Goal: Communication & Community: Answer question/provide support

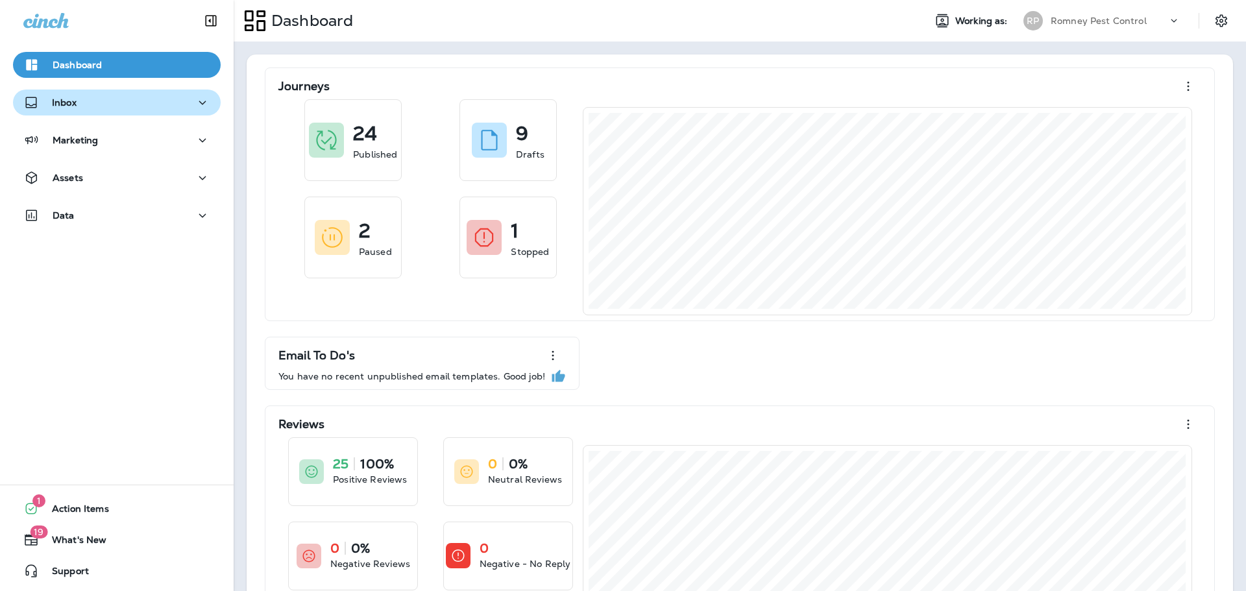
click at [138, 104] on div "Inbox" at bounding box center [116, 103] width 187 height 16
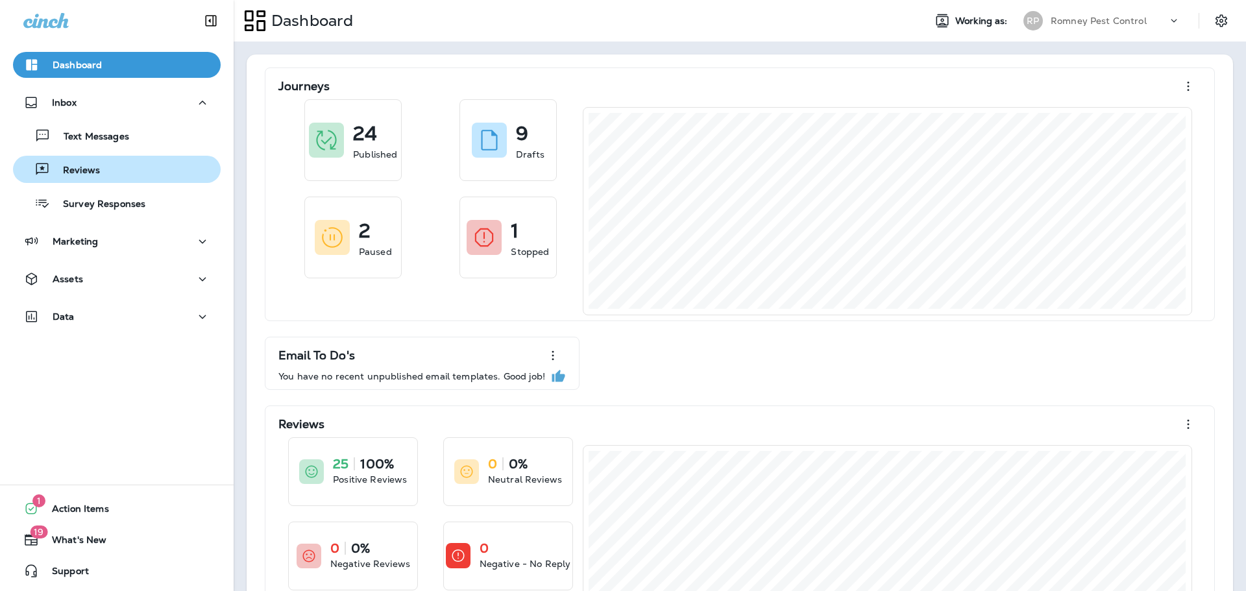
click at [145, 167] on div "Reviews" at bounding box center [116, 169] width 197 height 19
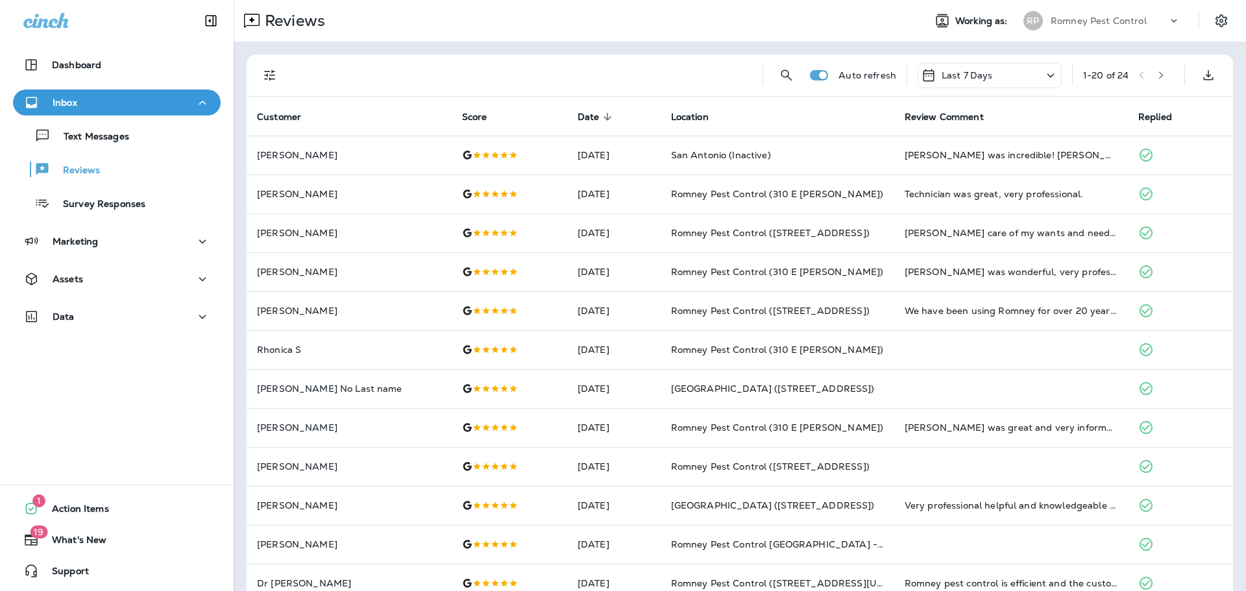
click at [994, 76] on div "Last 7 Days" at bounding box center [989, 75] width 144 height 25
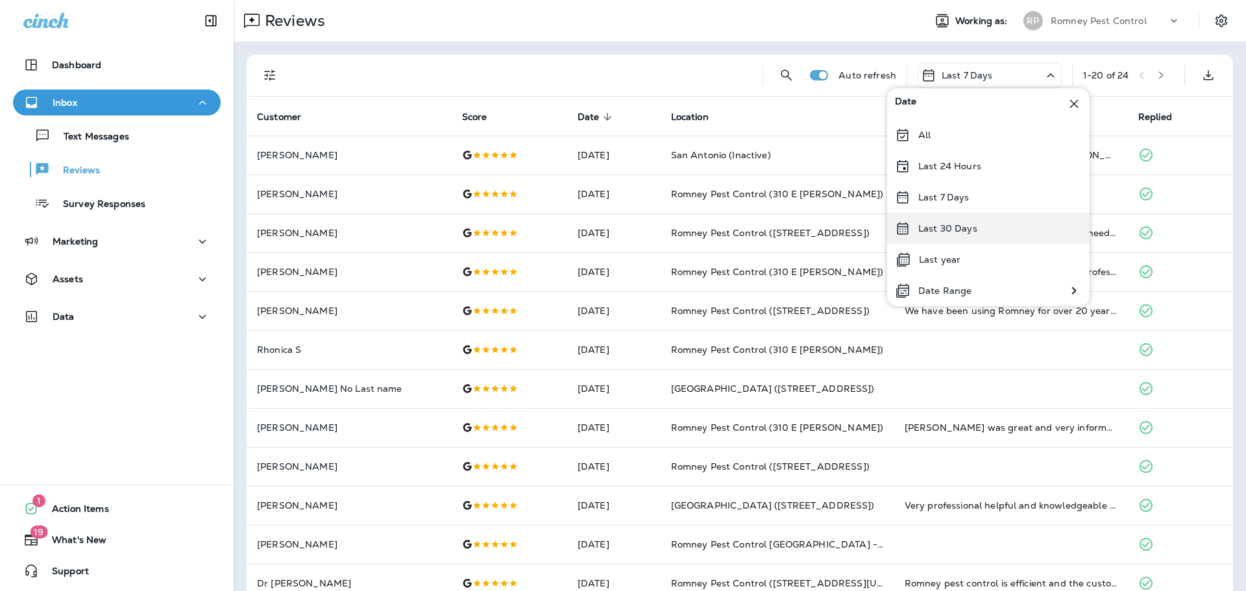
click at [952, 226] on p "Last 30 Days" at bounding box center [947, 228] width 59 height 10
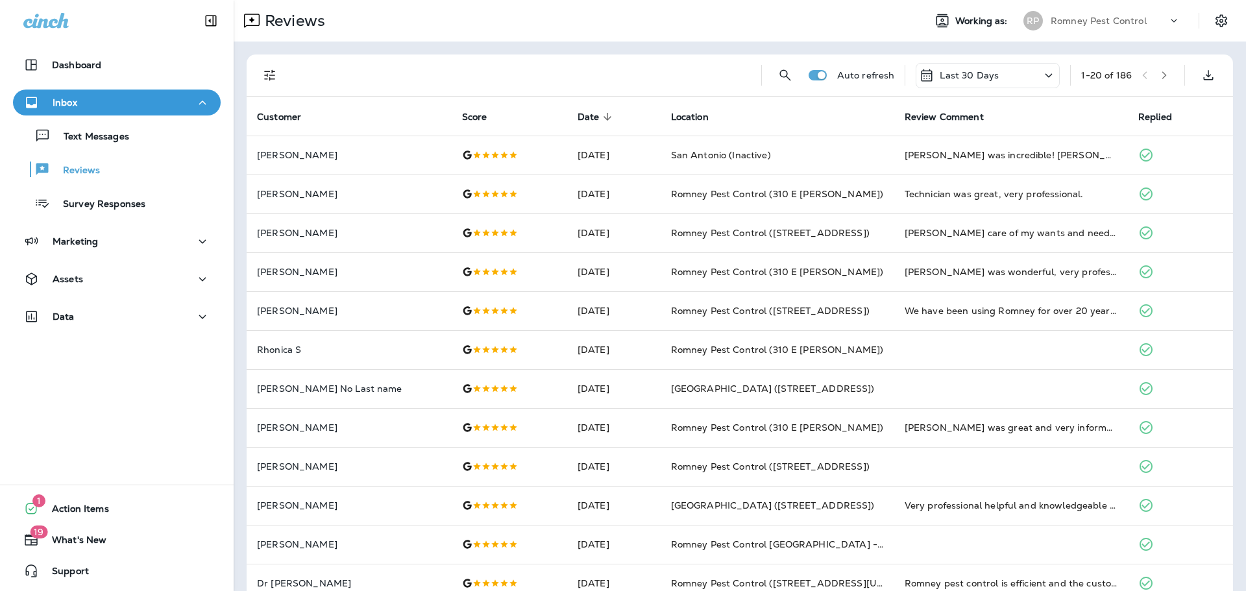
click at [276, 71] on icon "Filters" at bounding box center [270, 75] width 16 height 16
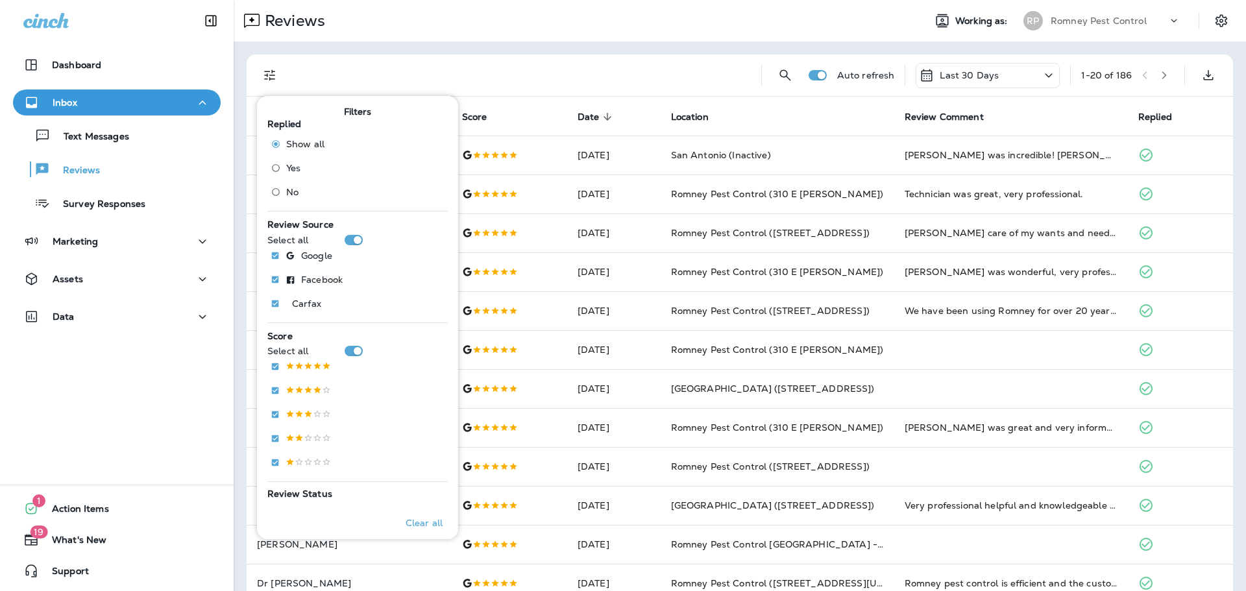
click at [294, 191] on span "No" at bounding box center [292, 192] width 12 height 10
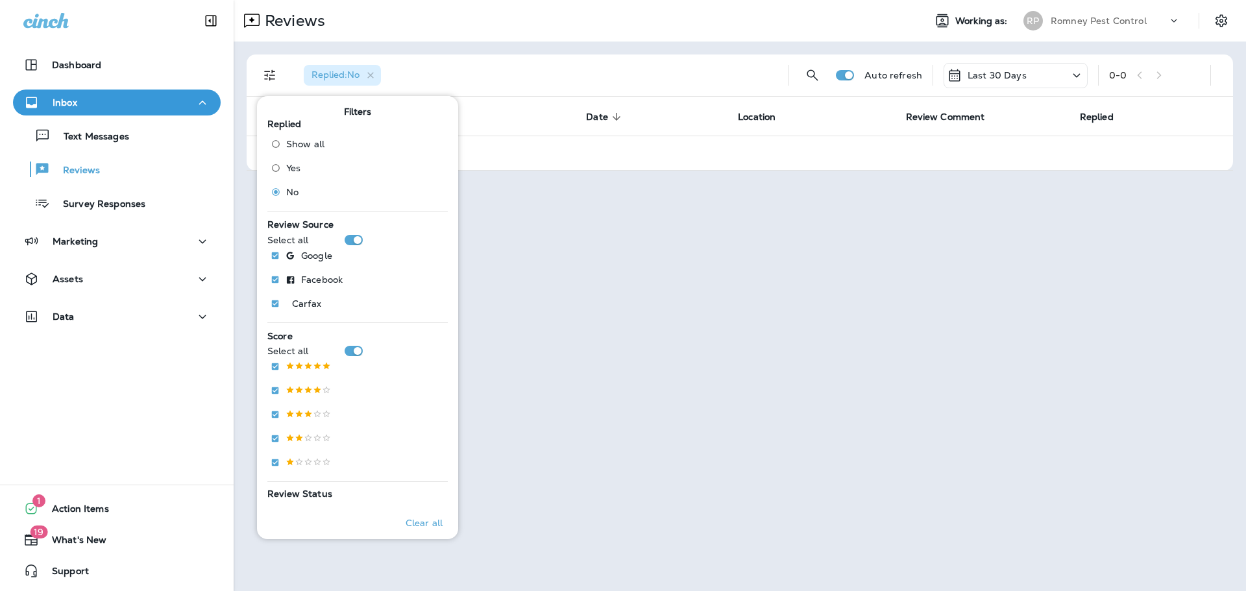
click at [1073, 21] on p "Romney Pest Control" at bounding box center [1098, 21] width 96 height 10
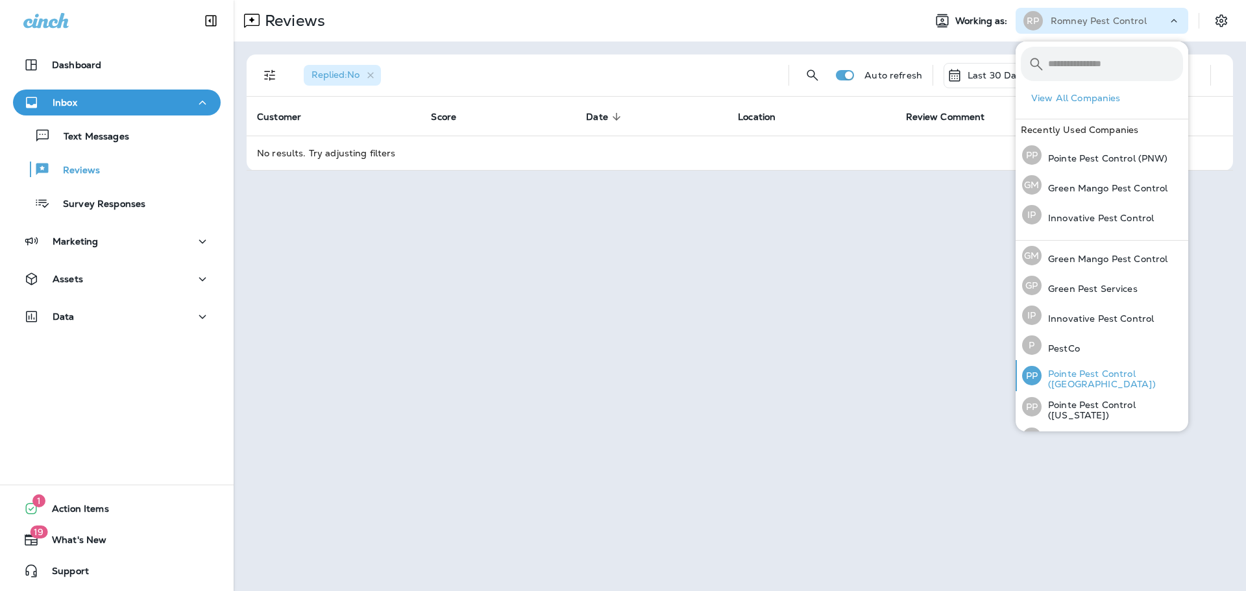
scroll to position [53, 0]
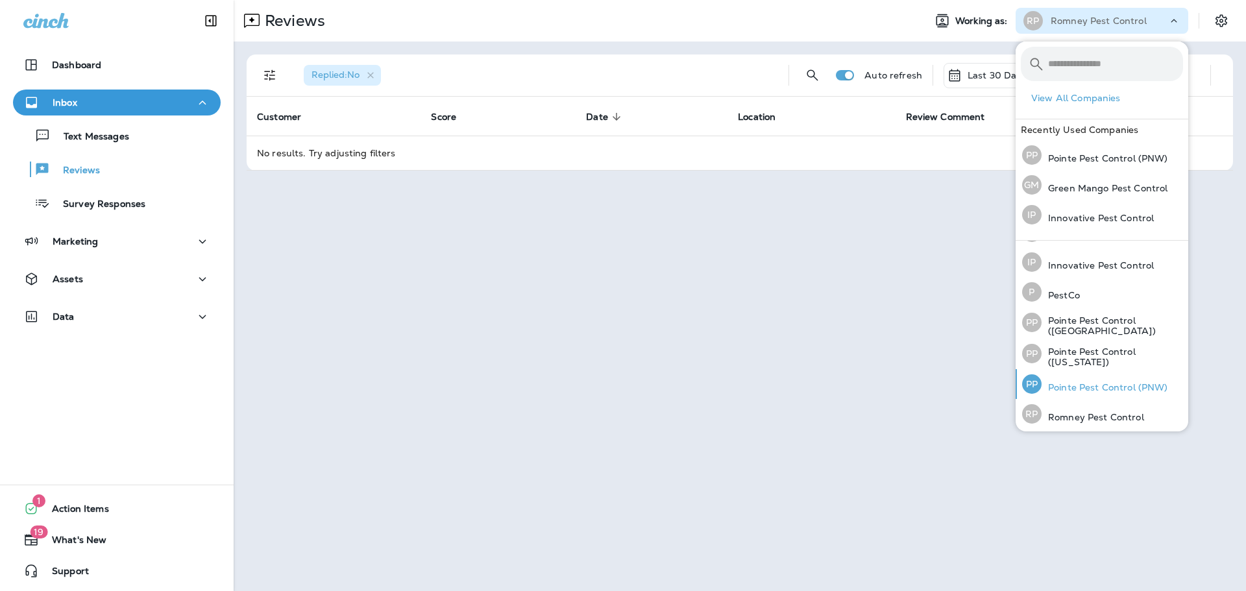
click at [1100, 386] on p "Pointe Pest Control (PNW)" at bounding box center [1104, 387] width 127 height 10
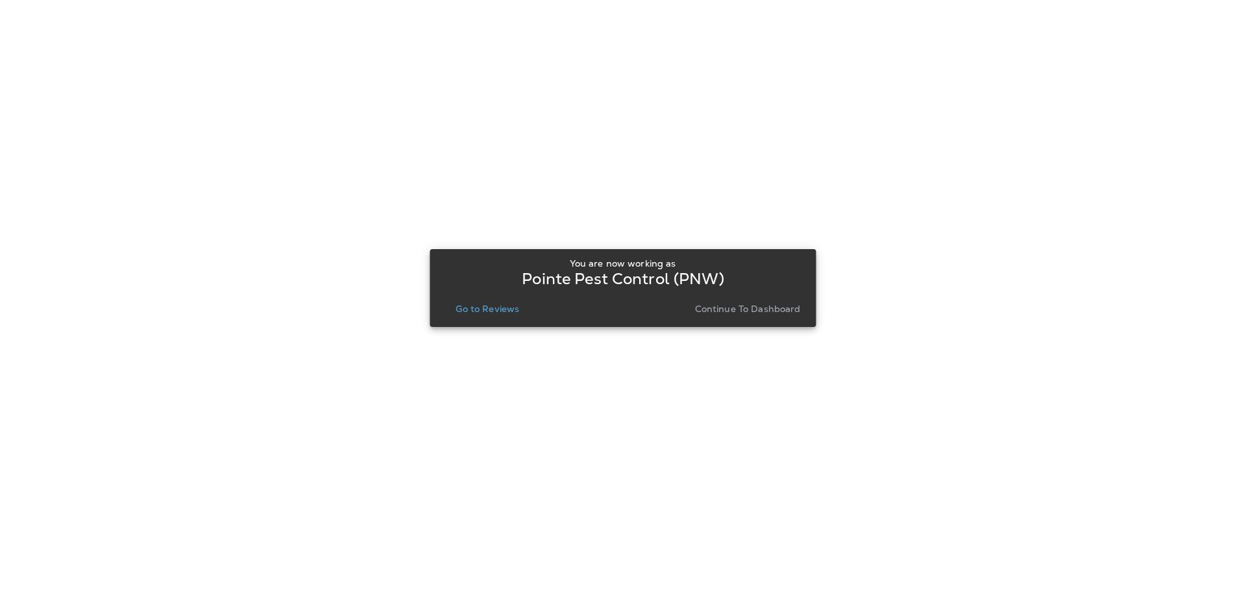
click at [496, 305] on p "Go to Reviews" at bounding box center [487, 309] width 64 height 10
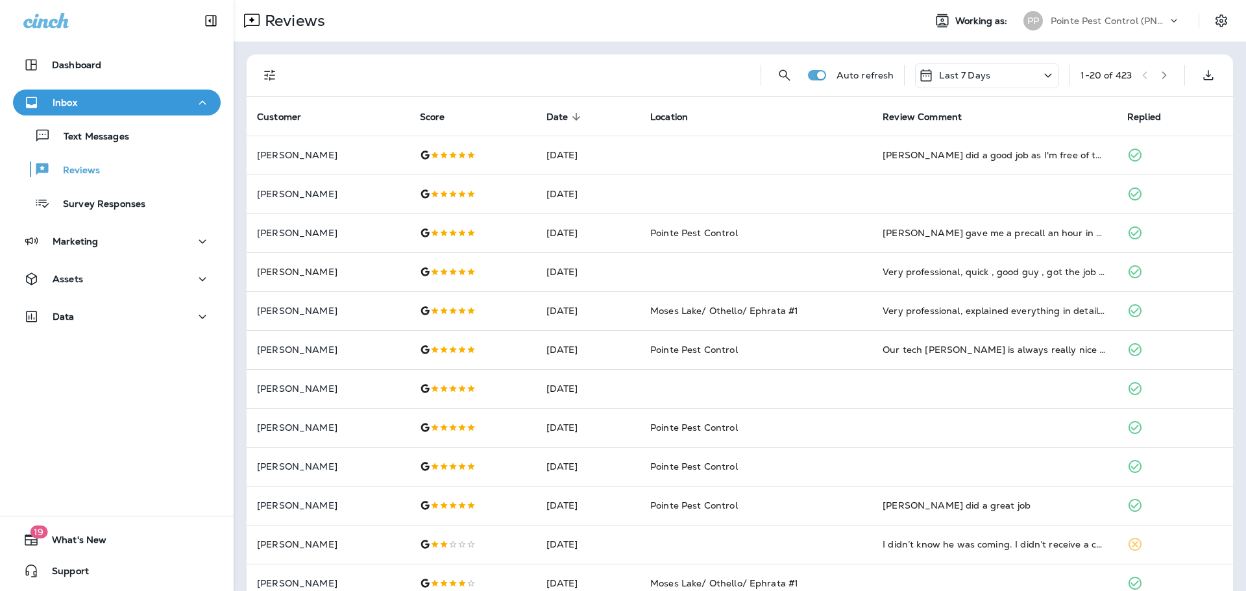
click at [990, 68] on div "Last 7 Days" at bounding box center [987, 75] width 144 height 25
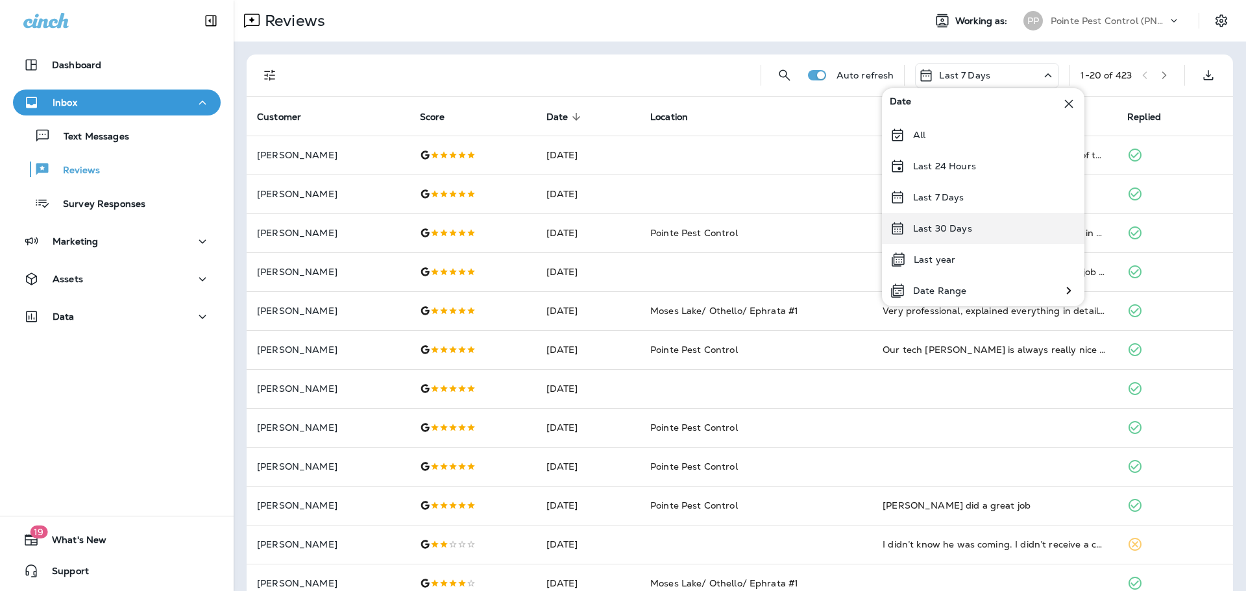
click at [988, 228] on div "Last 30 Days" at bounding box center [983, 228] width 202 height 31
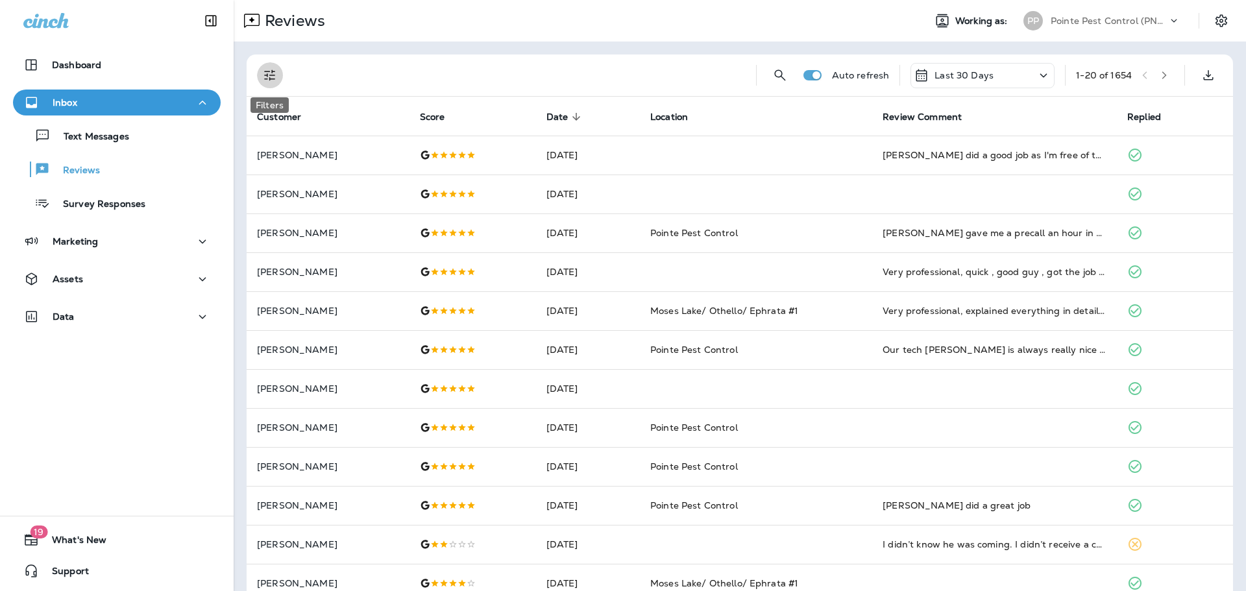
click at [265, 74] on icon "Filters" at bounding box center [270, 75] width 16 height 16
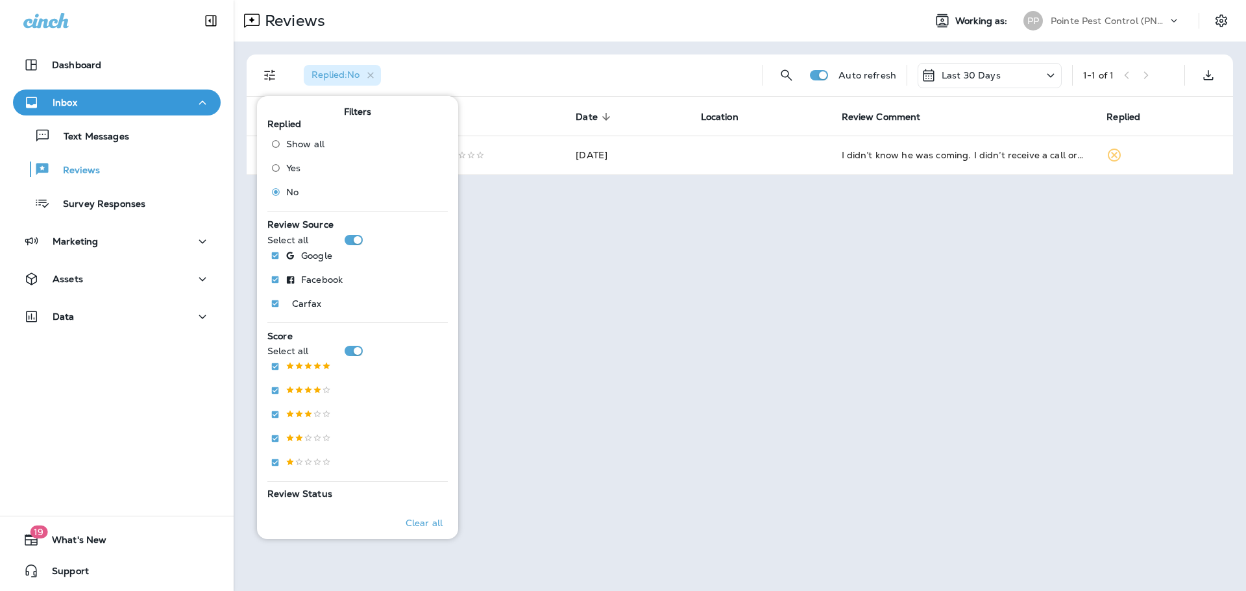
click at [627, 51] on div "Replied : No Auto refresh Last 30 Days 1 - 1 of 1 Customer Score Date sorted de…" at bounding box center [740, 115] width 1012 height 147
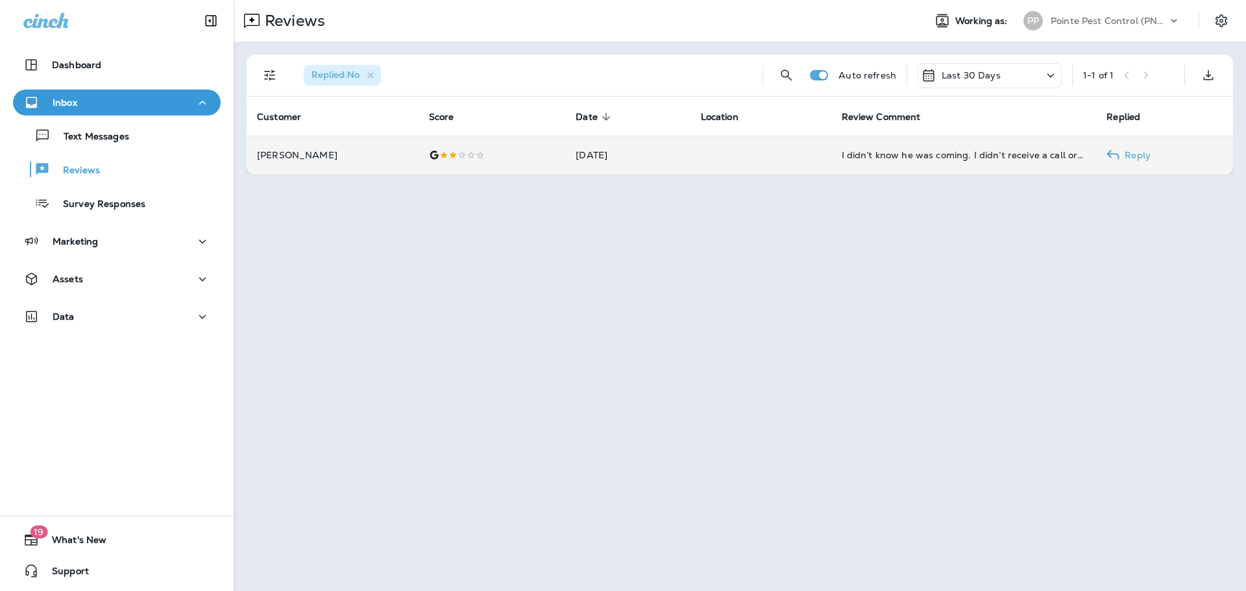
click at [670, 151] on td "[DATE]" at bounding box center [627, 155] width 125 height 39
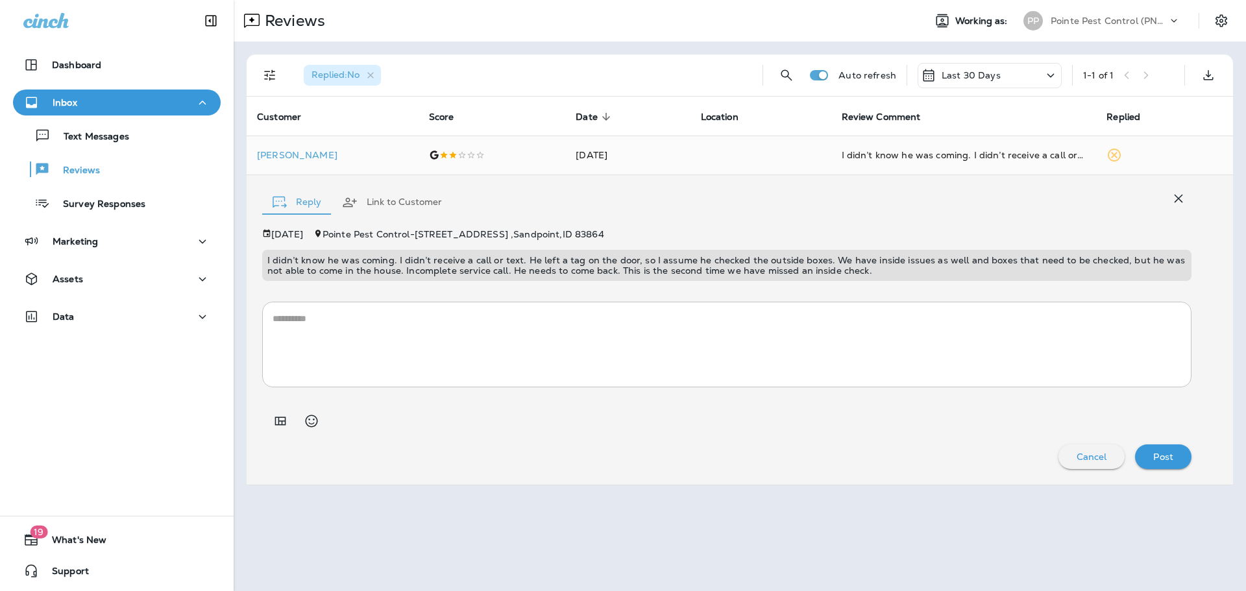
drag, startPoint x: 387, startPoint y: 201, endPoint x: 374, endPoint y: 208, distance: 14.8
click at [387, 201] on button "Link to Customer" at bounding box center [392, 202] width 121 height 47
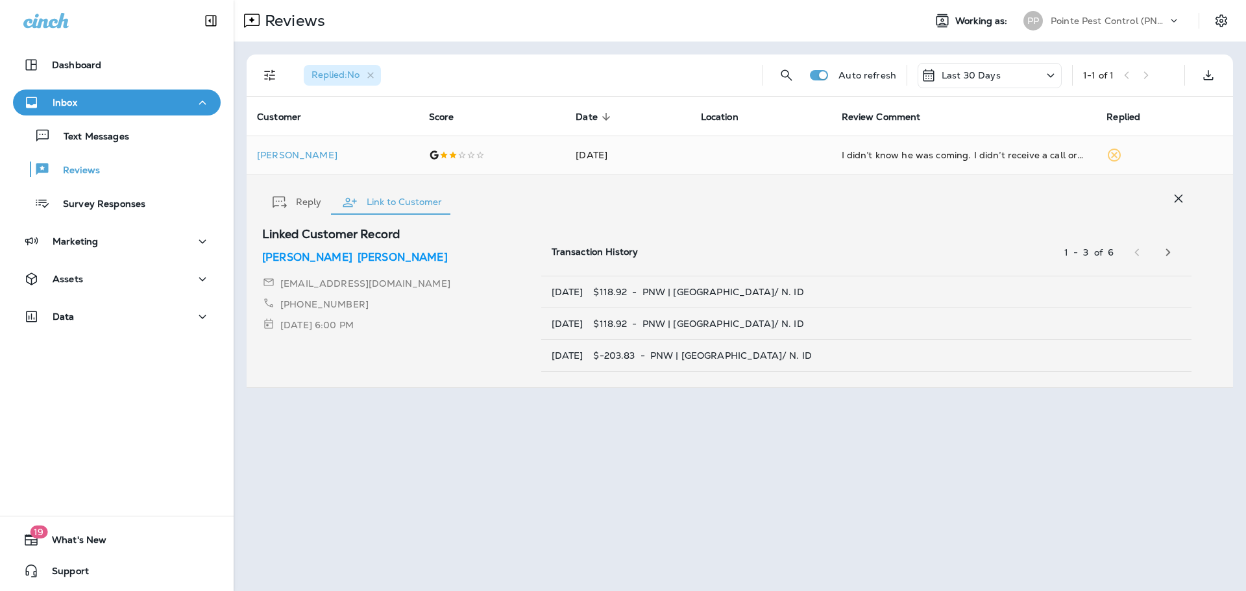
click at [357, 261] on p "[PERSON_NAME]" at bounding box center [402, 258] width 90 height 16
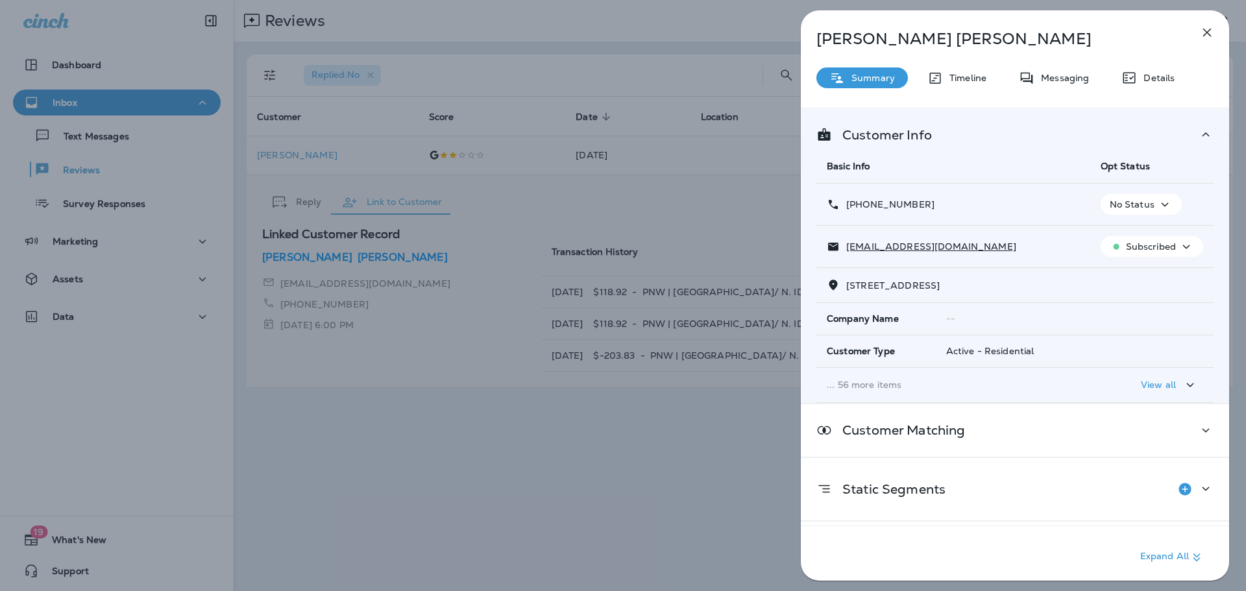
click at [517, 453] on div "[PERSON_NAME] Summary Timeline Messaging Details Customer Info Basic Info Opt S…" at bounding box center [623, 295] width 1246 height 591
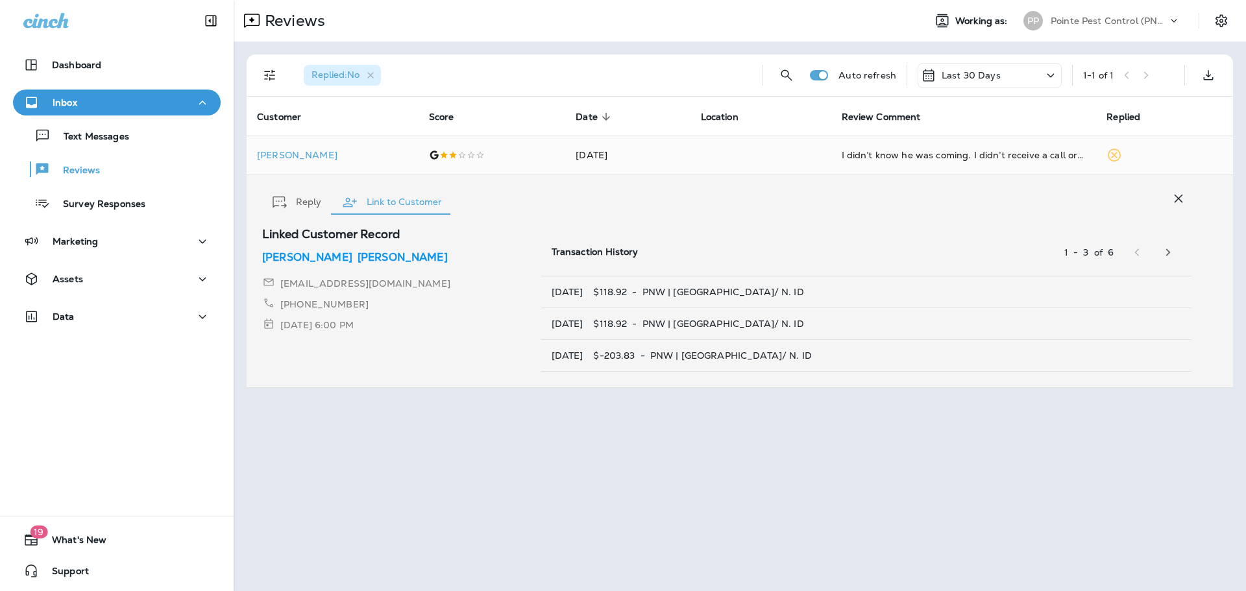
click at [1128, 28] on div "Pointe Pest Control (PNW)" at bounding box center [1108, 20] width 117 height 19
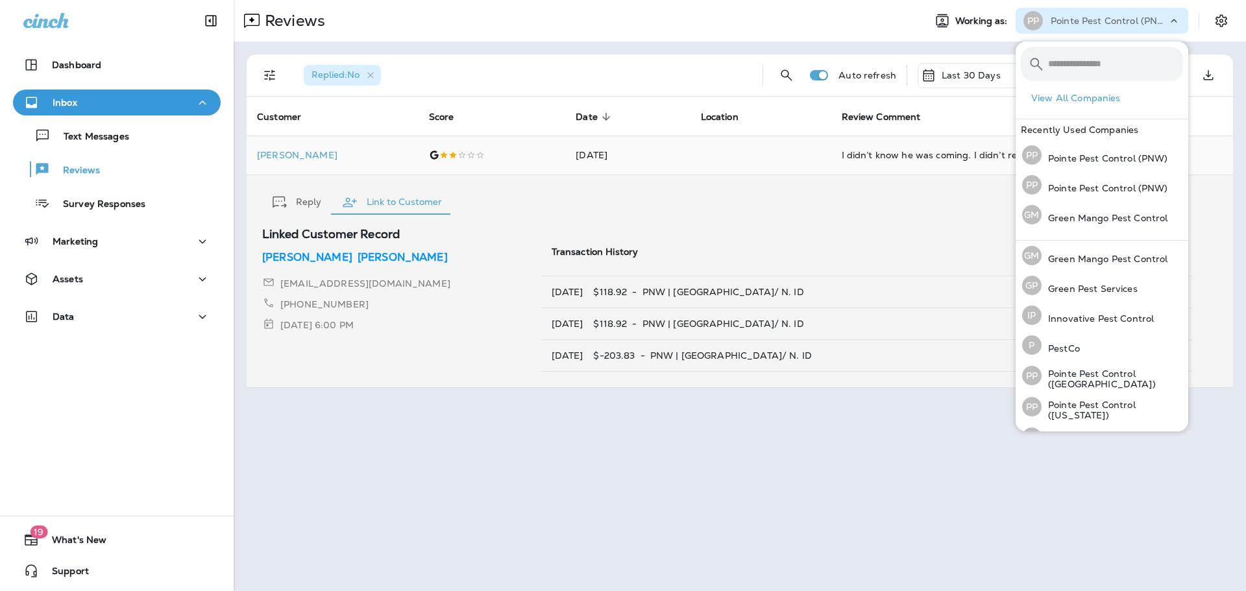
scroll to position [53, 0]
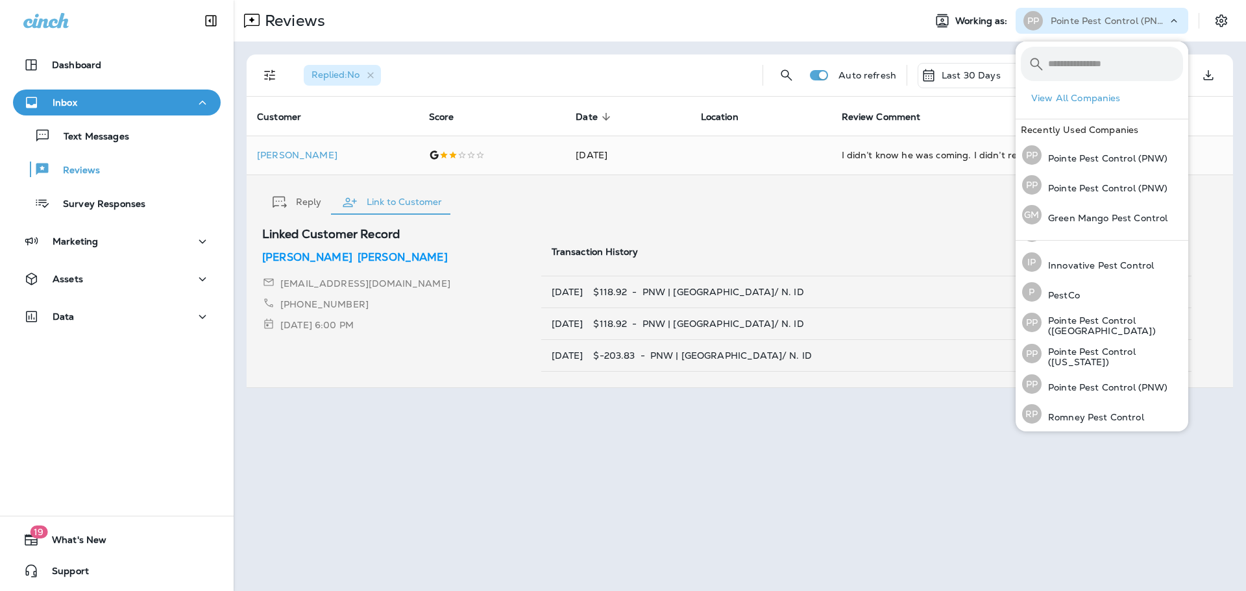
click at [673, 445] on div "Reviews Working as: PP Pointe Pest Control (PNW) Replied : No Auto refresh Last…" at bounding box center [740, 295] width 1012 height 591
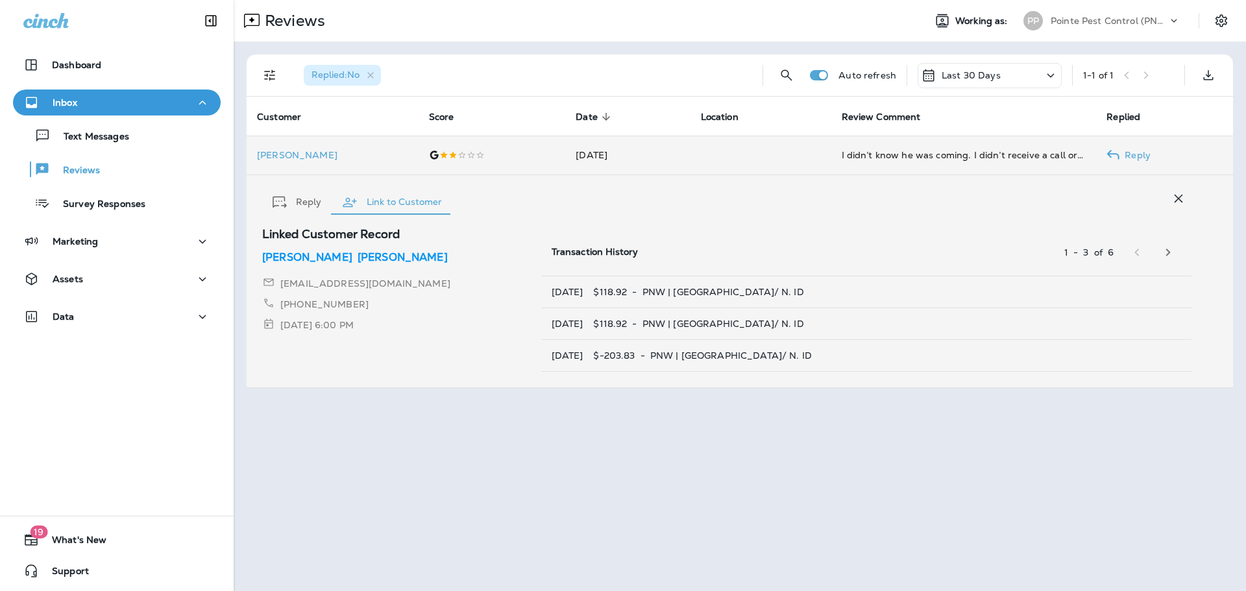
click at [653, 157] on td "[DATE]" at bounding box center [627, 155] width 125 height 39
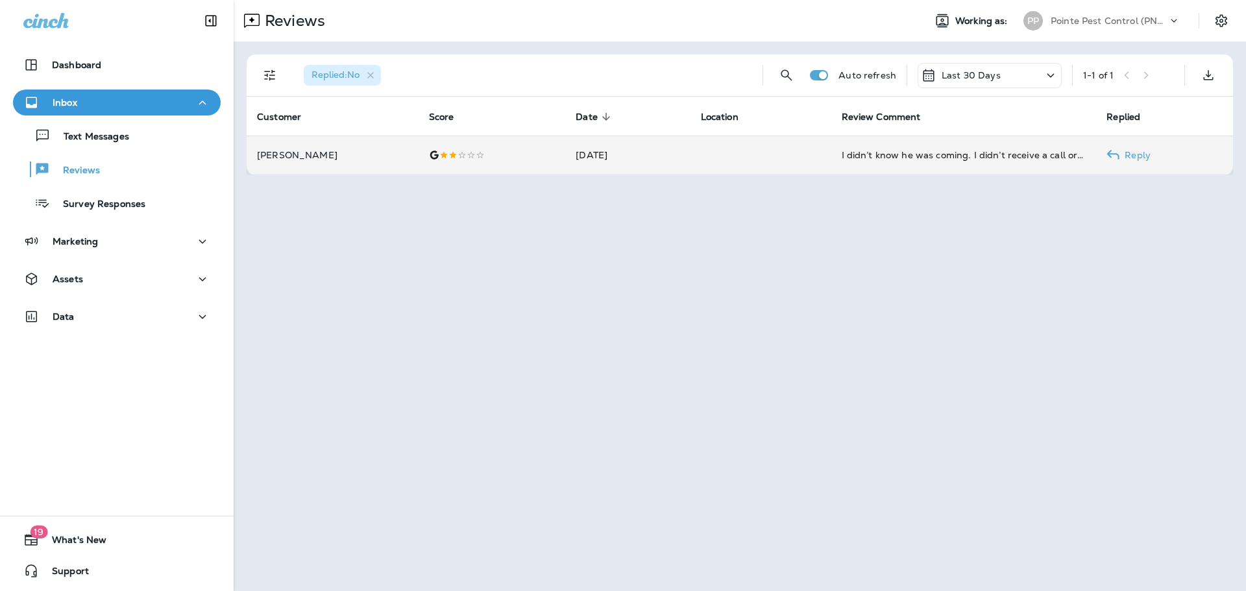
click at [687, 160] on td "[DATE]" at bounding box center [627, 155] width 125 height 39
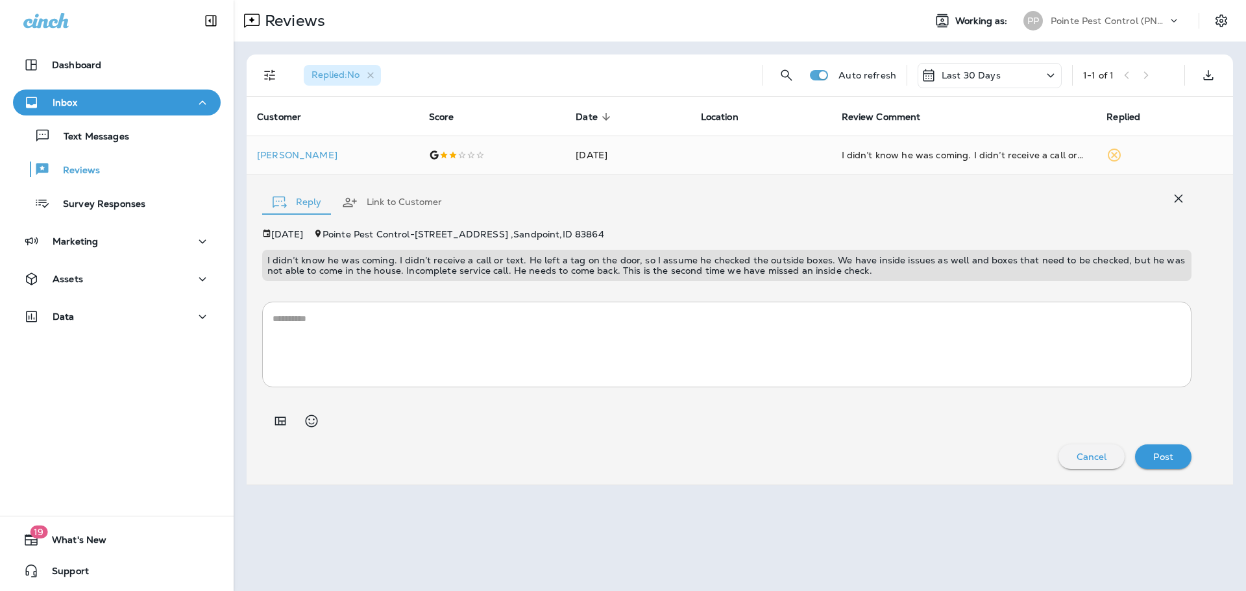
click at [1184, 204] on icon "button" at bounding box center [1178, 199] width 16 height 16
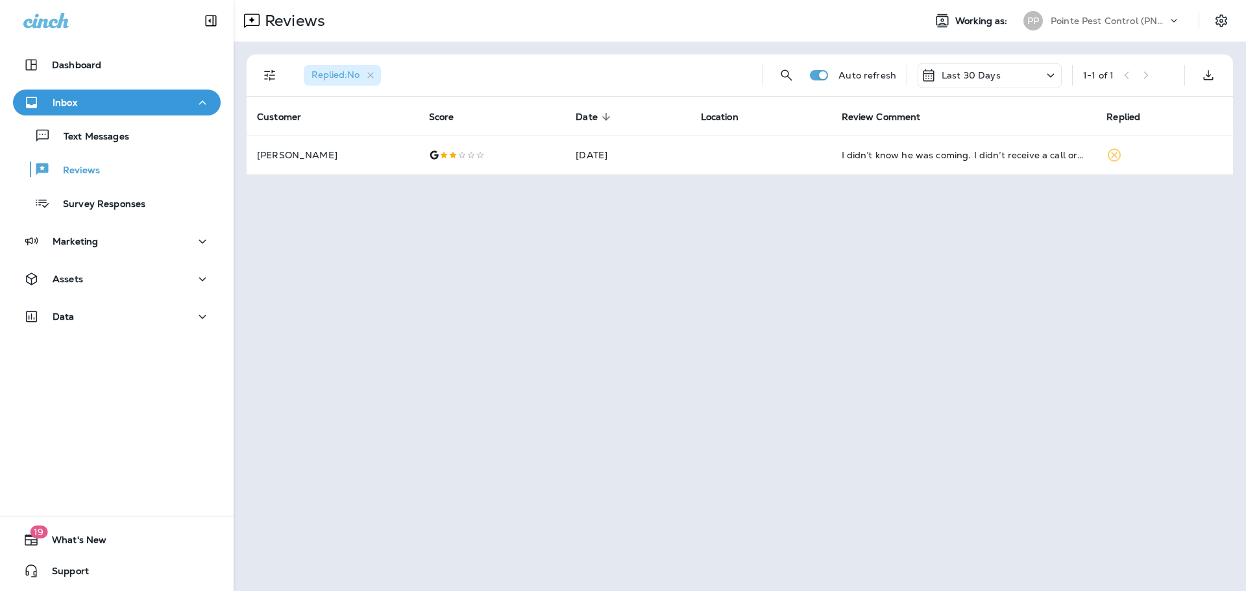
click at [1105, 11] on div "Pointe Pest Control (PNW)" at bounding box center [1108, 20] width 117 height 19
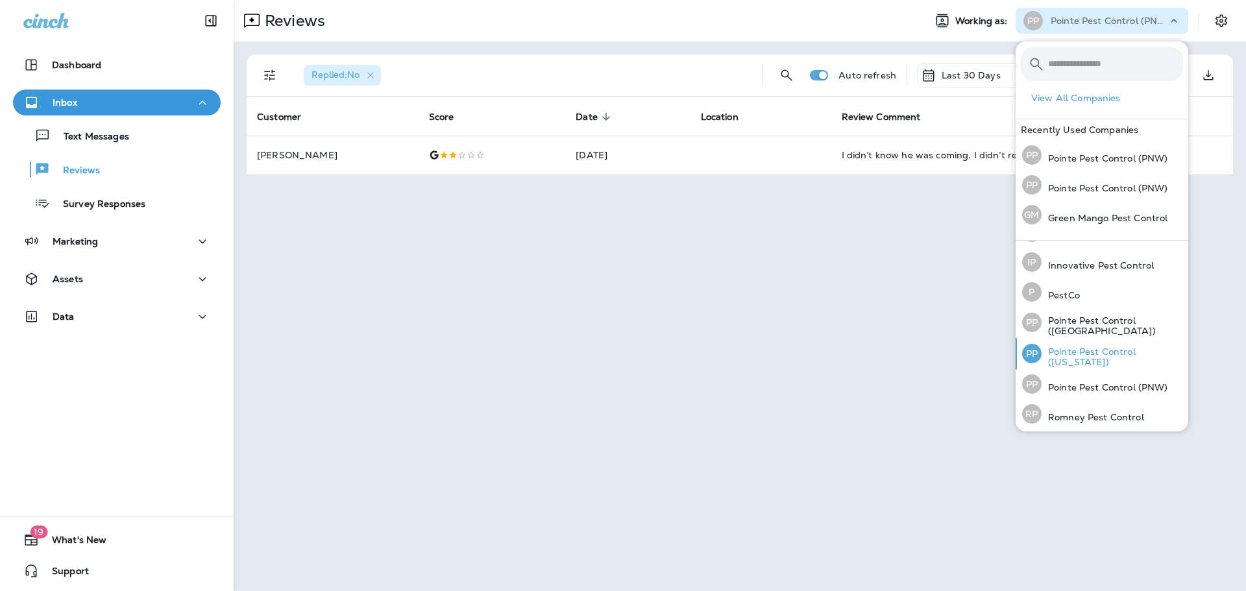
click at [1118, 356] on p "Pointe Pest Control ([US_STATE])" at bounding box center [1111, 356] width 141 height 21
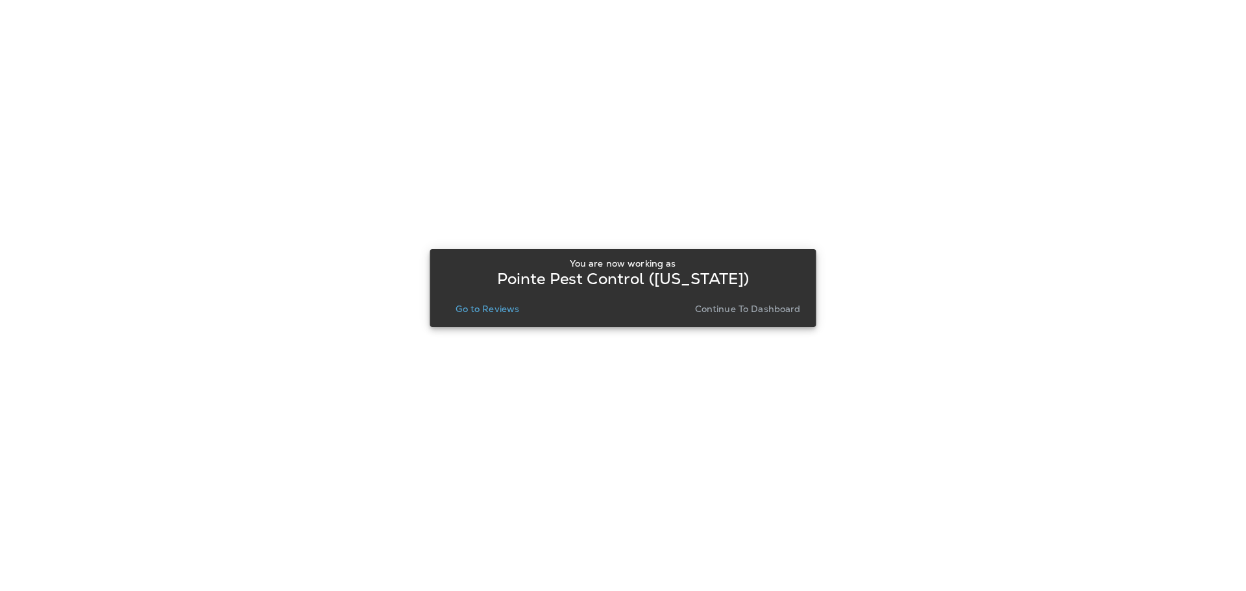
click at [517, 304] on p "Go to Reviews" at bounding box center [487, 309] width 64 height 10
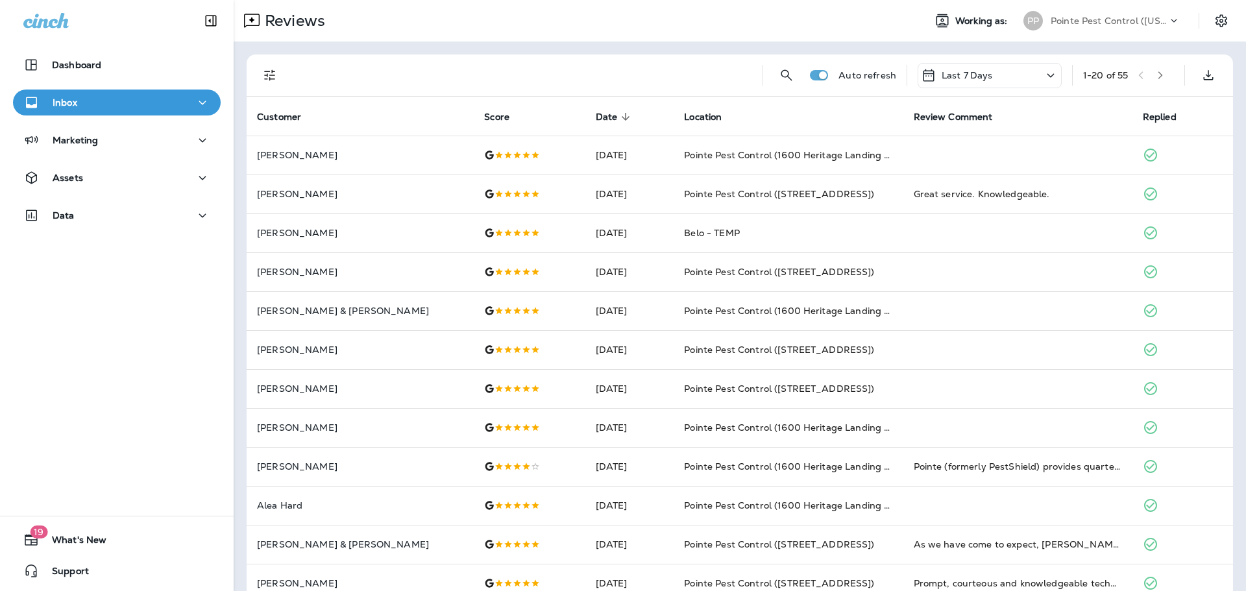
click at [989, 76] on p "Last 7 Days" at bounding box center [966, 75] width 51 height 10
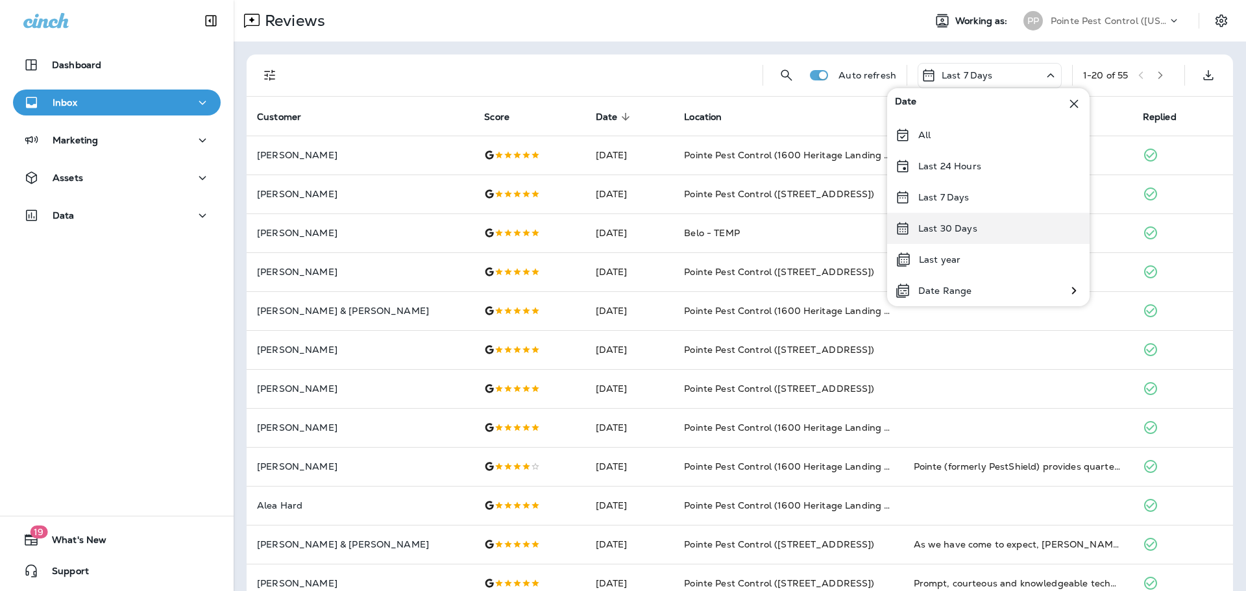
click at [967, 233] on p "Last 30 Days" at bounding box center [947, 228] width 59 height 10
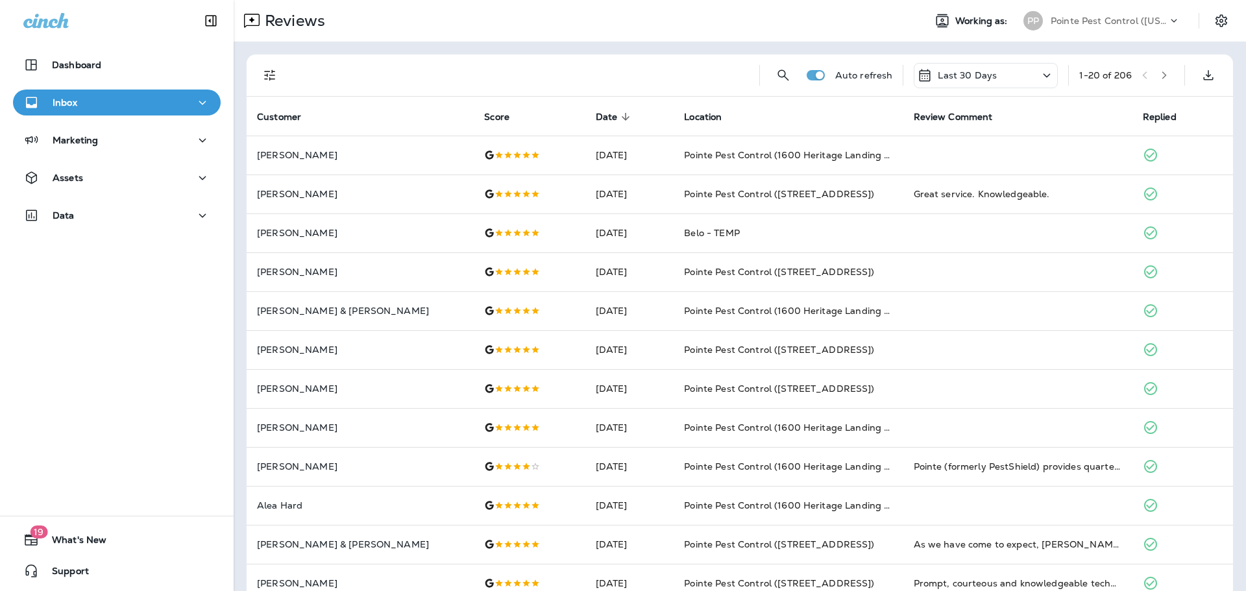
click at [267, 75] on icon "Filters" at bounding box center [269, 75] width 11 height 11
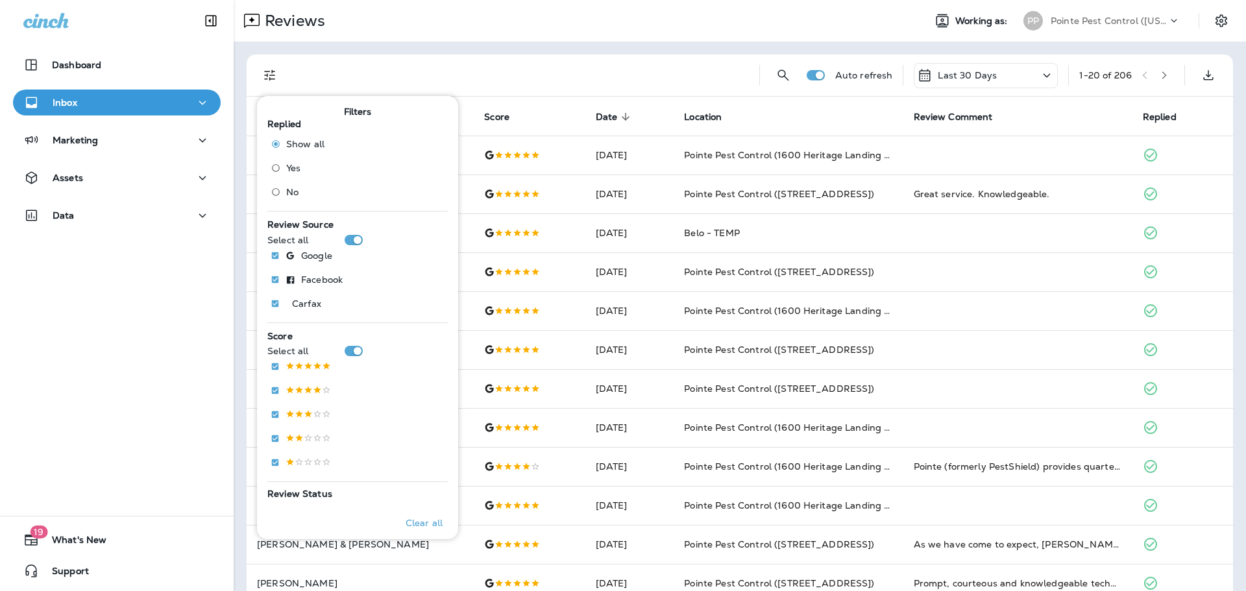
click at [291, 194] on span "No" at bounding box center [292, 192] width 12 height 10
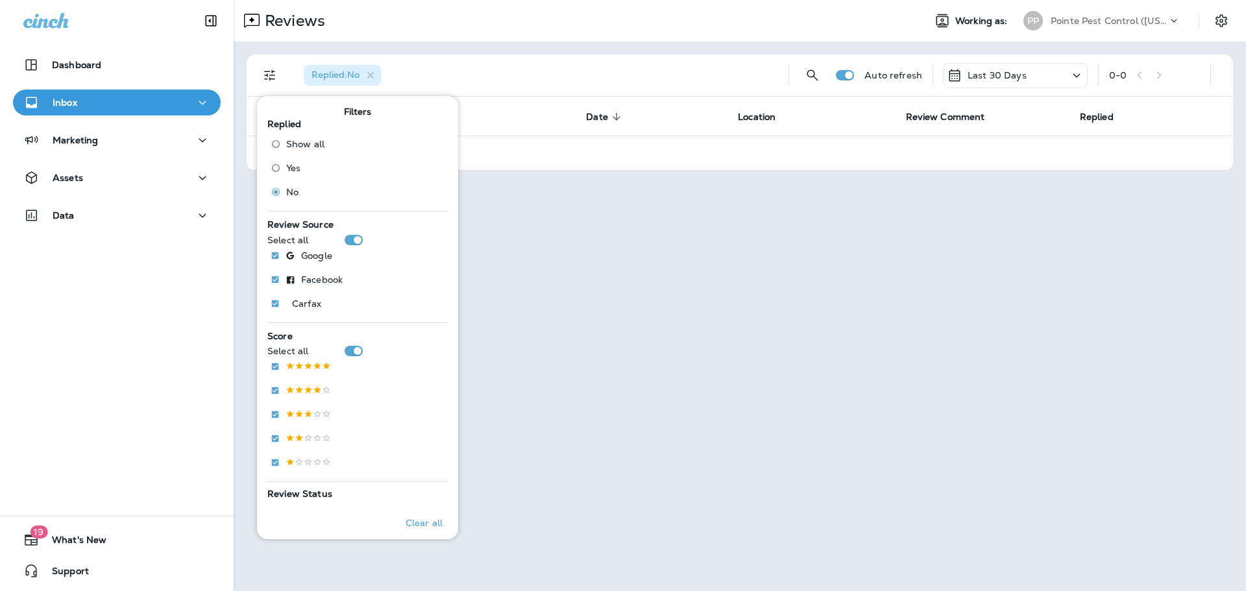
click at [1081, 21] on p "Pointe Pest Control ([US_STATE])" at bounding box center [1108, 21] width 117 height 10
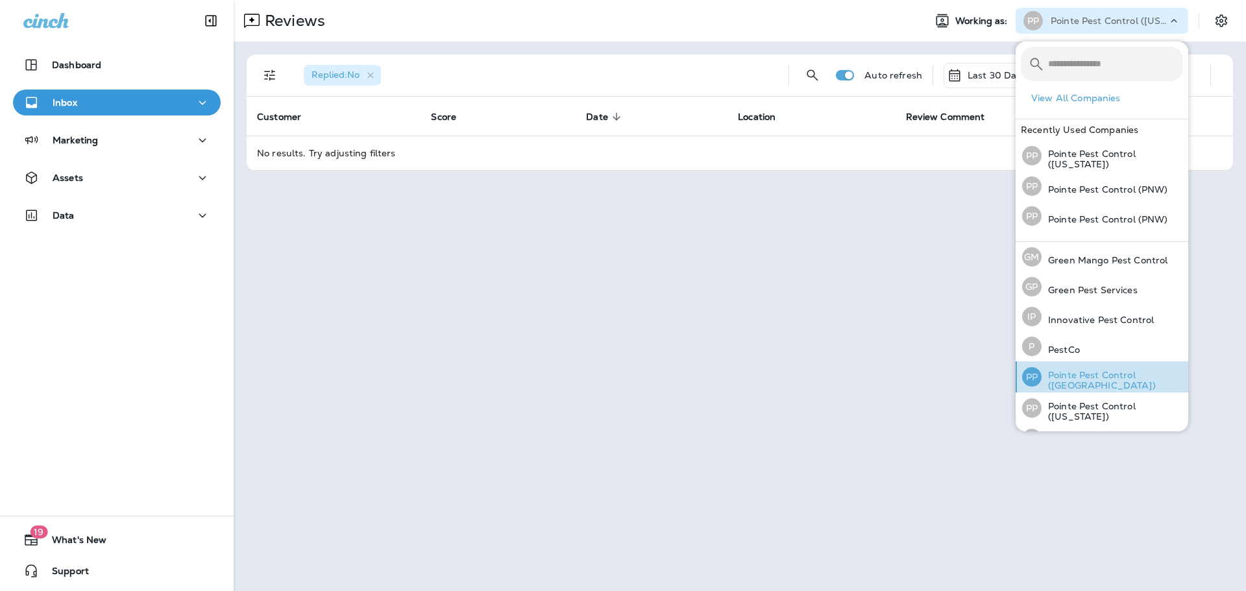
click at [1126, 383] on p "Pointe Pest Control ([GEOGRAPHIC_DATA])" at bounding box center [1111, 380] width 141 height 21
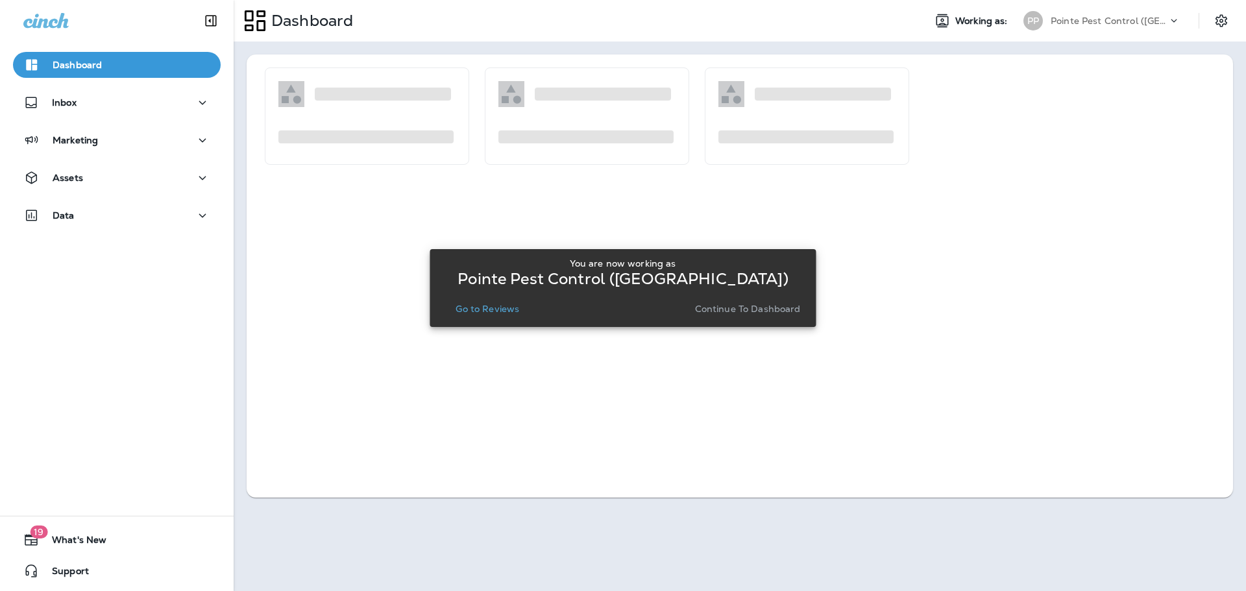
click at [477, 315] on button "Go to Reviews" at bounding box center [487, 309] width 74 height 18
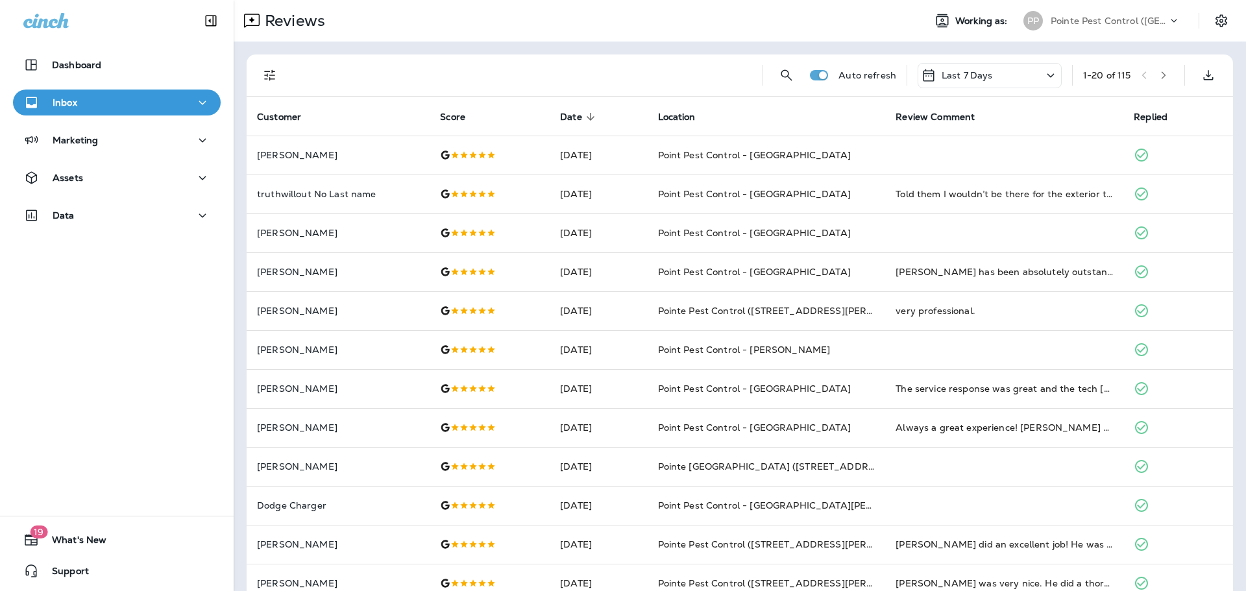
click at [1004, 78] on div "Last 7 Days" at bounding box center [989, 75] width 144 height 25
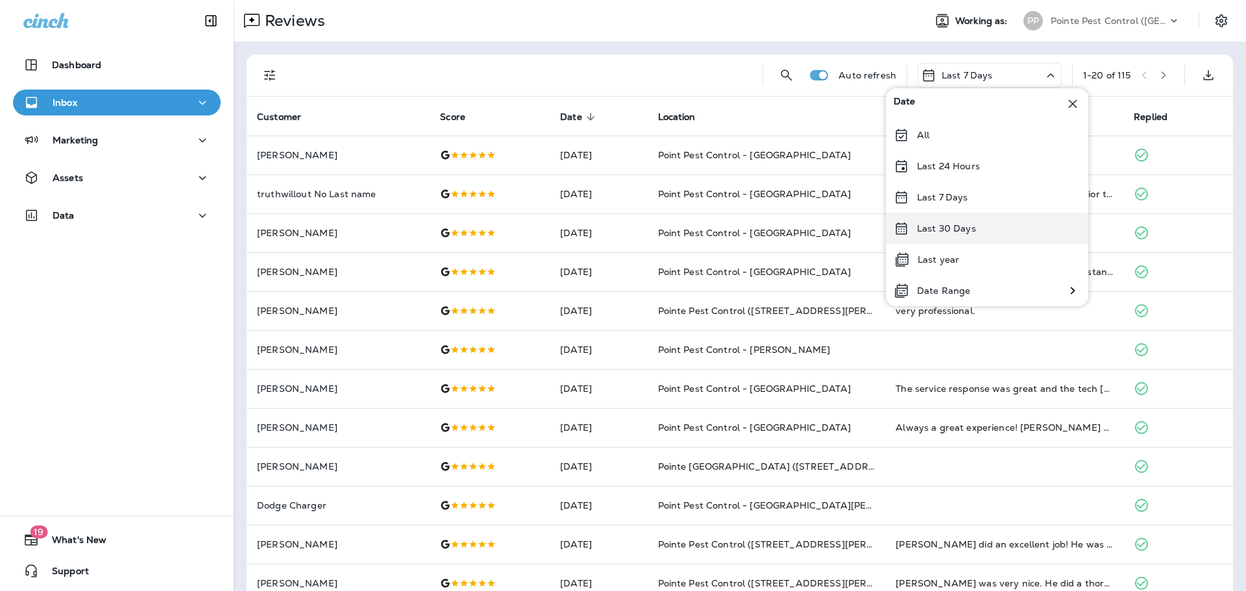
click at [975, 234] on div "Last 30 Days" at bounding box center [987, 228] width 202 height 31
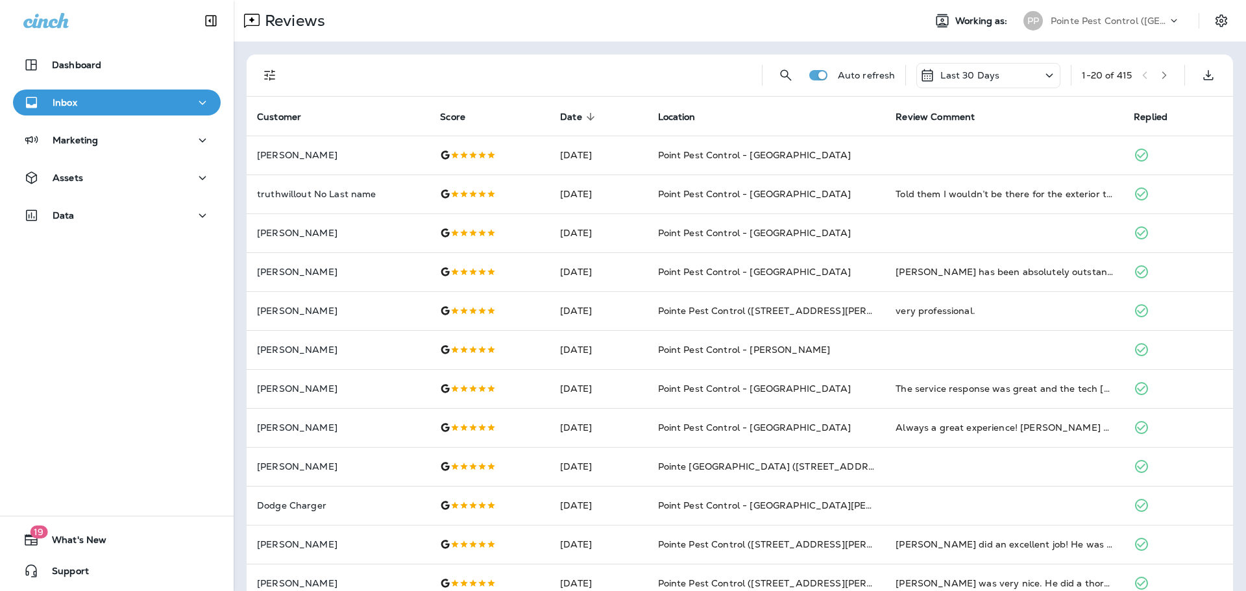
click at [271, 76] on icon "Filters" at bounding box center [270, 75] width 16 height 16
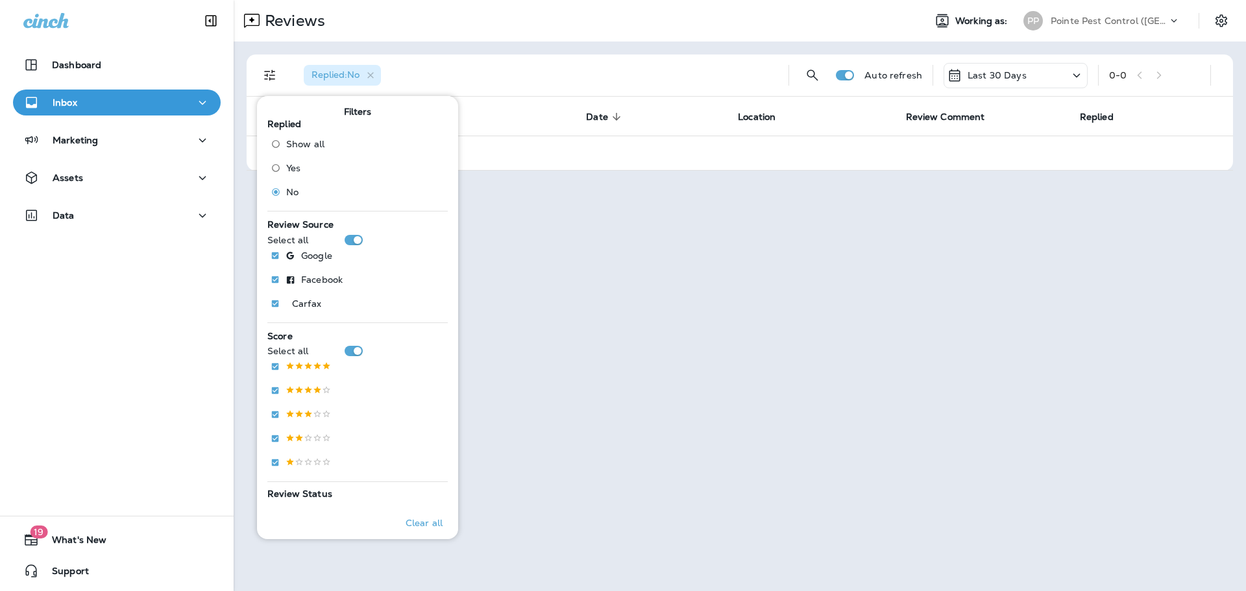
click at [683, 68] on div "Replied : No" at bounding box center [535, 76] width 485 height 42
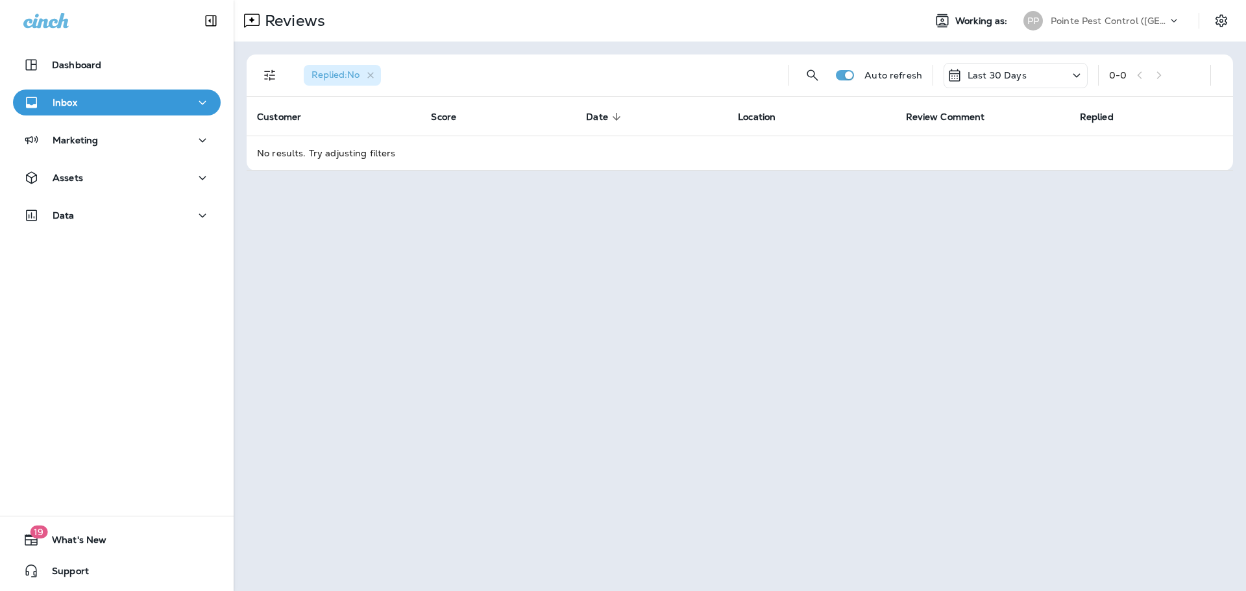
click at [1144, 33] on div "Reviews Working as: PP Pointe Pest Control ([GEOGRAPHIC_DATA])" at bounding box center [740, 21] width 1012 height 42
click at [1141, 22] on p "Pointe Pest Control ([GEOGRAPHIC_DATA])" at bounding box center [1108, 21] width 117 height 10
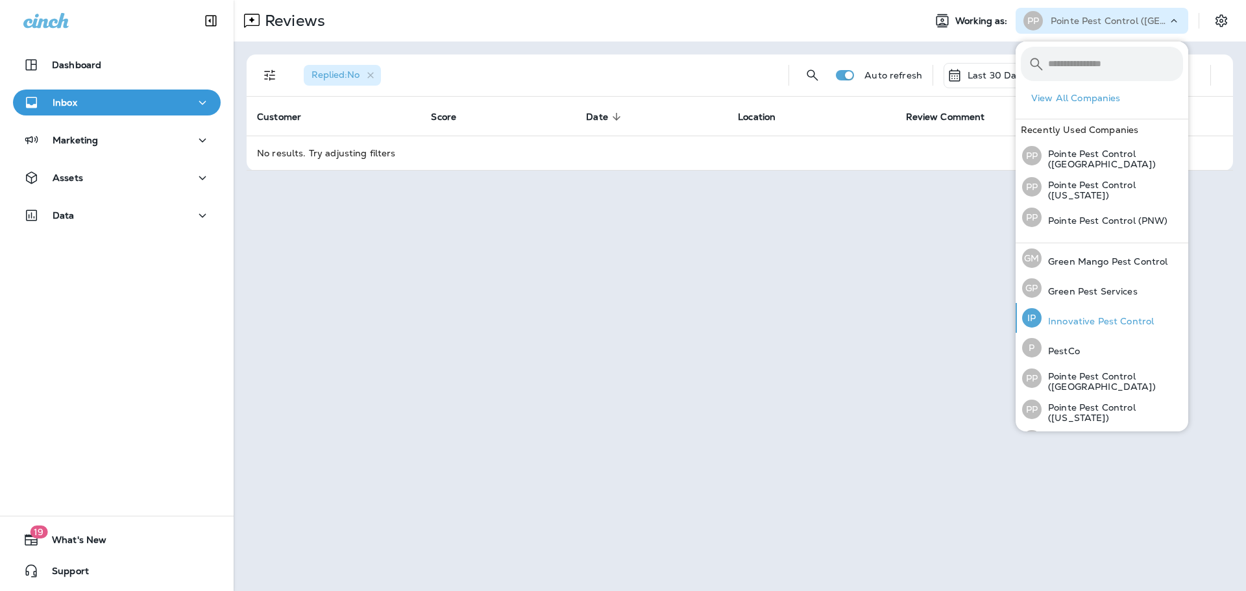
click at [1074, 316] on p "Innovative Pest Control" at bounding box center [1097, 321] width 112 height 10
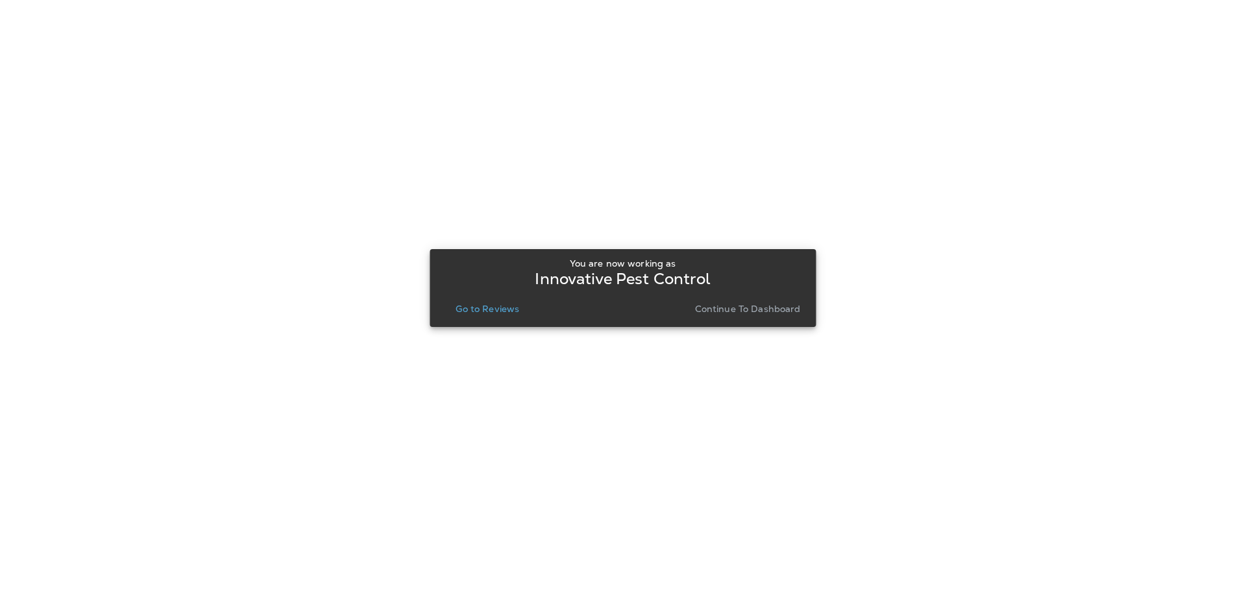
click at [472, 314] on button "Go to Reviews" at bounding box center [487, 309] width 74 height 18
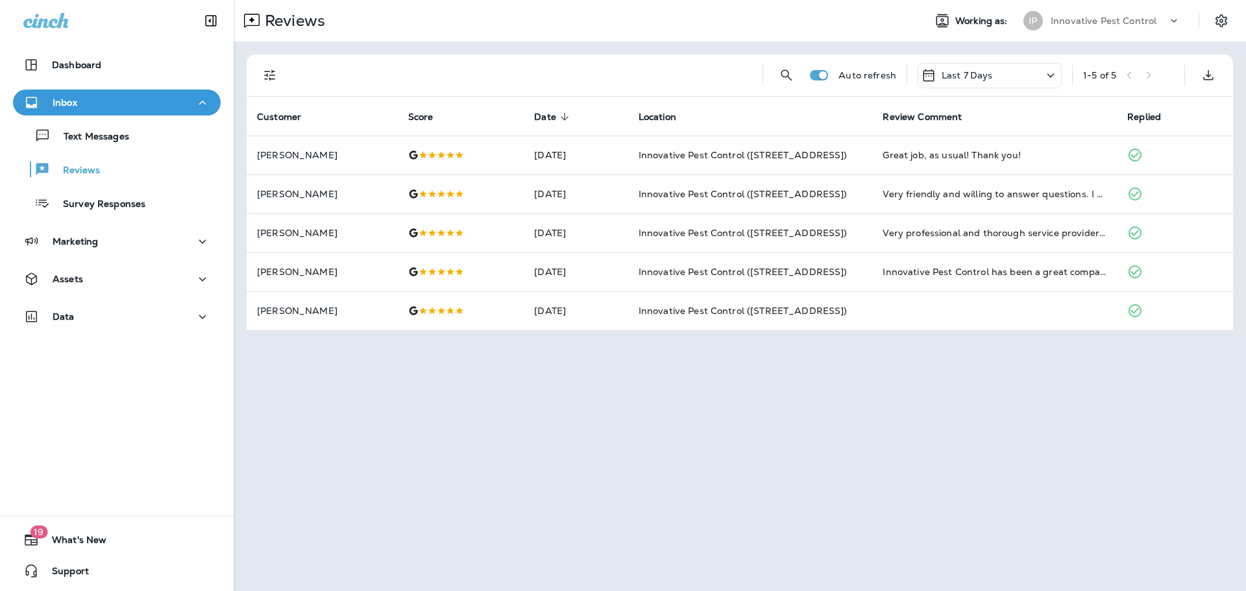
click at [988, 73] on p "Last 7 Days" at bounding box center [966, 75] width 51 height 10
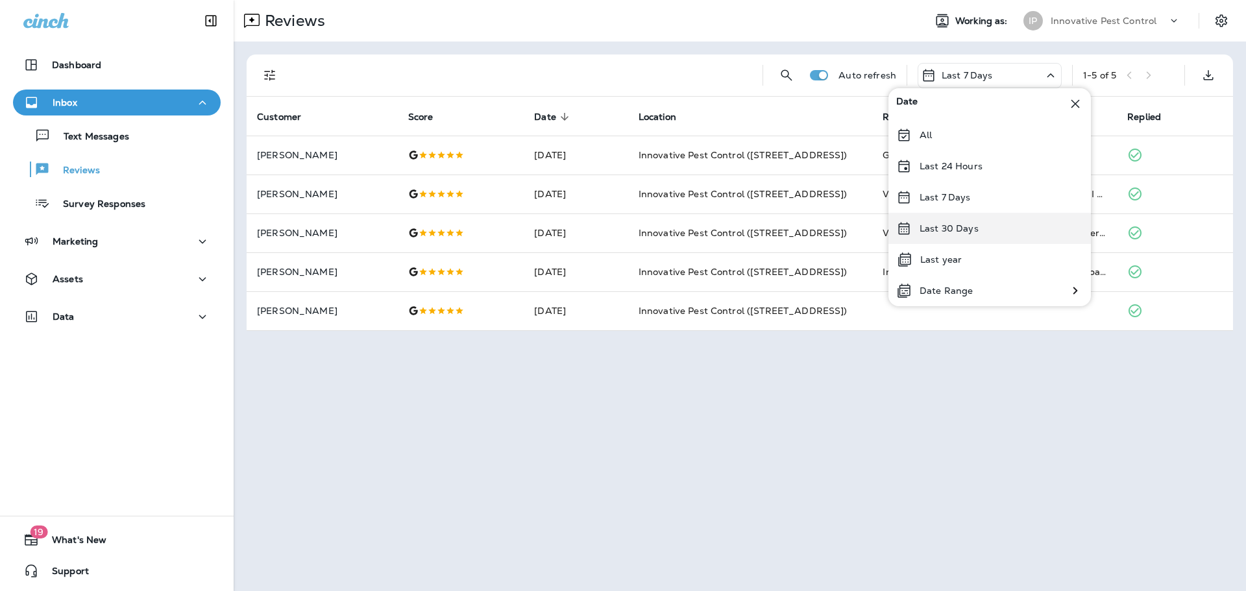
click at [971, 236] on div "Last 30 Days" at bounding box center [989, 228] width 202 height 31
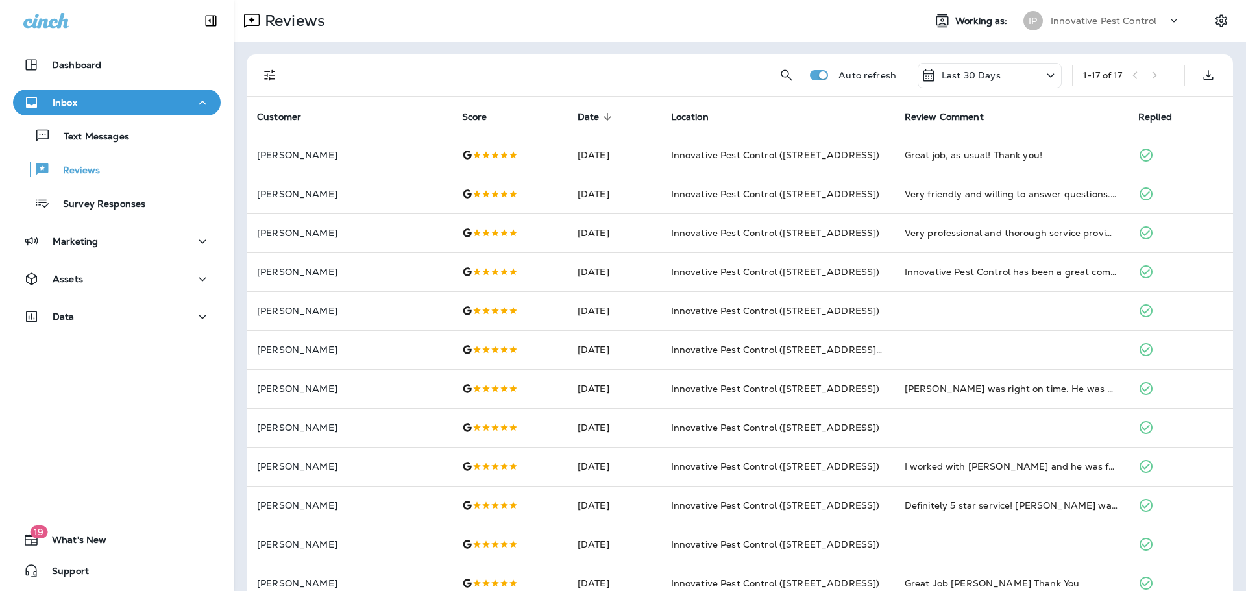
click at [1121, 23] on p "Innovative Pest Control" at bounding box center [1103, 21] width 106 height 10
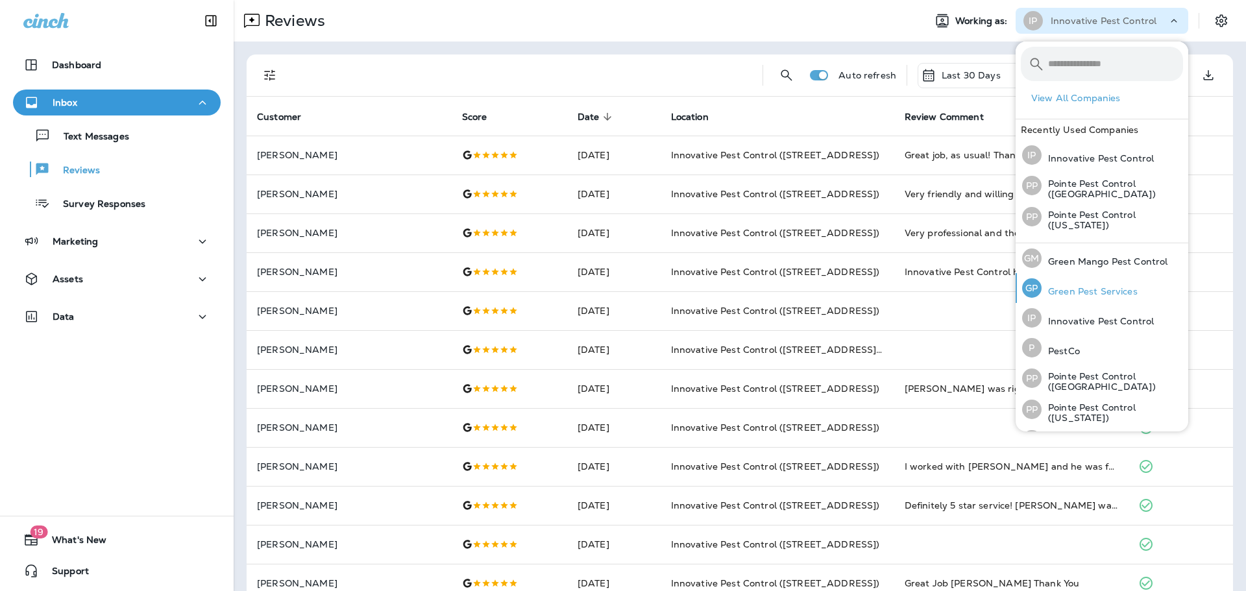
click at [1145, 284] on button "[PERSON_NAME] Pest Services" at bounding box center [1101, 288] width 173 height 30
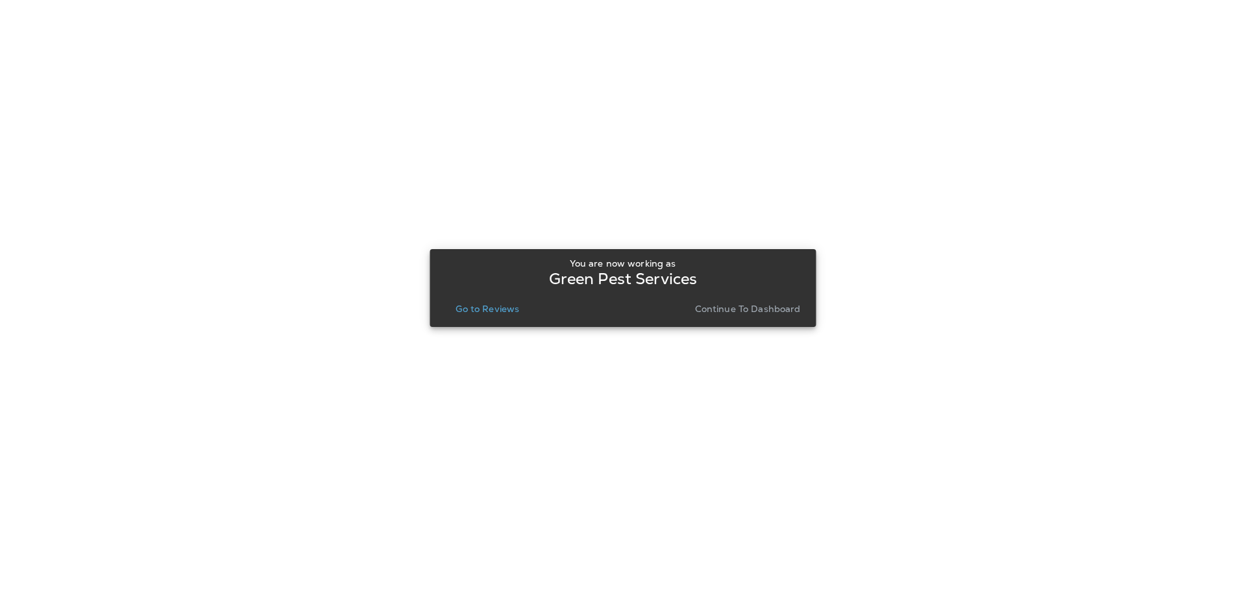
click at [493, 302] on button "Go to Reviews" at bounding box center [487, 309] width 74 height 18
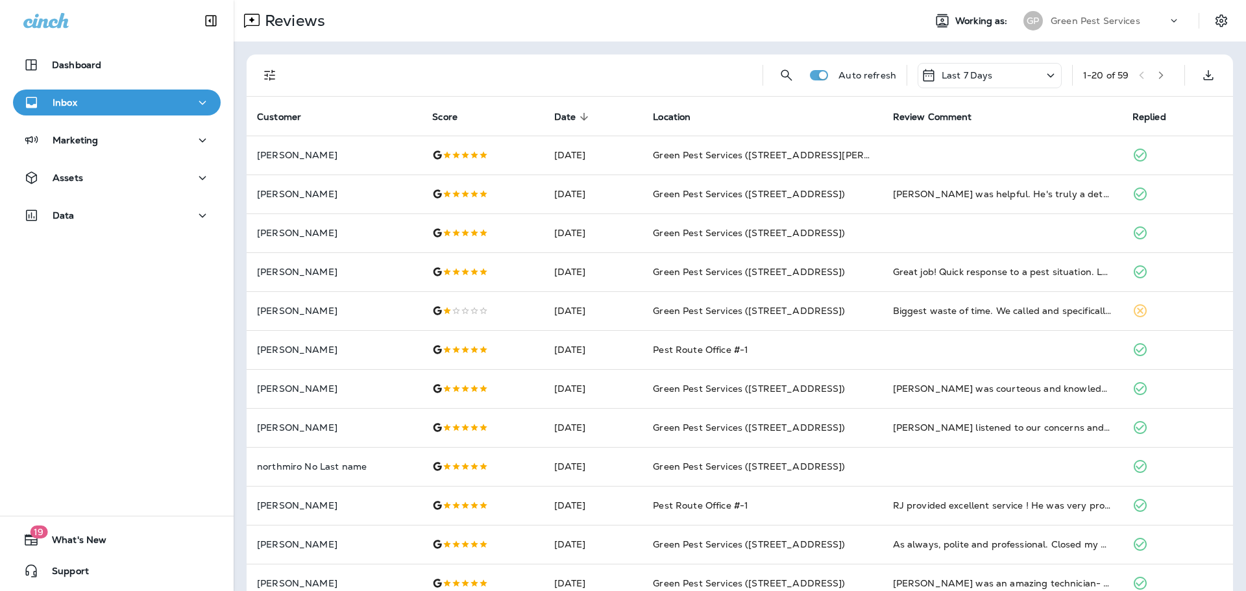
click at [1008, 75] on div "Last 7 Days" at bounding box center [989, 75] width 144 height 25
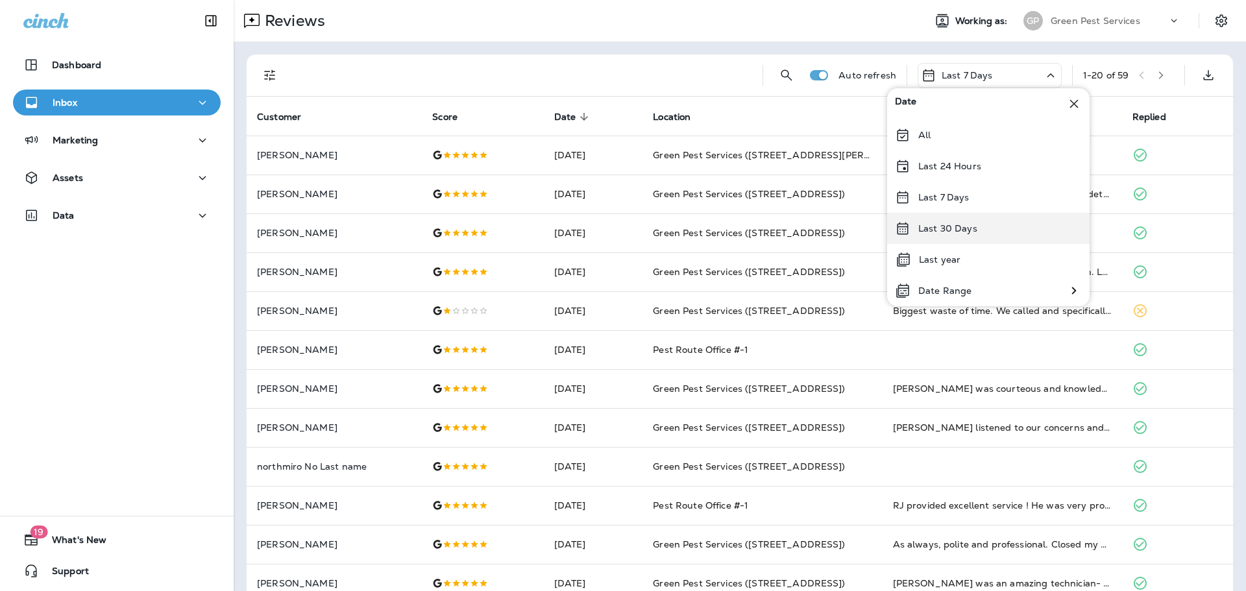
click at [977, 232] on div "Last 30 Days" at bounding box center [988, 228] width 202 height 31
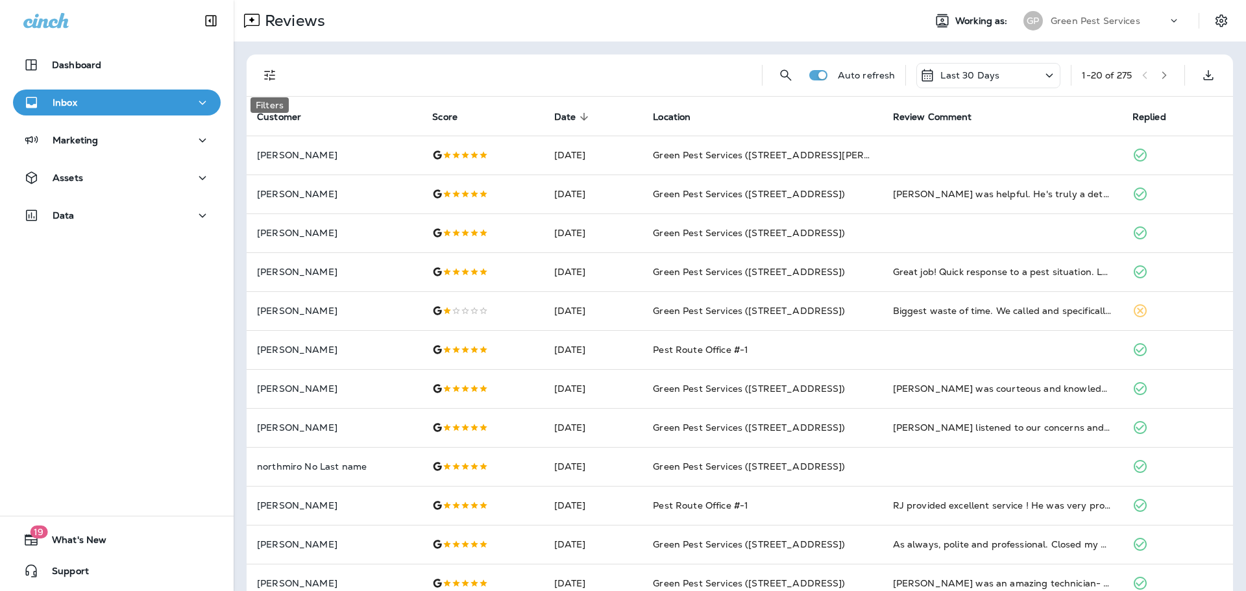
click at [268, 73] on icon "Filters" at bounding box center [270, 75] width 16 height 16
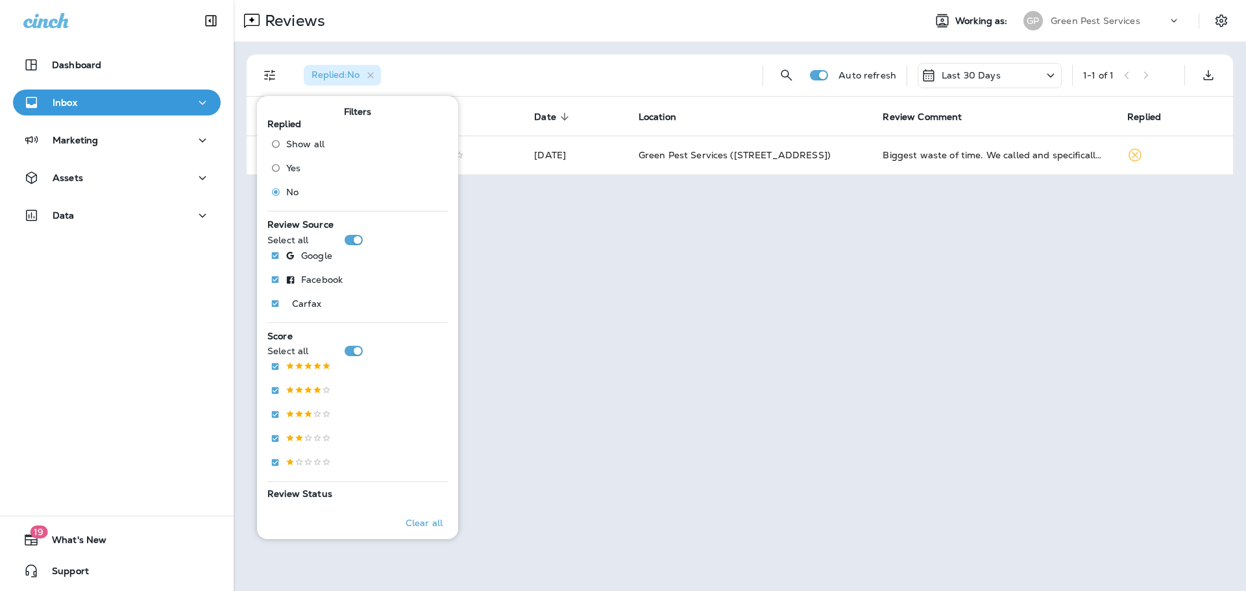
click at [594, 62] on div "Replied : No" at bounding box center [522, 76] width 459 height 42
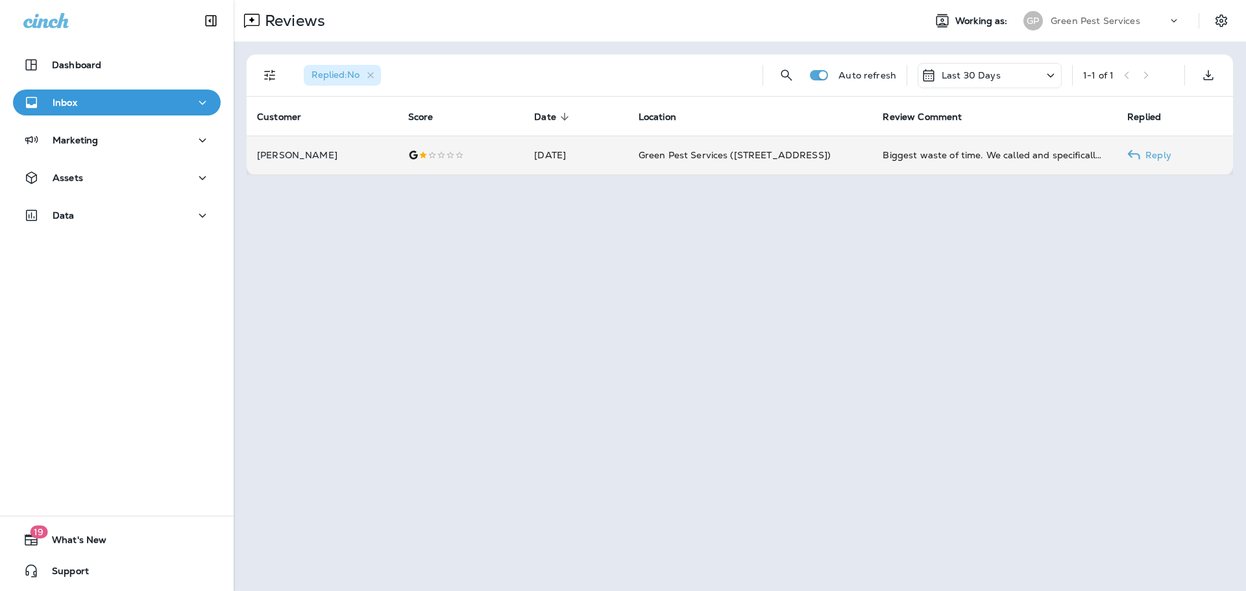
click at [467, 161] on td at bounding box center [461, 155] width 127 height 39
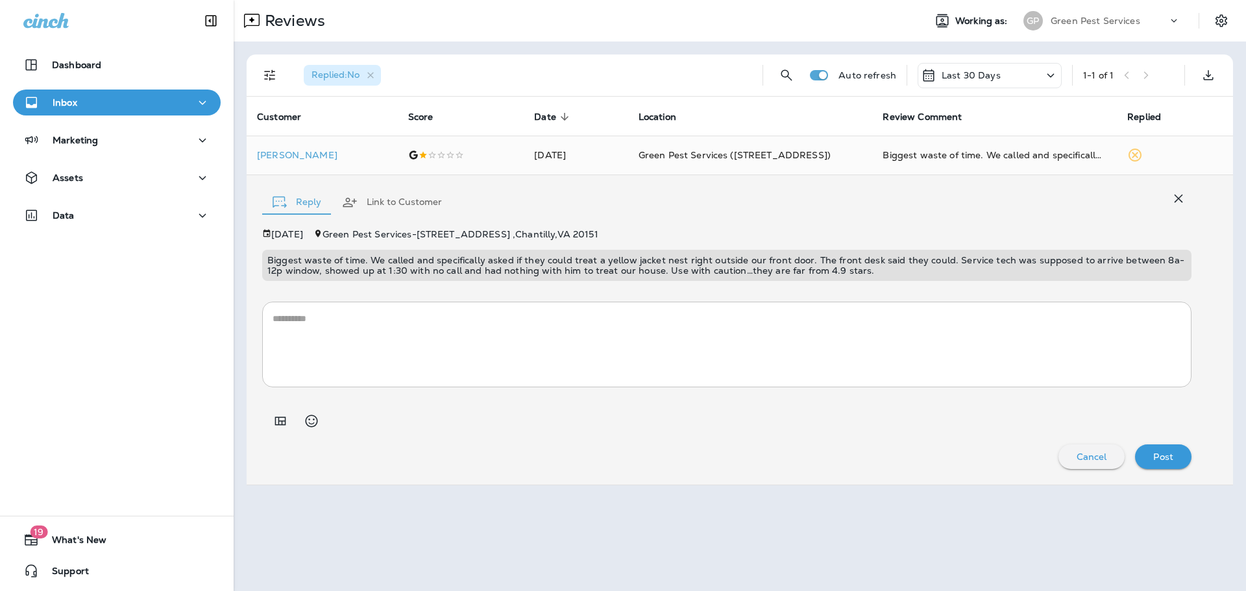
click at [394, 210] on button "Link to Customer" at bounding box center [392, 202] width 121 height 47
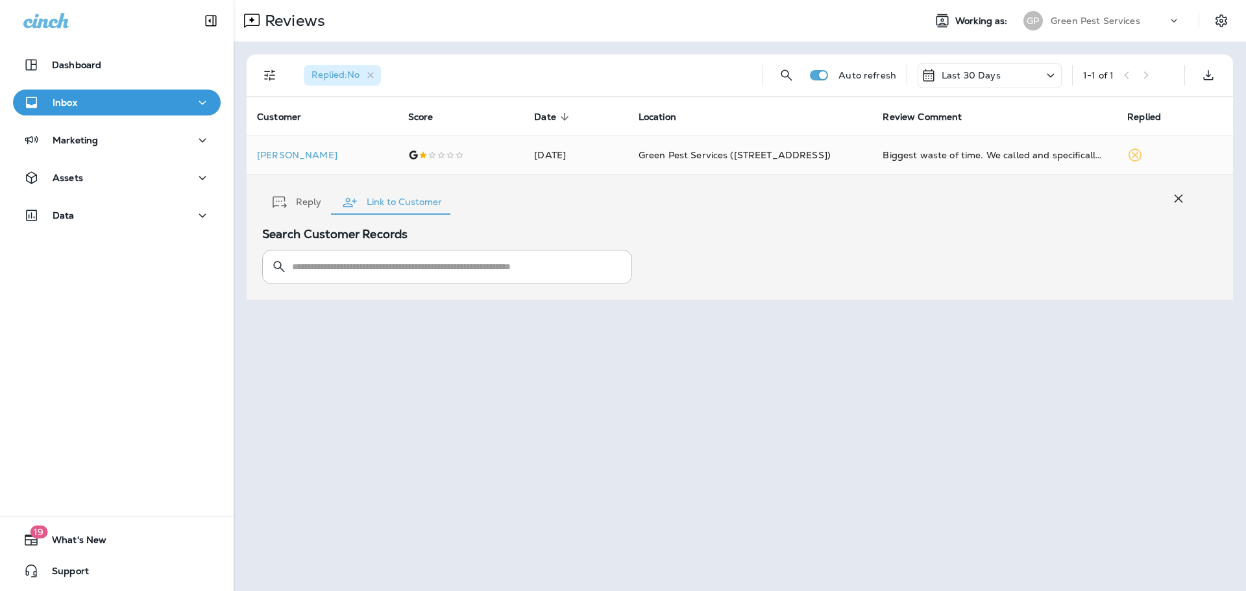
click at [301, 210] on button "Reply" at bounding box center [296, 202] width 69 height 47
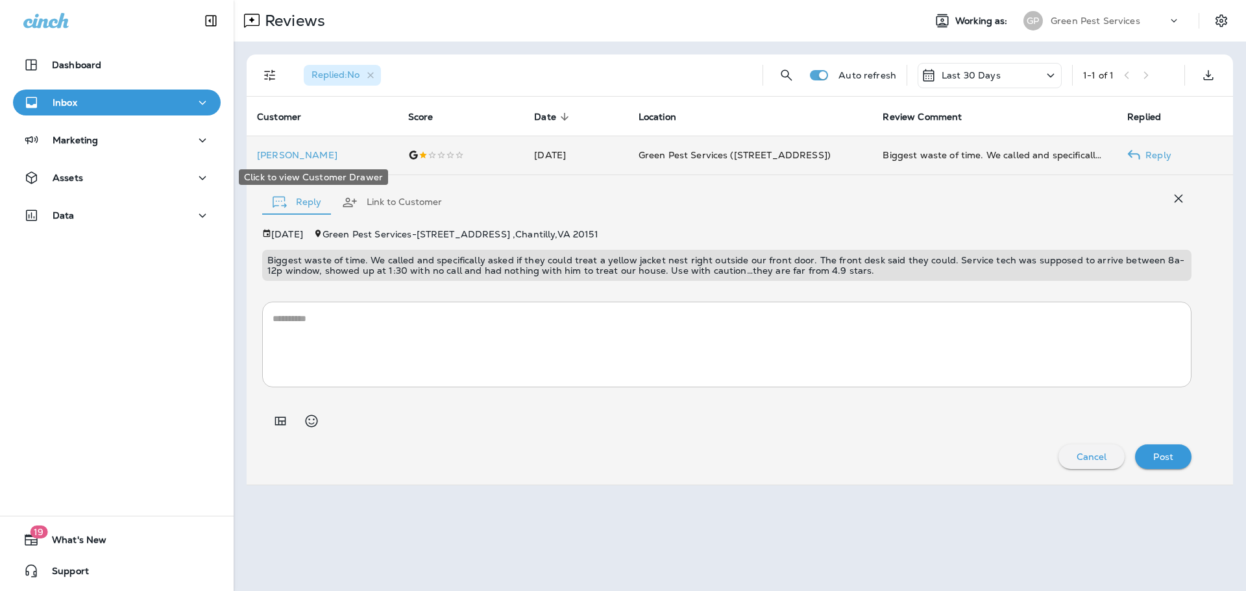
click at [298, 157] on p "[PERSON_NAME]" at bounding box center [322, 155] width 130 height 10
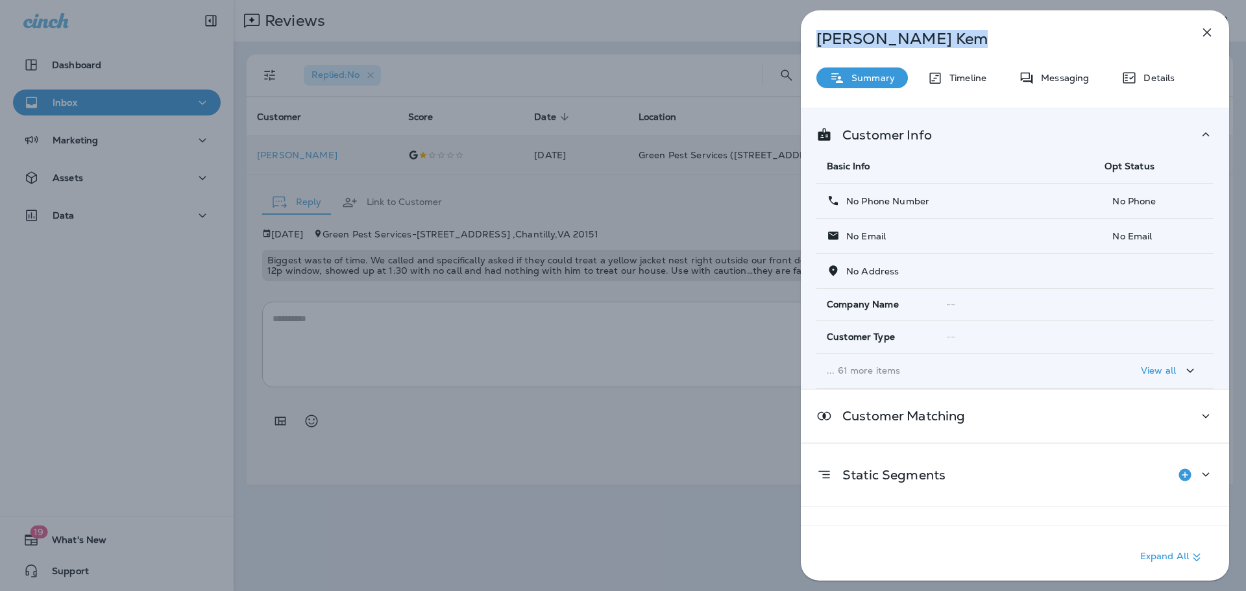
drag, startPoint x: 934, startPoint y: 35, endPoint x: 790, endPoint y: 42, distance: 143.5
click at [790, 42] on div "[PERSON_NAME] Summary Timeline Messaging Details Customer Info Basic Info Opt S…" at bounding box center [1015, 295] width 462 height 591
copy p "[PERSON_NAME]"
click at [640, 474] on div "[PERSON_NAME] Summary Timeline Messaging Details Customer Info Basic Info Opt S…" at bounding box center [623, 295] width 1246 height 591
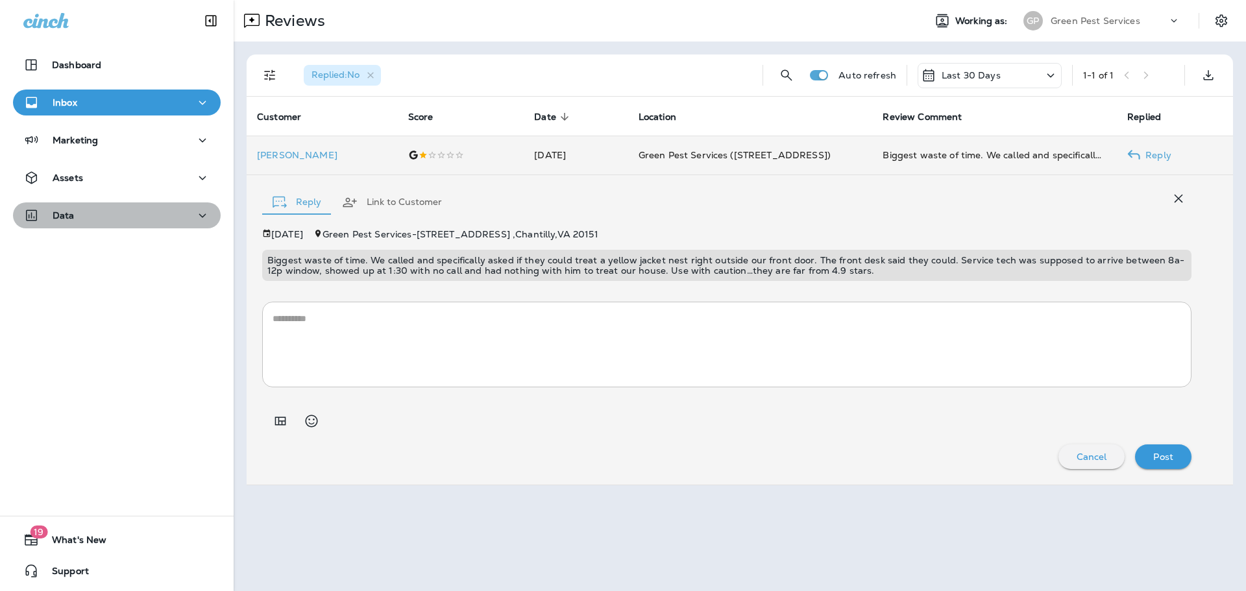
click at [82, 210] on div "Data" at bounding box center [116, 216] width 187 height 16
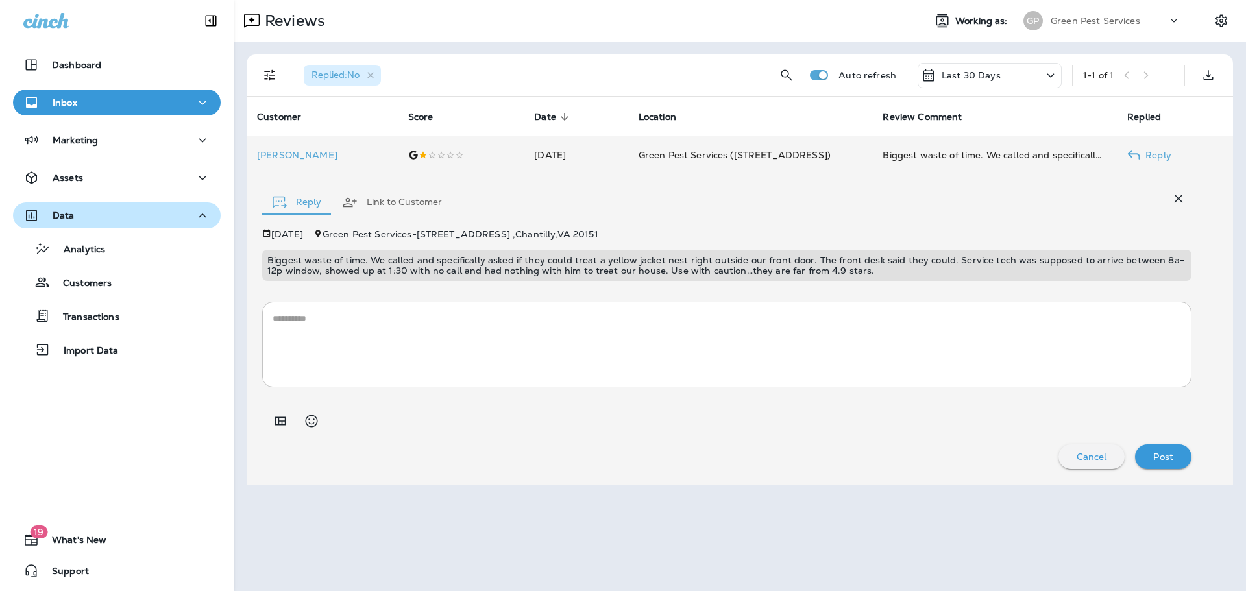
click at [70, 221] on p "Data" at bounding box center [64, 215] width 22 height 10
click at [73, 208] on div "Data" at bounding box center [116, 216] width 187 height 16
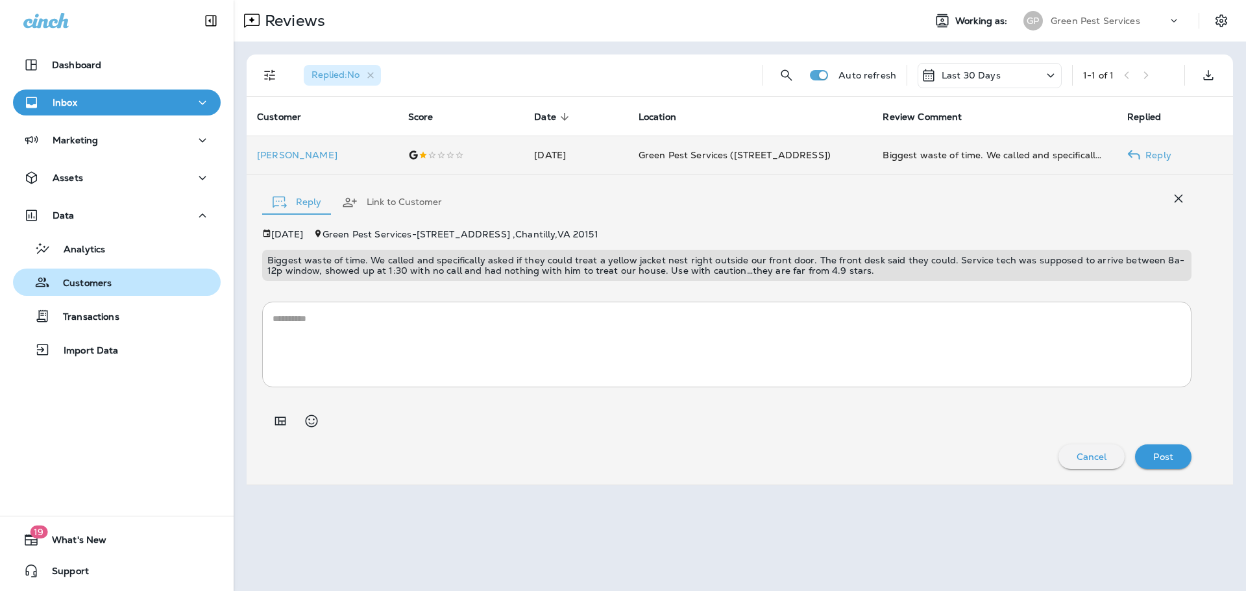
click at [106, 279] on p "Customers" at bounding box center [81, 284] width 62 height 12
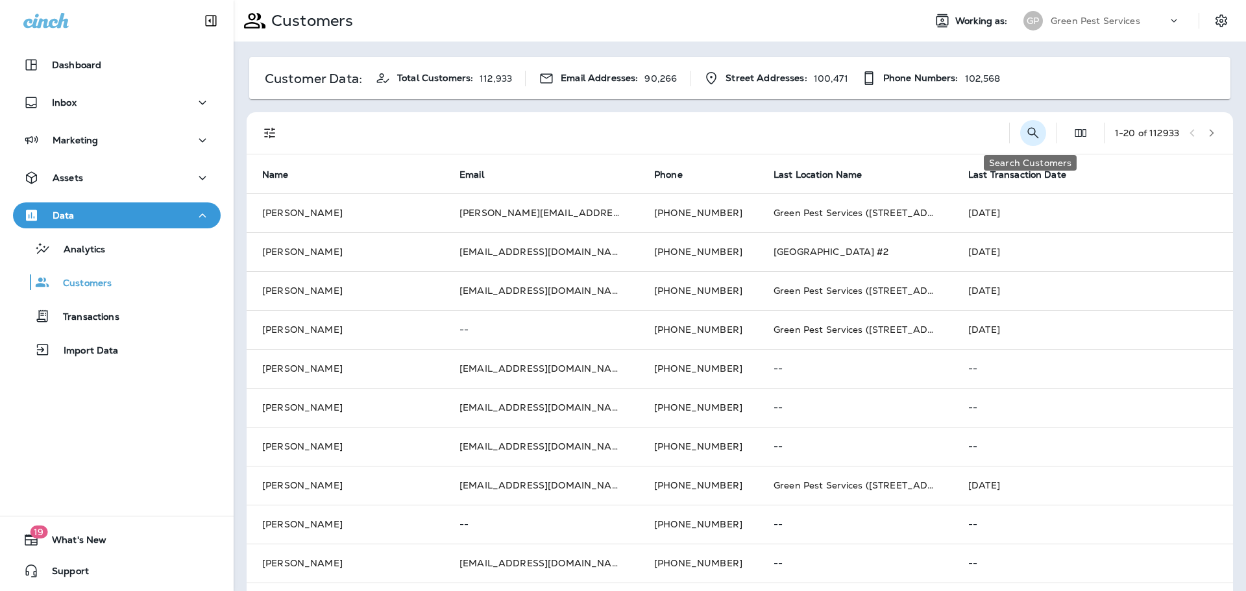
click at [1025, 132] on icon "Search Customers" at bounding box center [1033, 133] width 16 height 16
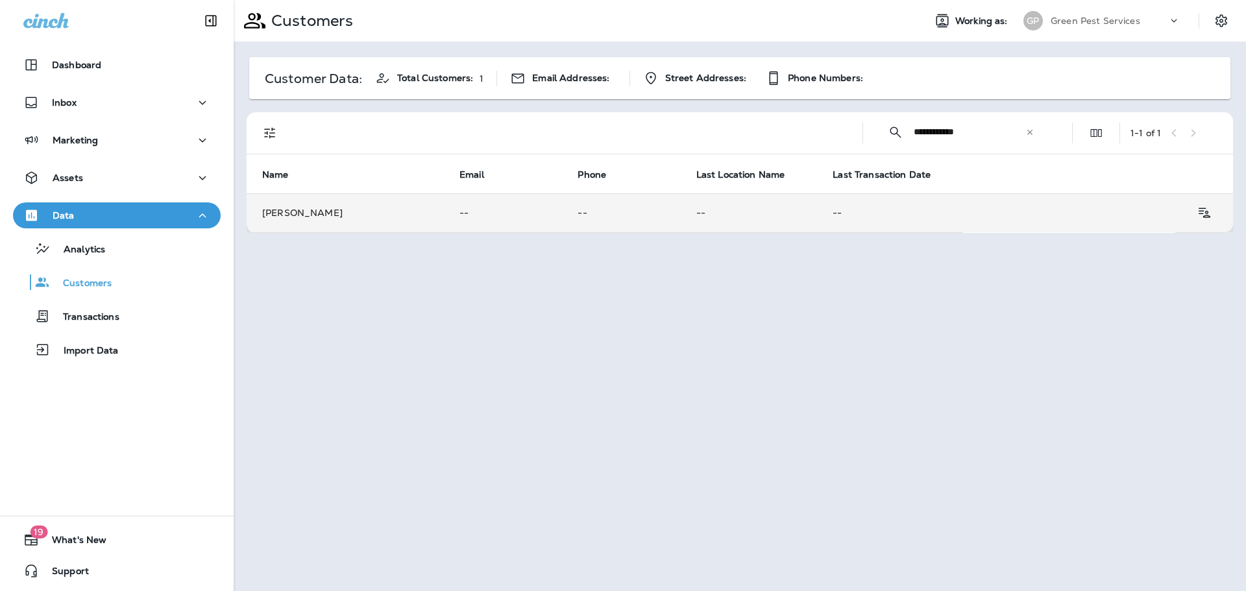
type input "**********"
click at [359, 195] on td "[PERSON_NAME]" at bounding box center [345, 212] width 197 height 39
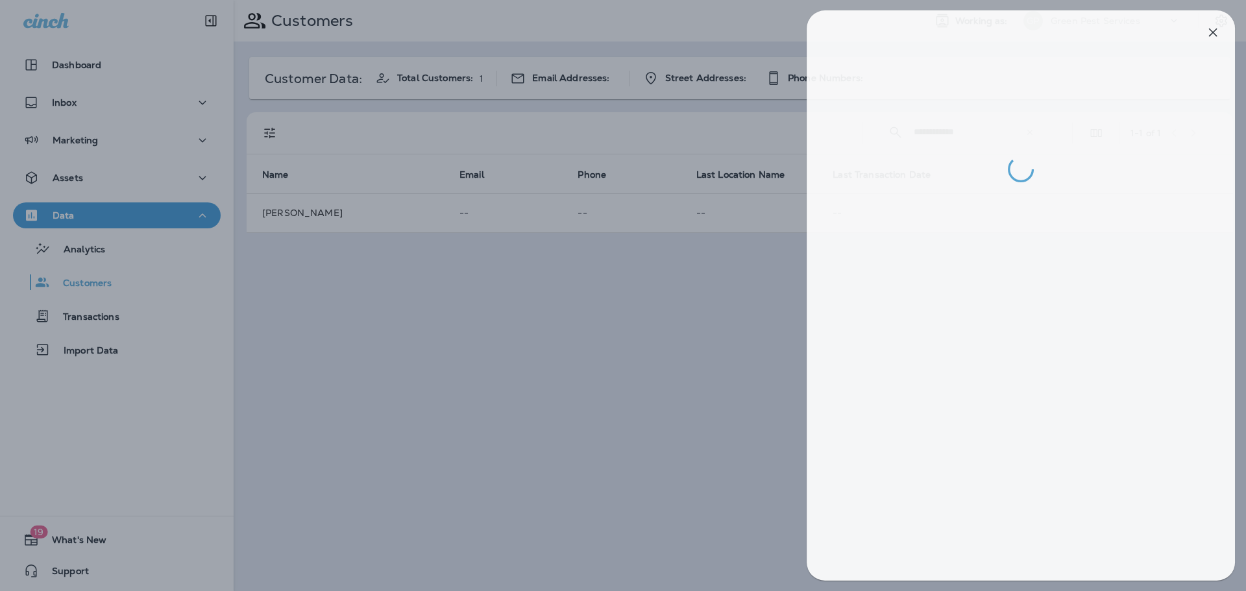
click at [504, 309] on div at bounding box center [629, 295] width 1246 height 591
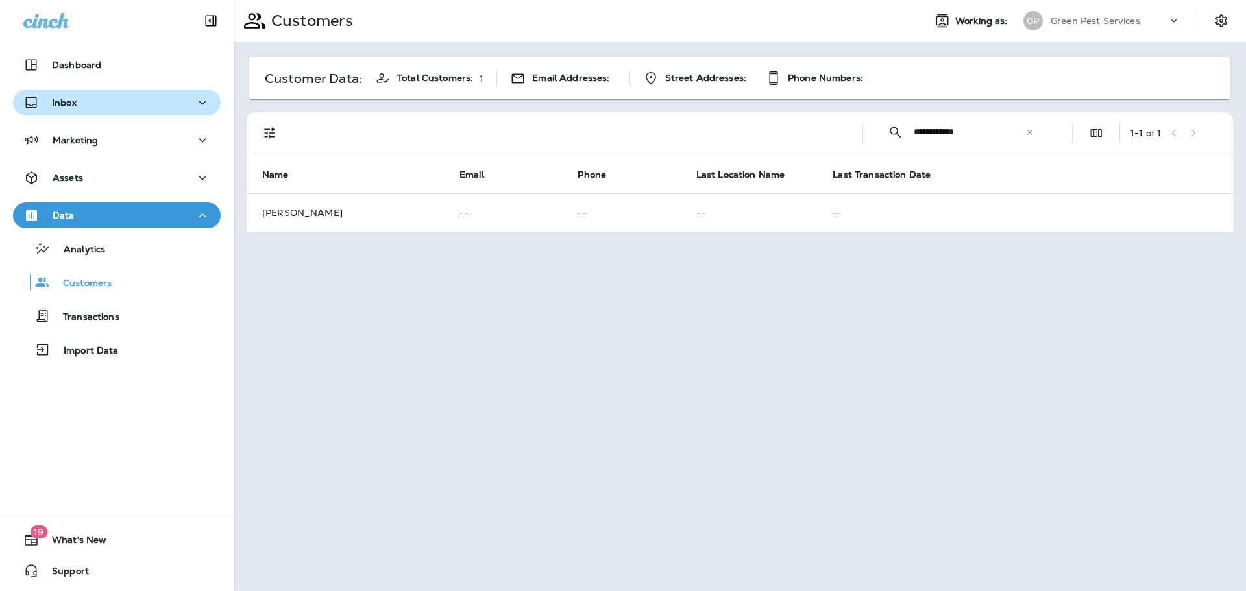
click at [107, 96] on div "Inbox" at bounding box center [116, 103] width 187 height 16
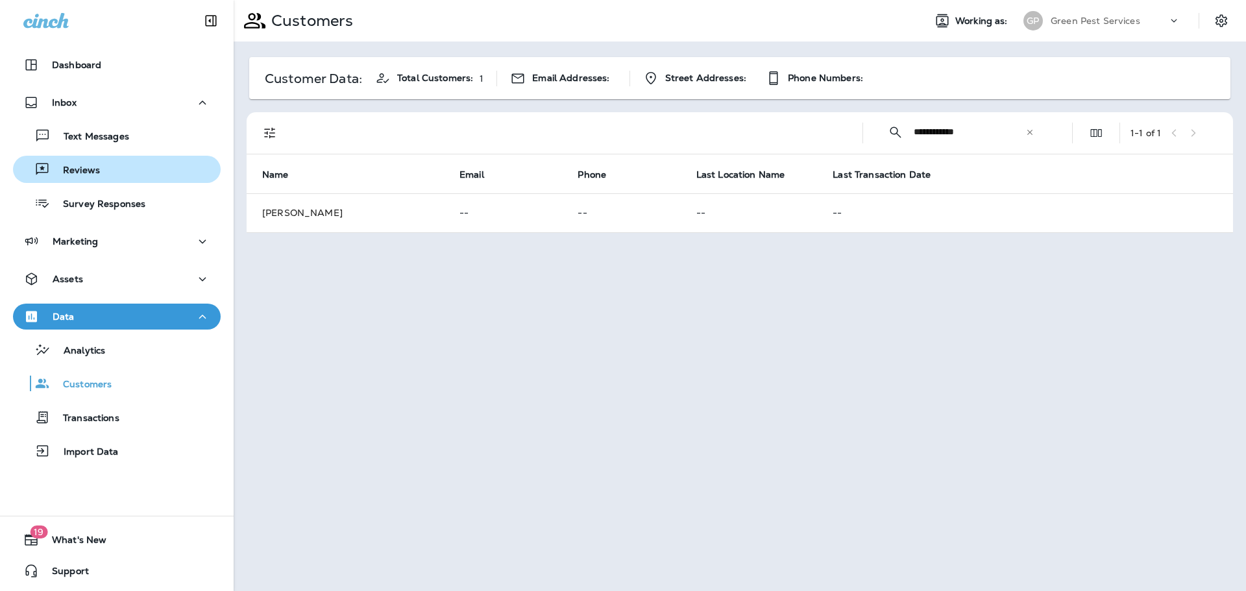
click at [112, 173] on div "Reviews" at bounding box center [116, 169] width 197 height 19
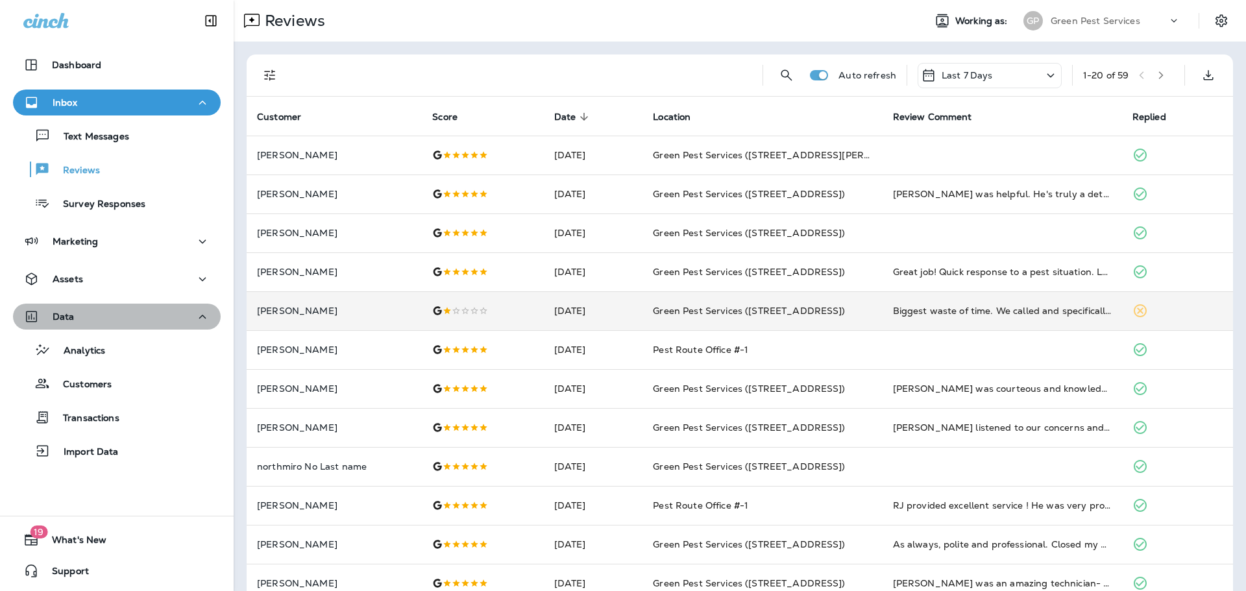
drag, startPoint x: 140, startPoint y: 315, endPoint x: 246, endPoint y: 297, distance: 107.3
click at [140, 315] on div "Data" at bounding box center [116, 317] width 187 height 16
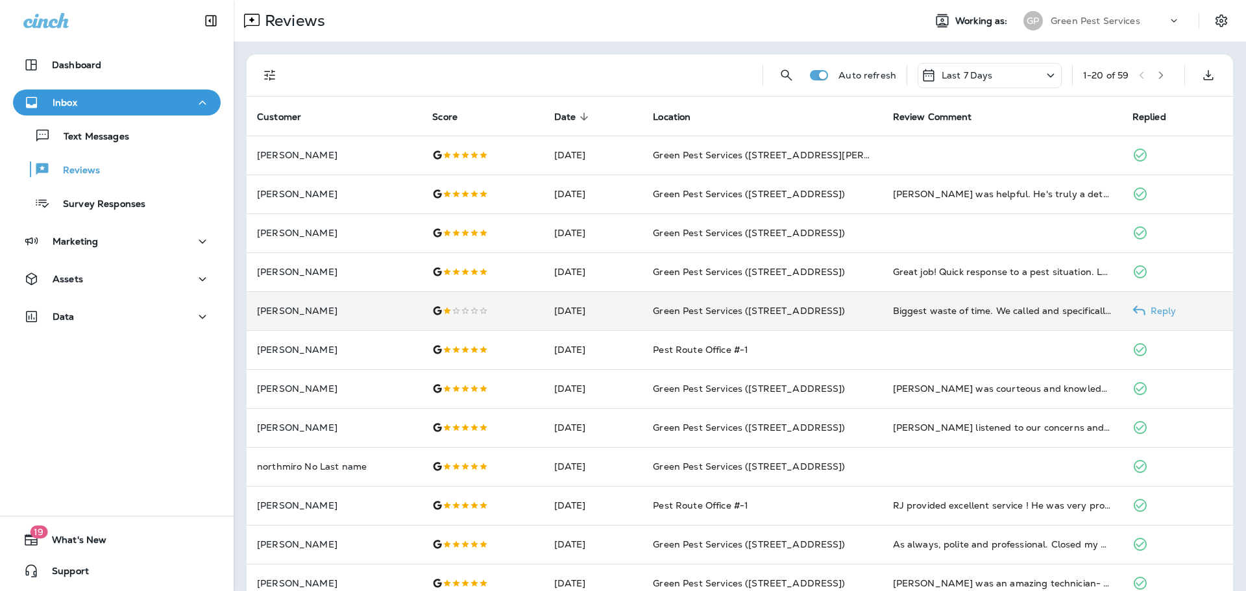
click at [518, 324] on td at bounding box center [482, 310] width 121 height 39
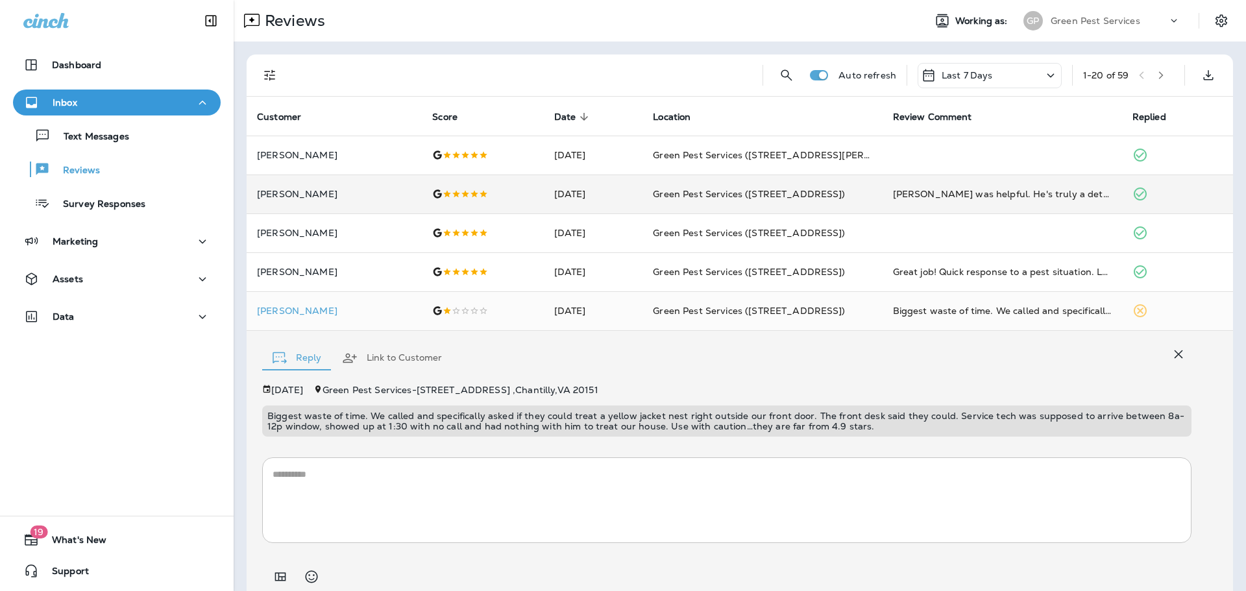
scroll to position [49, 0]
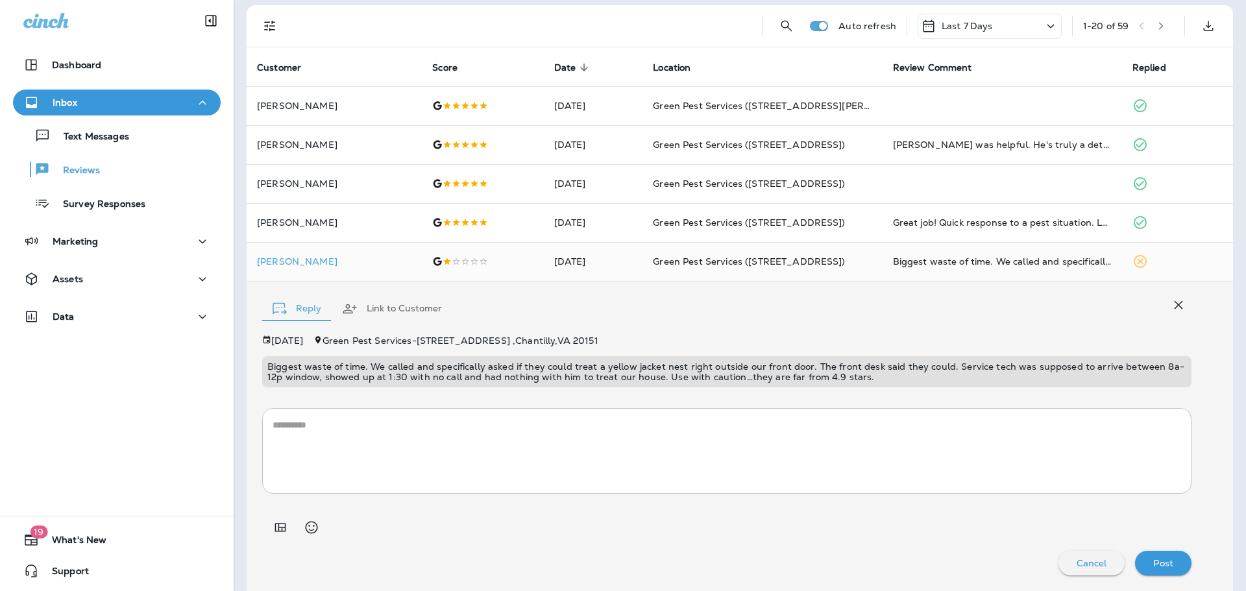
click at [1178, 309] on icon "button" at bounding box center [1178, 305] width 16 height 16
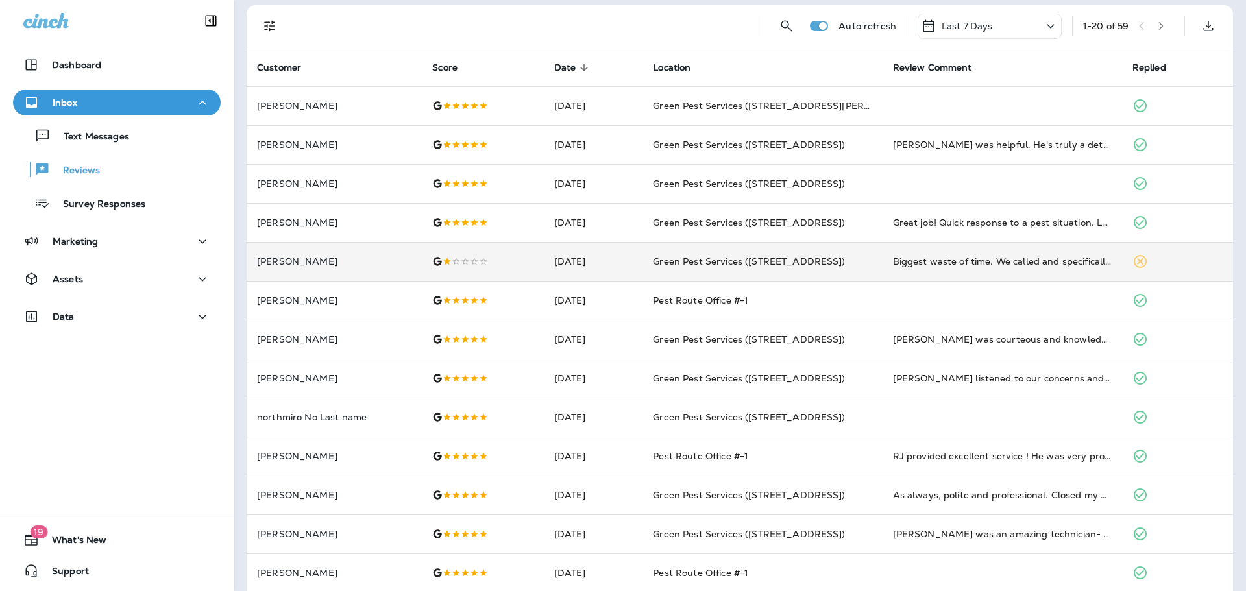
scroll to position [0, 0]
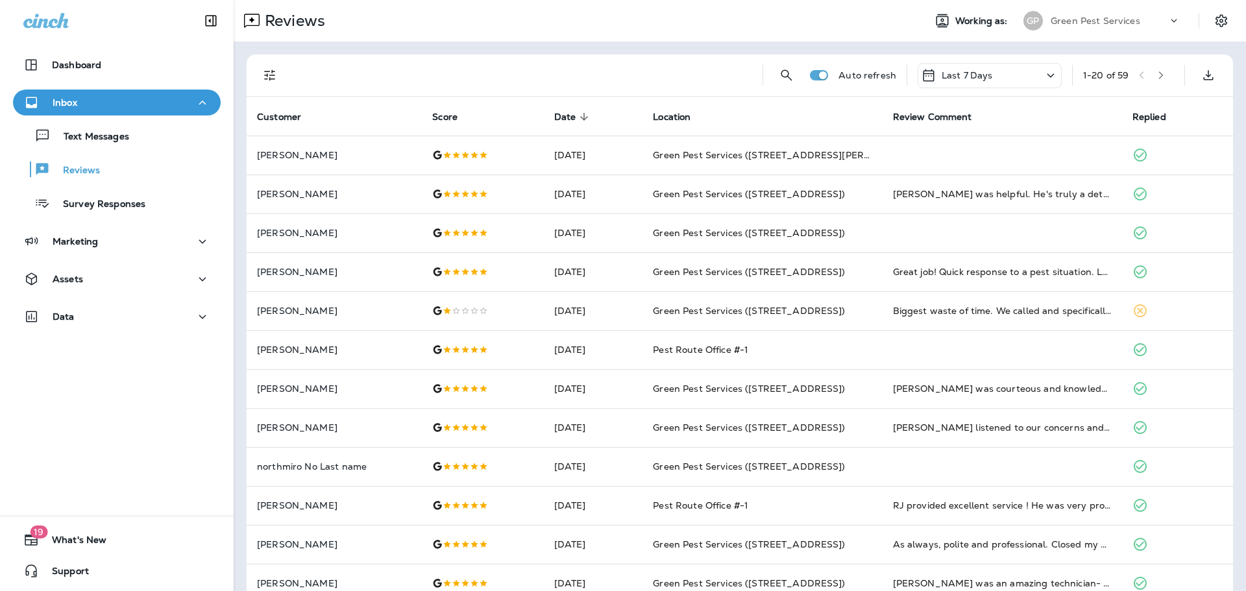
click at [1151, 30] on div "Green Pest Services" at bounding box center [1108, 20] width 117 height 19
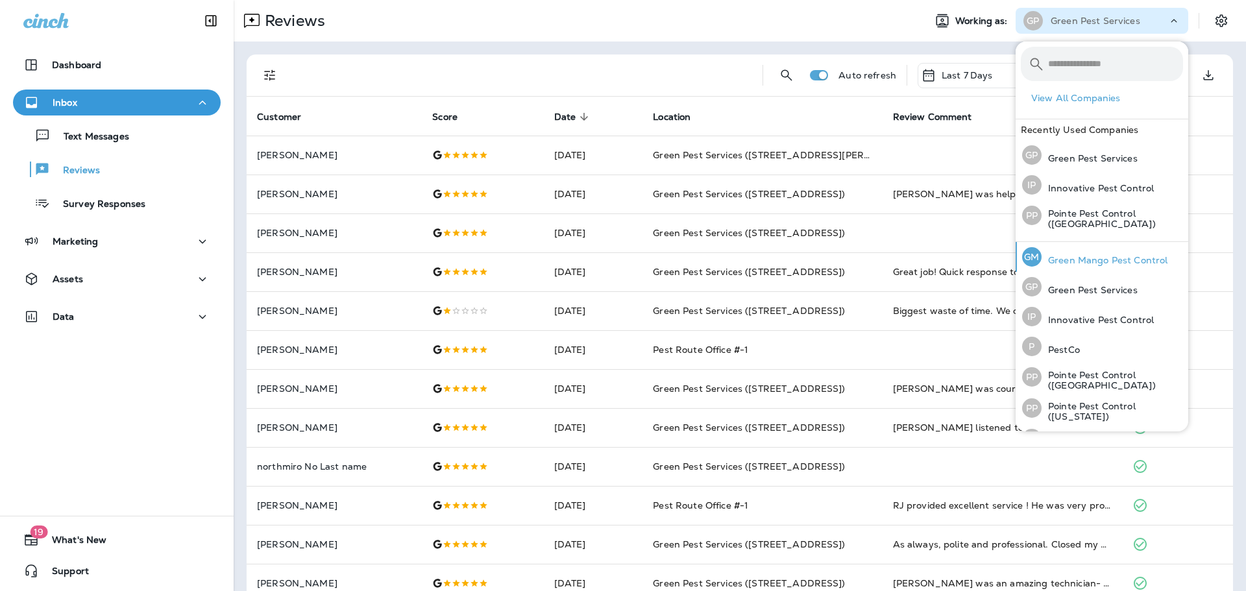
click at [1085, 255] on p "Green Mango Pest Control" at bounding box center [1104, 260] width 126 height 10
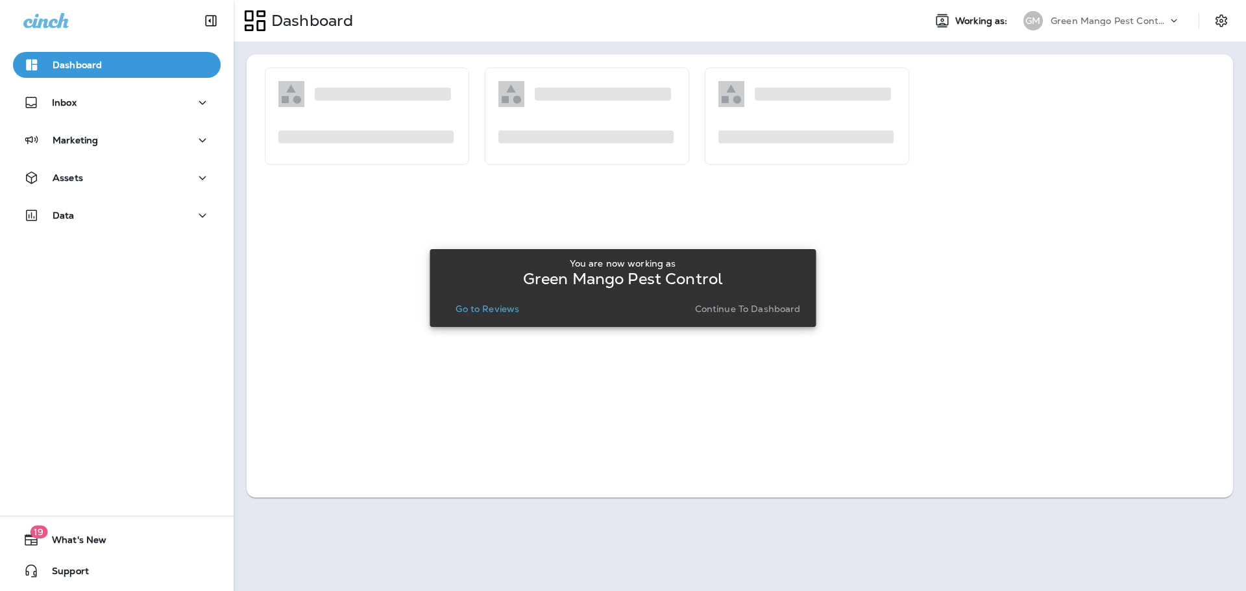
click at [506, 309] on p "Go to Reviews" at bounding box center [487, 309] width 64 height 10
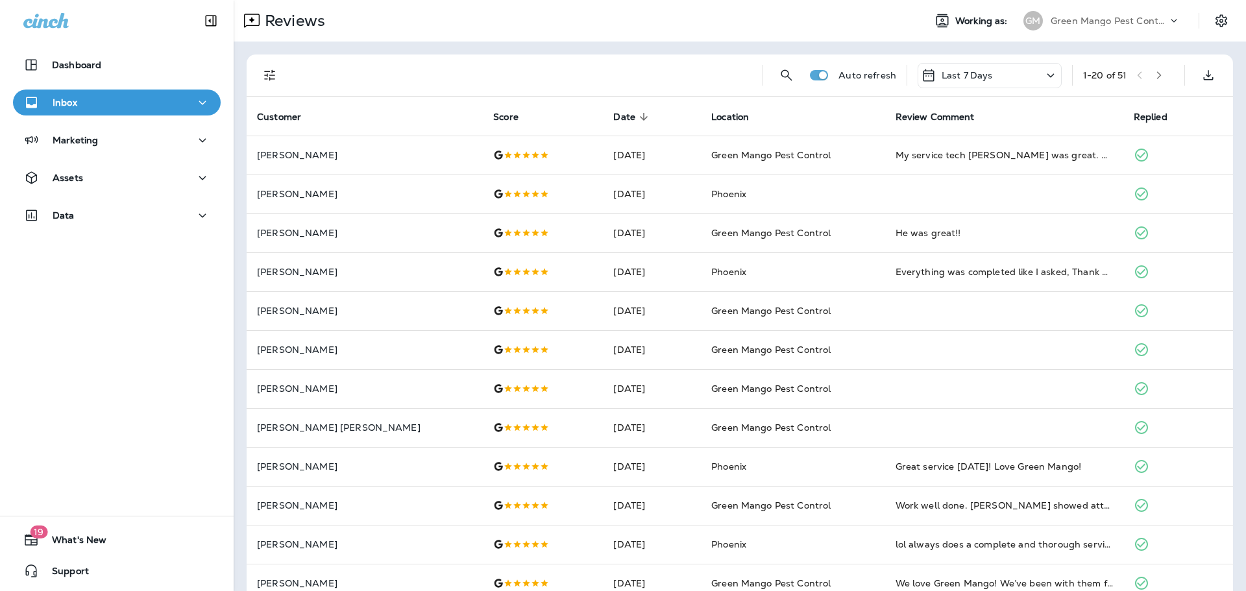
click at [1004, 82] on div "Last 7 Days" at bounding box center [989, 75] width 144 height 25
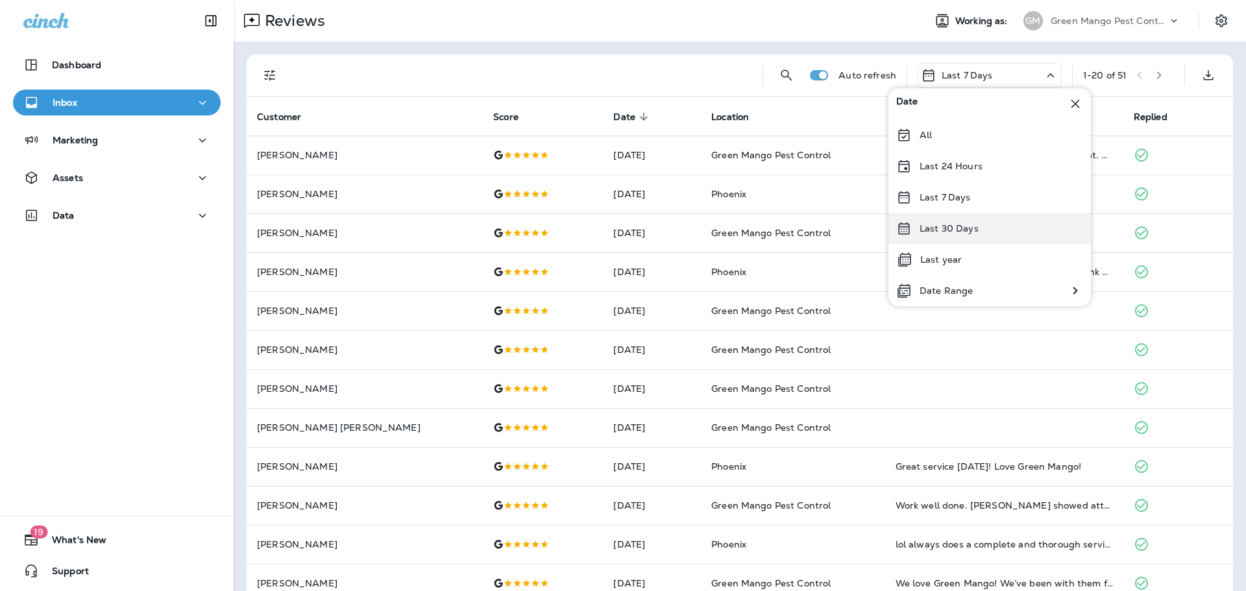
click at [995, 236] on div "Last 30 Days" at bounding box center [989, 228] width 202 height 31
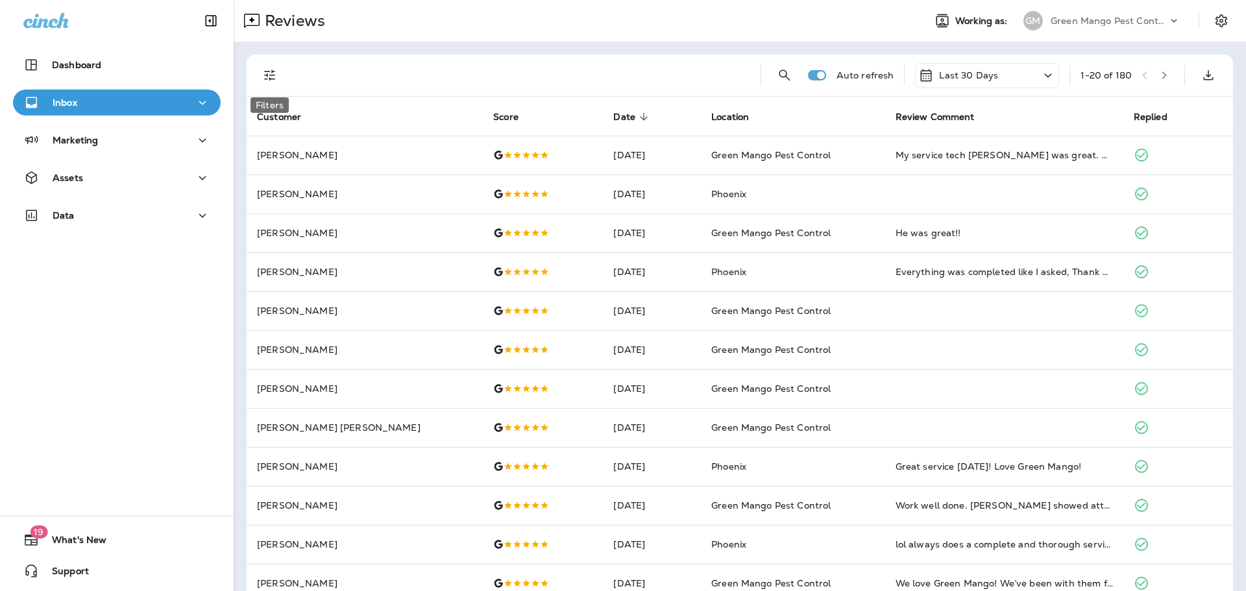
drag, startPoint x: 278, startPoint y: 70, endPoint x: 276, endPoint y: 79, distance: 9.2
click at [278, 70] on button "Filters" at bounding box center [270, 75] width 26 height 26
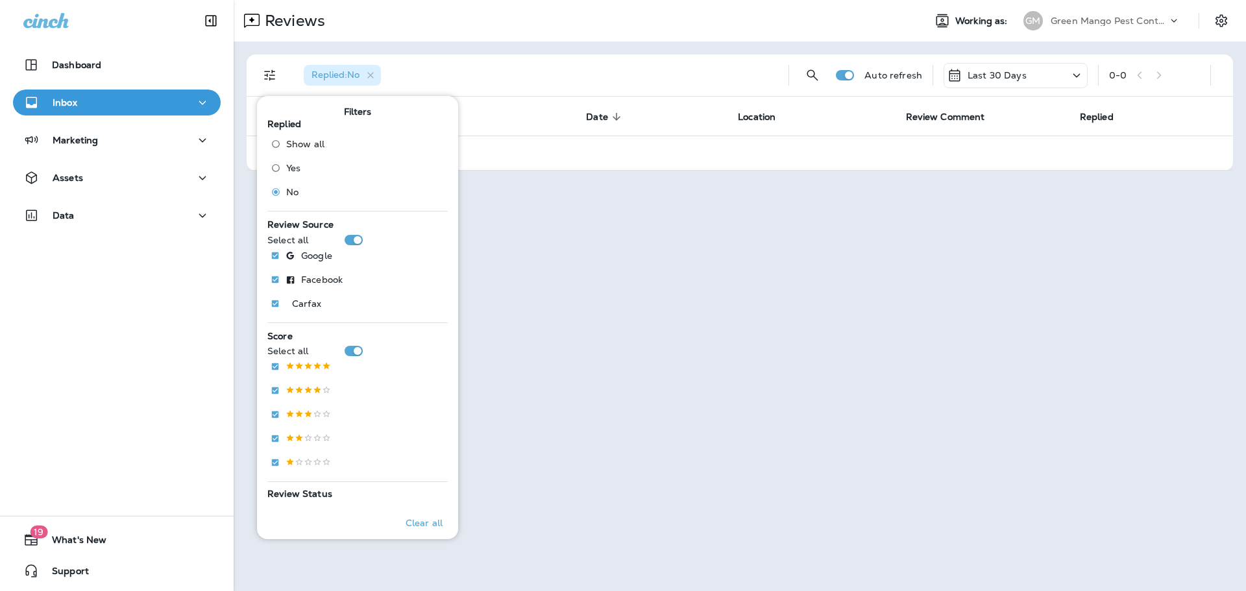
click at [596, 40] on div "Reviews Working as: [PERSON_NAME] Mango Pest Control" at bounding box center [740, 21] width 1012 height 42
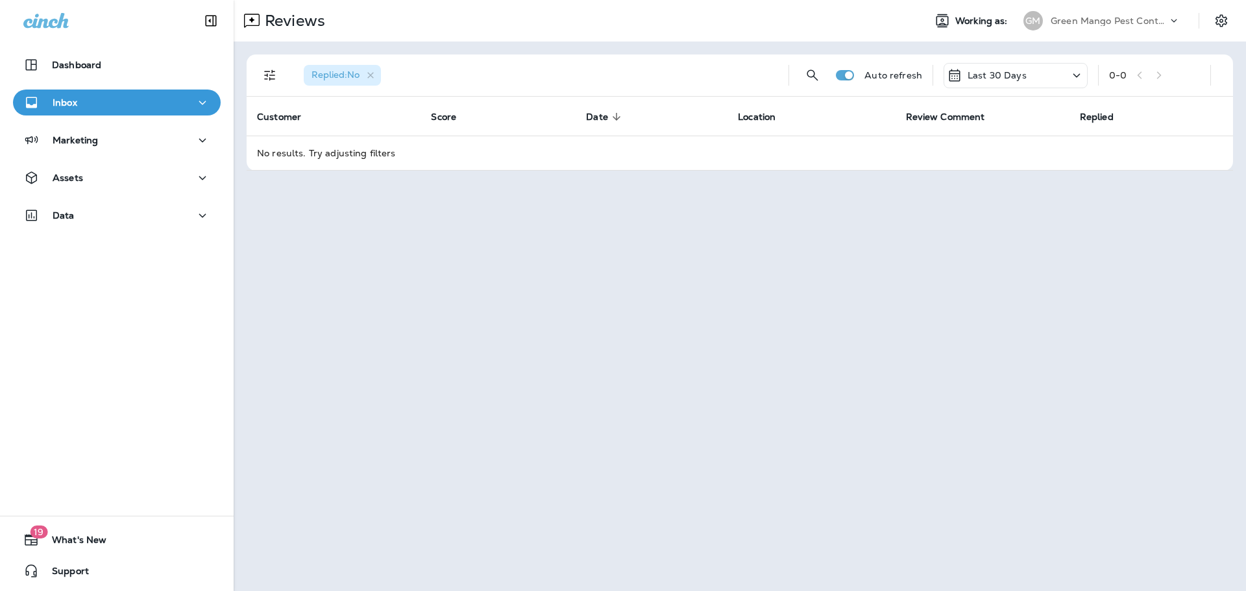
click at [1130, 23] on p "Green Mango Pest Control" at bounding box center [1108, 21] width 117 height 10
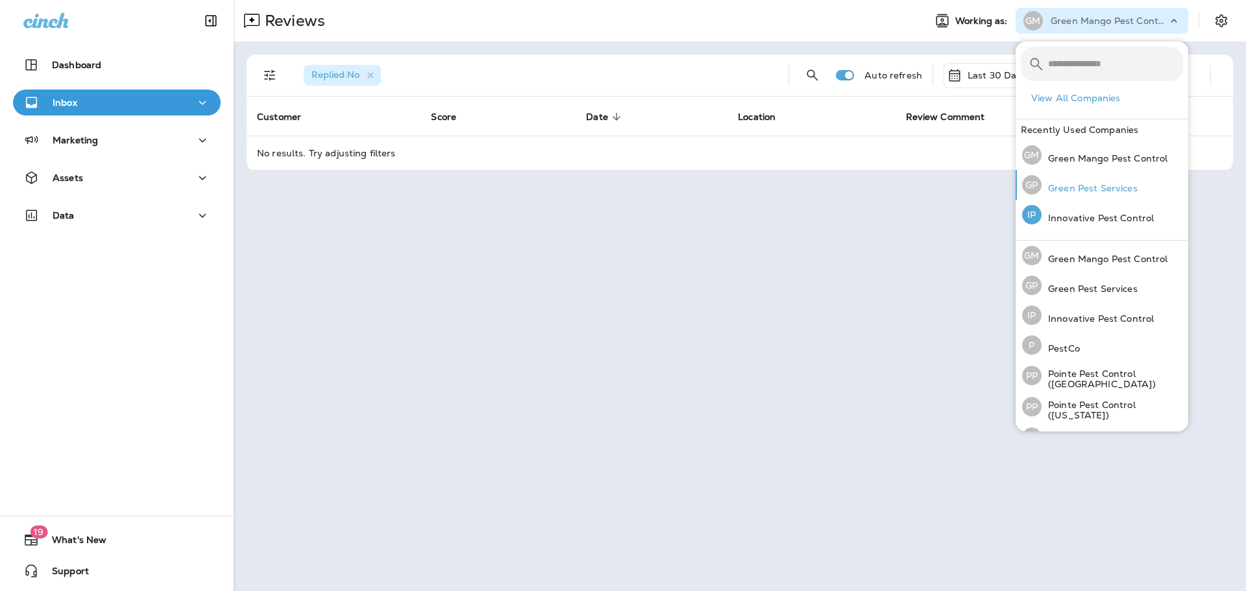
click at [1095, 190] on p "Green Pest Services" at bounding box center [1089, 188] width 96 height 10
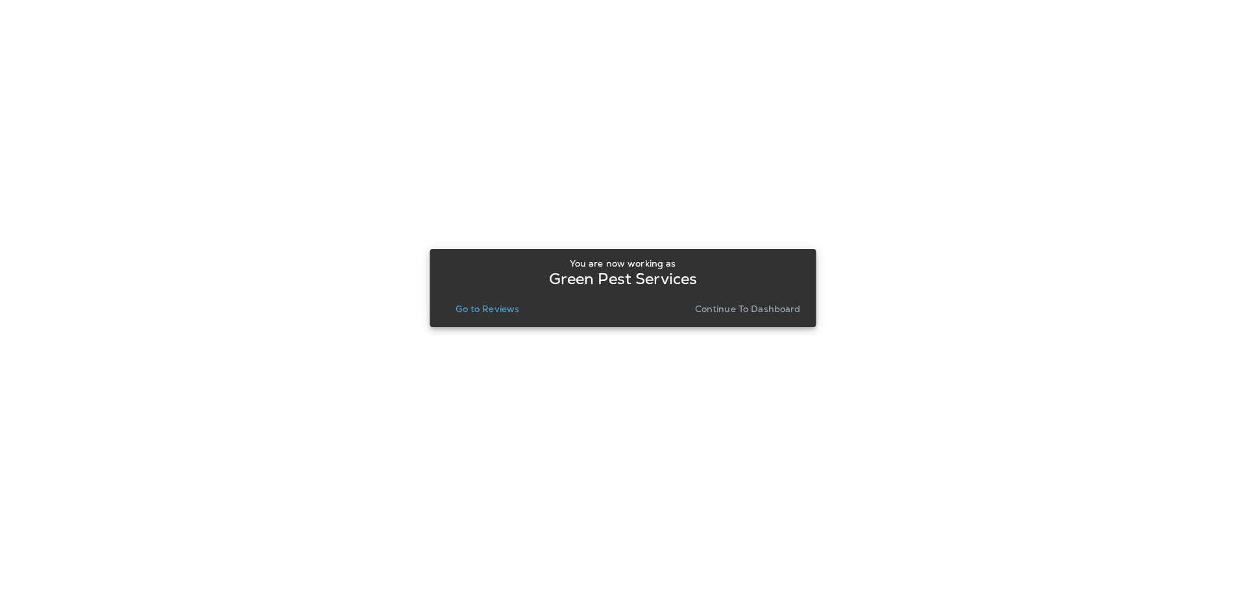
click at [505, 306] on p "Go to Reviews" at bounding box center [487, 309] width 64 height 10
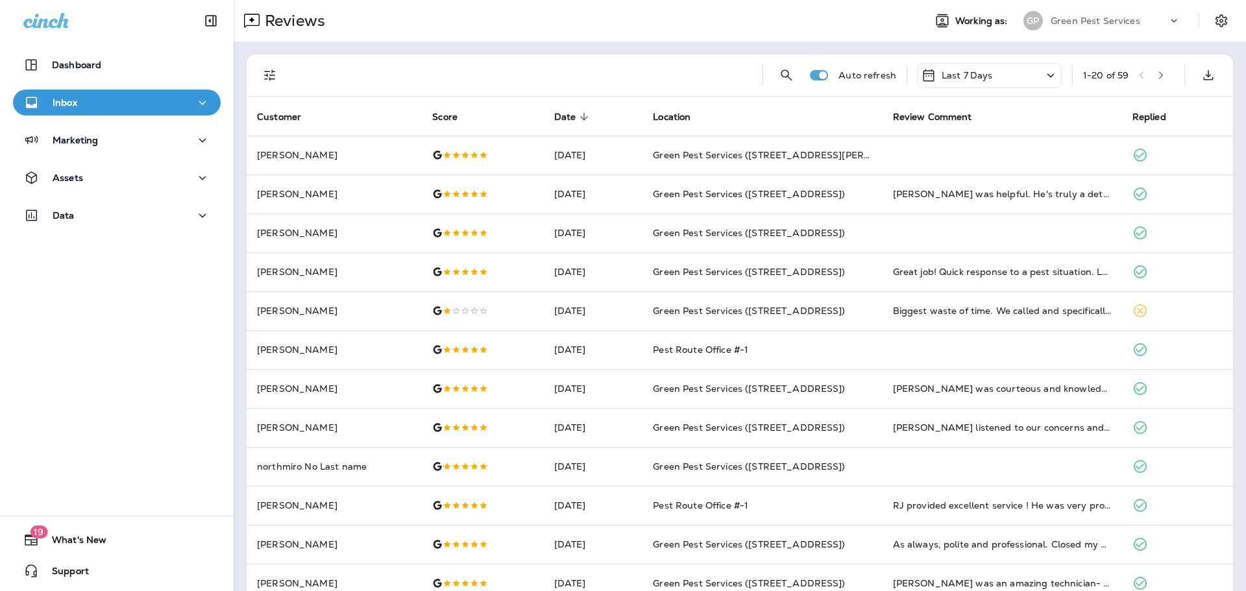
click at [274, 74] on icon "Filters" at bounding box center [270, 75] width 16 height 16
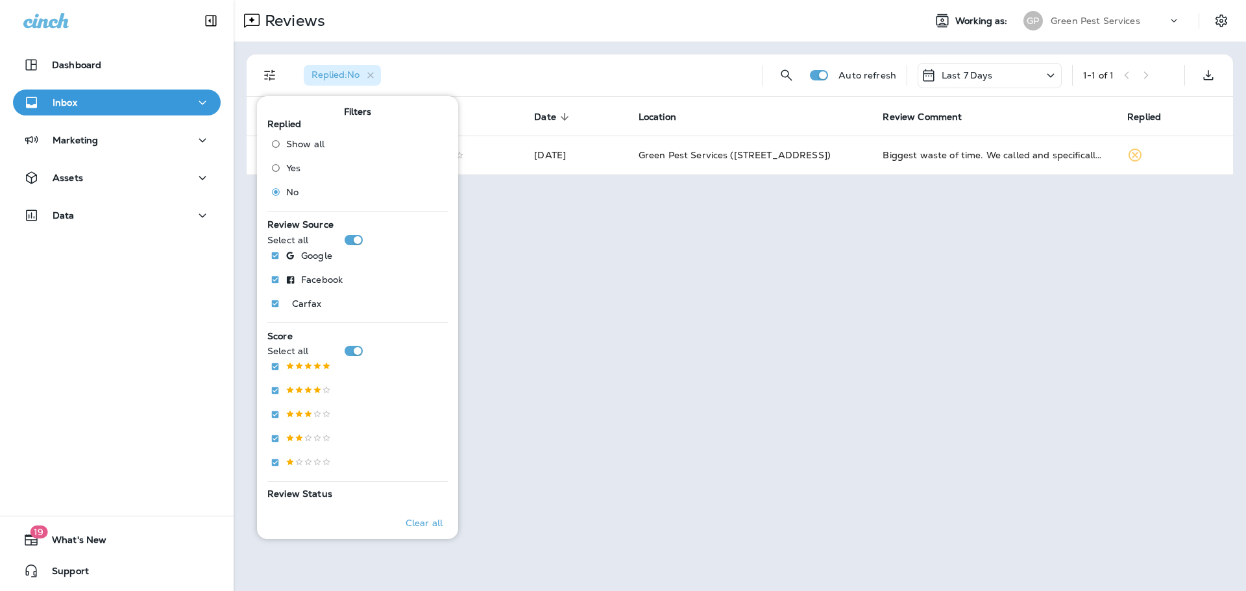
drag, startPoint x: 614, startPoint y: 67, endPoint x: 555, endPoint y: 7, distance: 83.5
click at [596, 39] on div "Reviews Working as: [PERSON_NAME] Pest Services Replied : No Auto refresh Last …" at bounding box center [740, 295] width 1012 height 591
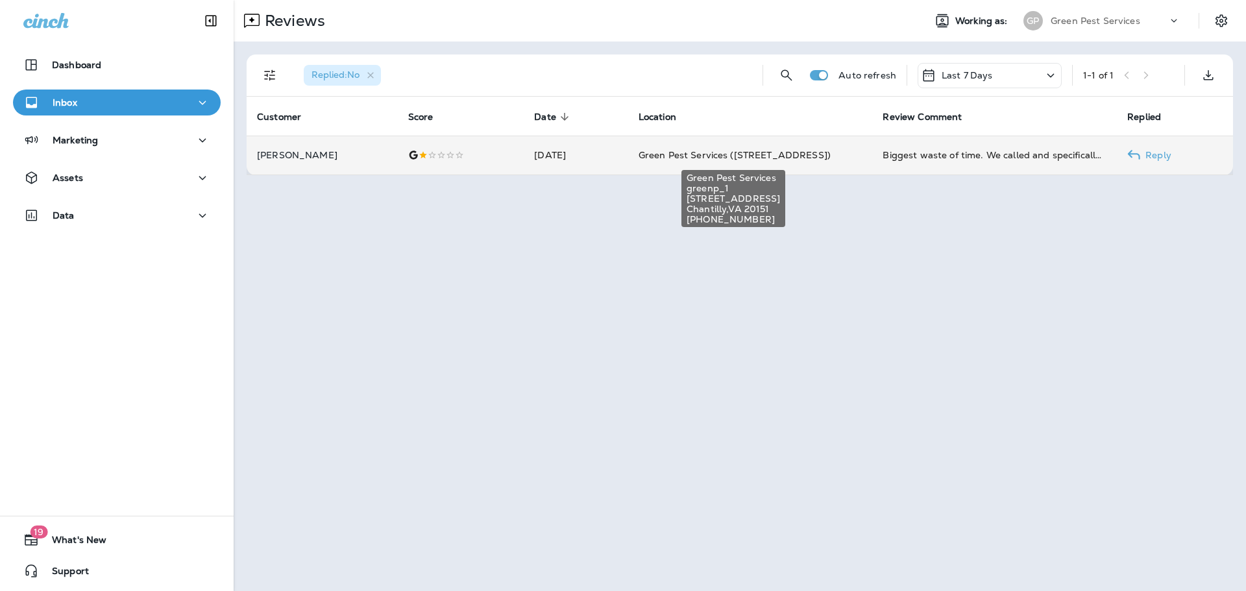
click at [675, 153] on span "Green Pest Services ([STREET_ADDRESS])" at bounding box center [734, 155] width 192 height 12
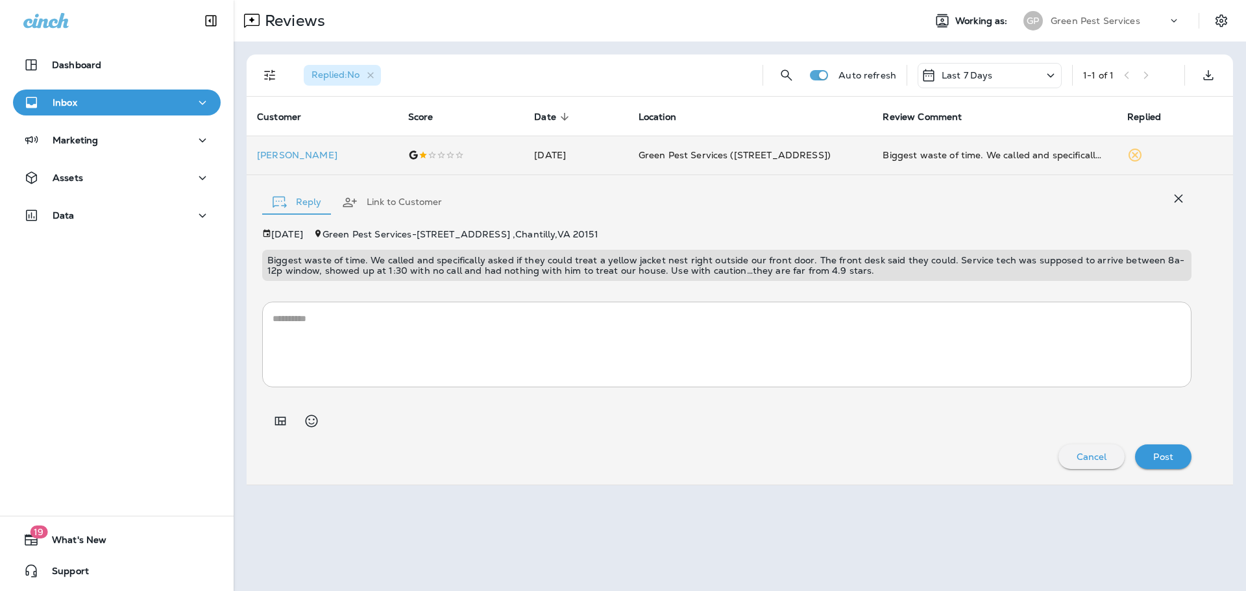
click at [687, 347] on textarea at bounding box center [727, 344] width 908 height 65
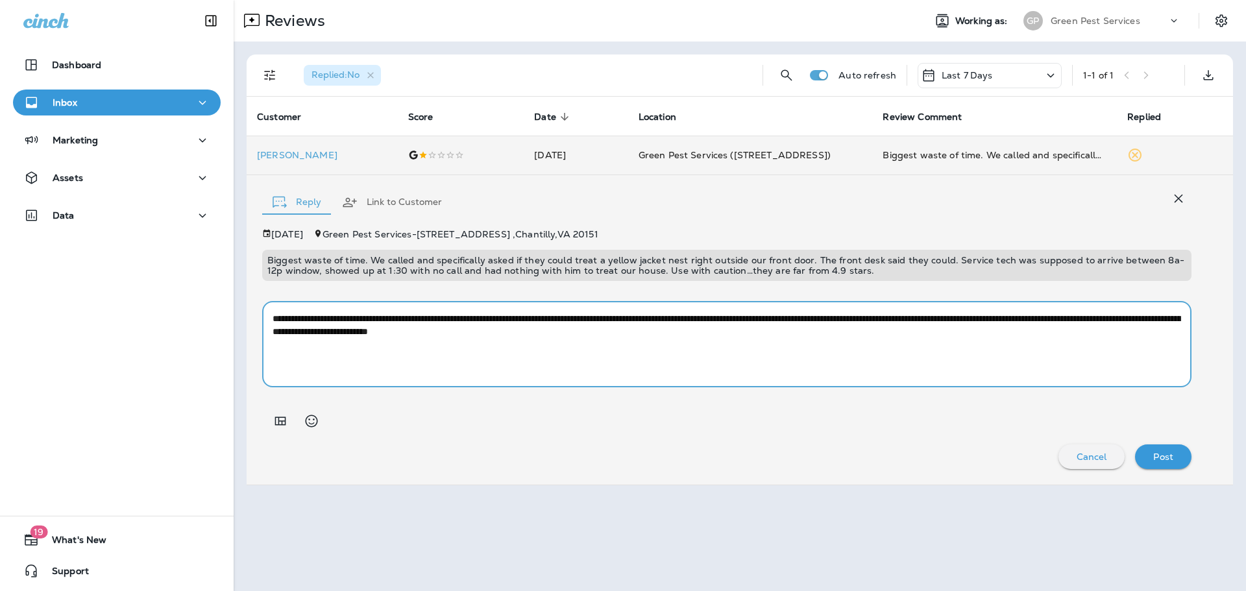
drag, startPoint x: 1074, startPoint y: 321, endPoint x: 1069, endPoint y: 361, distance: 40.6
click at [1075, 321] on textarea "**********" at bounding box center [727, 344] width 908 height 65
click at [784, 339] on textarea "**********" at bounding box center [727, 344] width 908 height 65
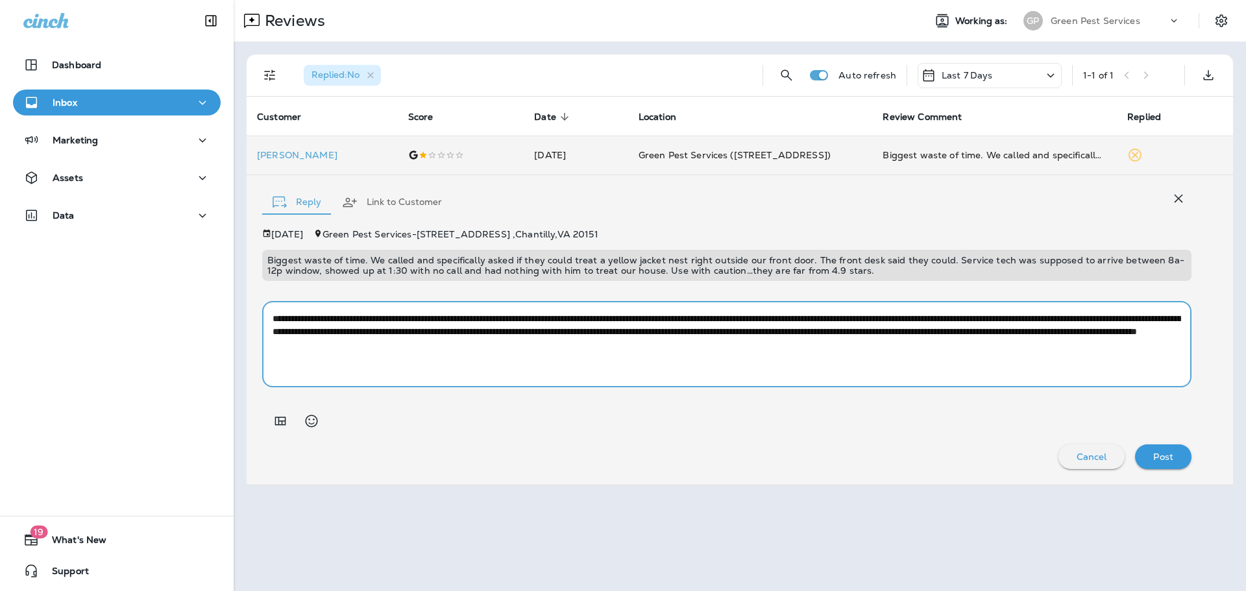
click at [593, 346] on textarea "**********" at bounding box center [727, 344] width 908 height 65
type textarea "**********"
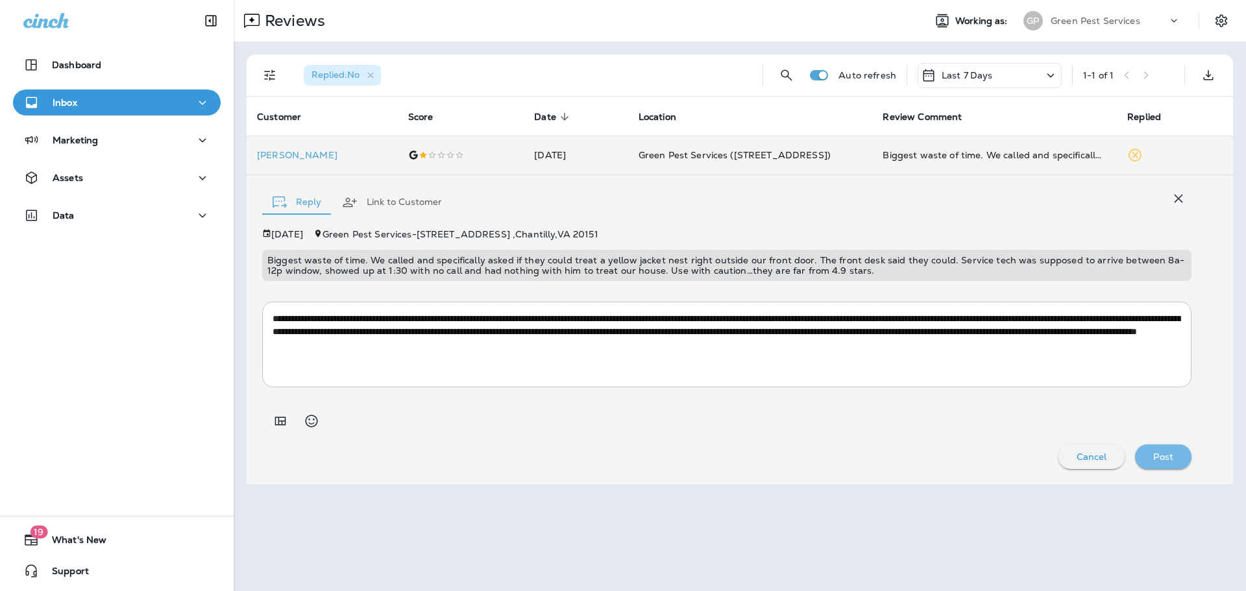
click at [1170, 452] on p "Post" at bounding box center [1163, 457] width 20 height 10
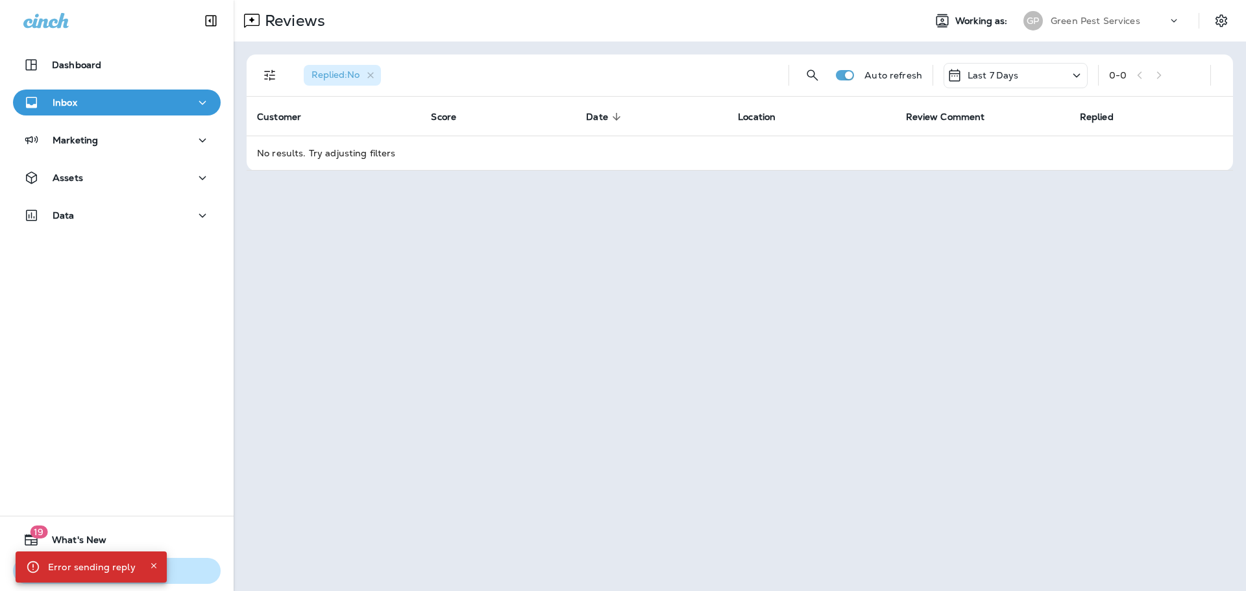
click at [151, 565] on icon "Close" at bounding box center [153, 565] width 9 height 9
click at [1109, 17] on p "Green Pest Services" at bounding box center [1095, 21] width 90 height 10
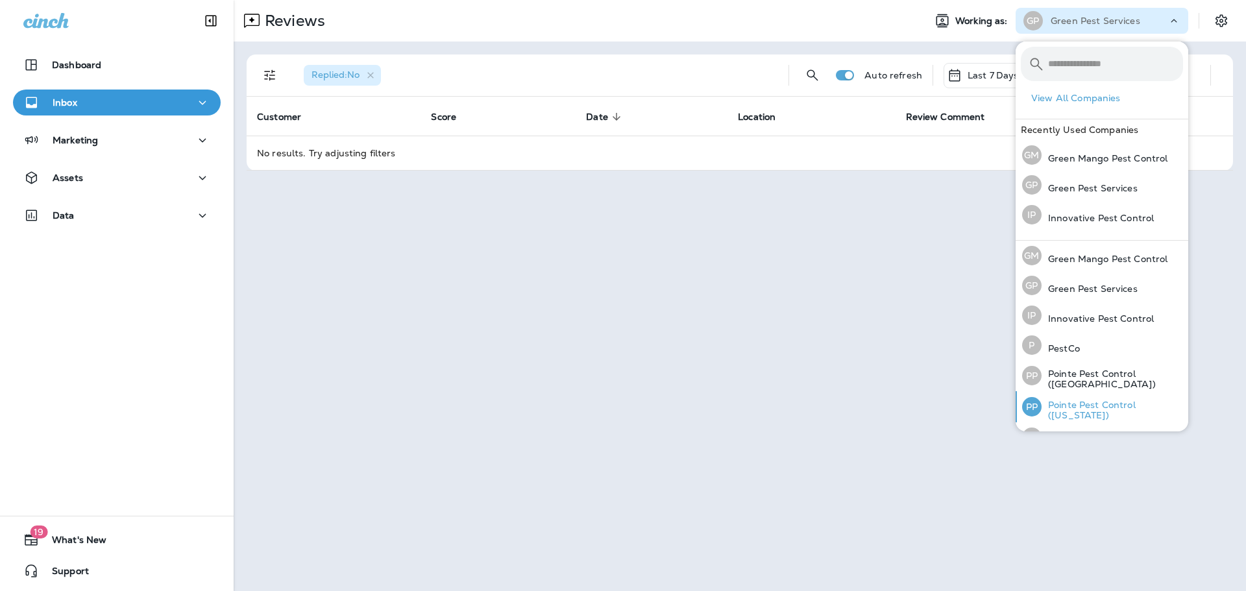
scroll to position [53, 0]
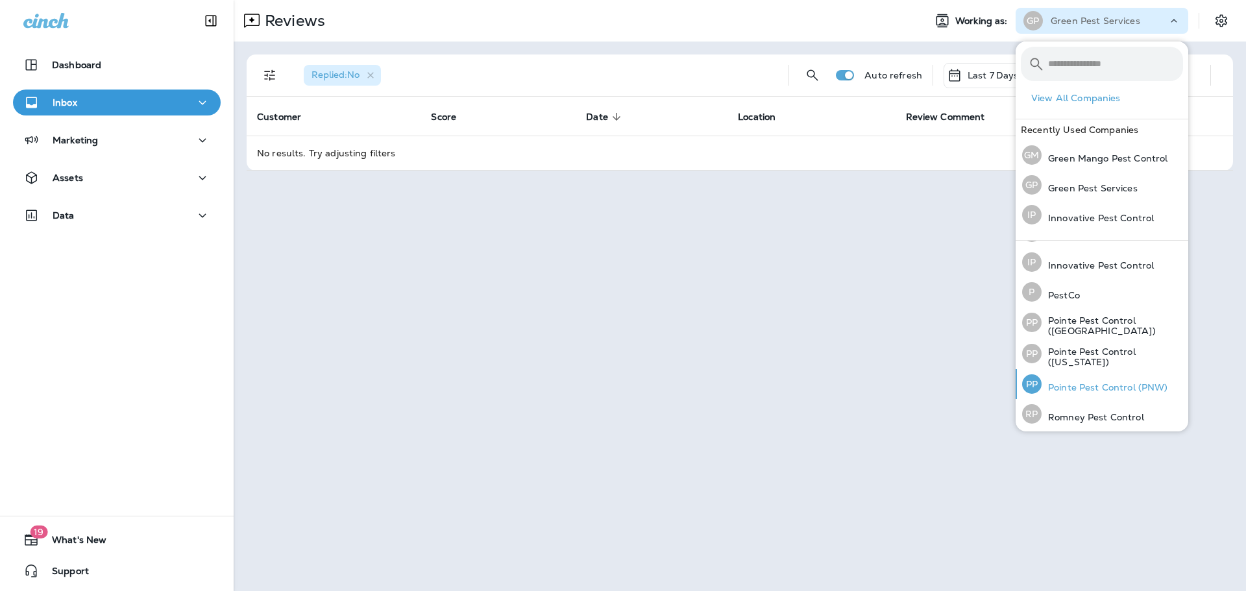
click at [1142, 383] on p "Pointe Pest Control (PNW)" at bounding box center [1104, 387] width 127 height 10
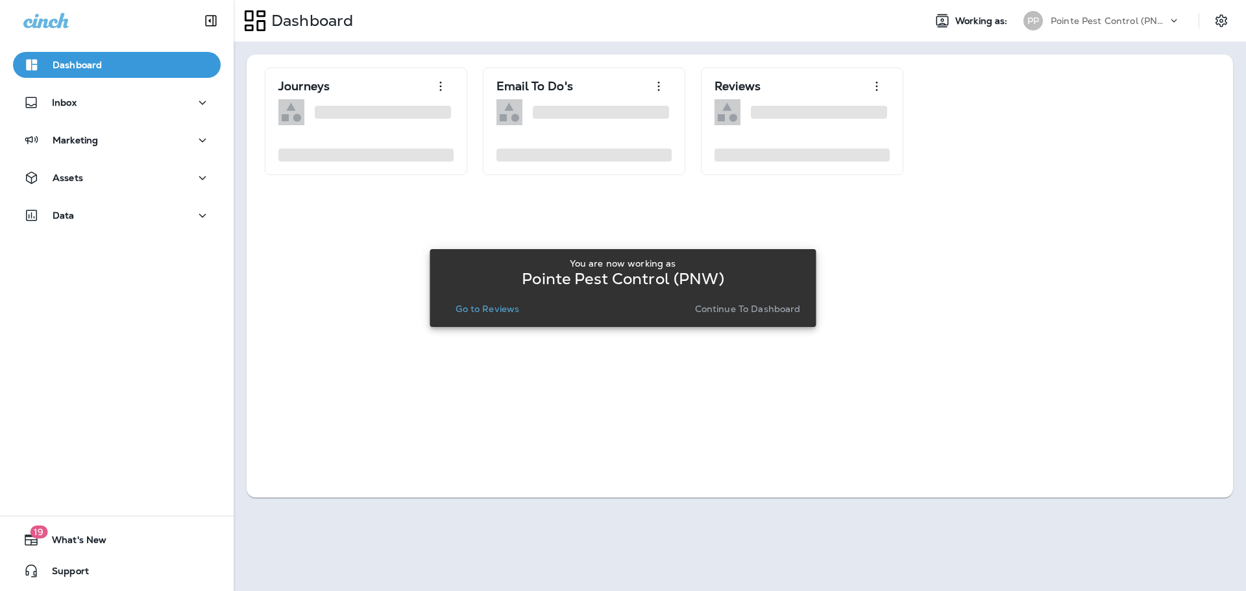
click at [488, 308] on p "Go to Reviews" at bounding box center [487, 309] width 64 height 10
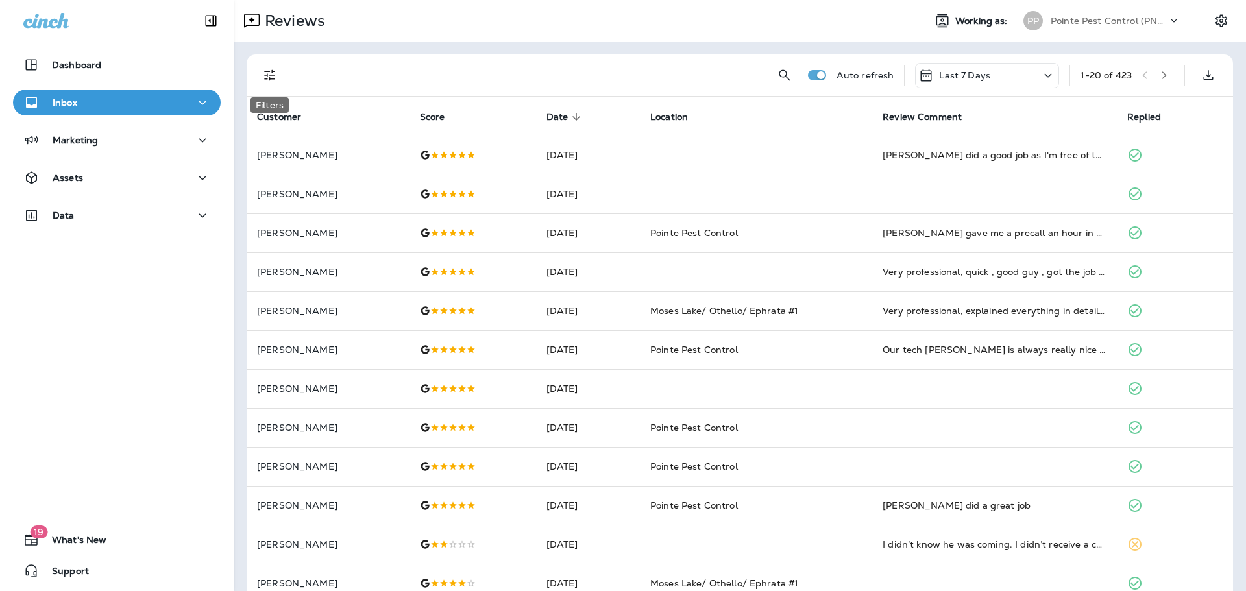
drag, startPoint x: 268, startPoint y: 75, endPoint x: 267, endPoint y: 94, distance: 19.5
click at [268, 75] on icon "Filters" at bounding box center [270, 75] width 16 height 16
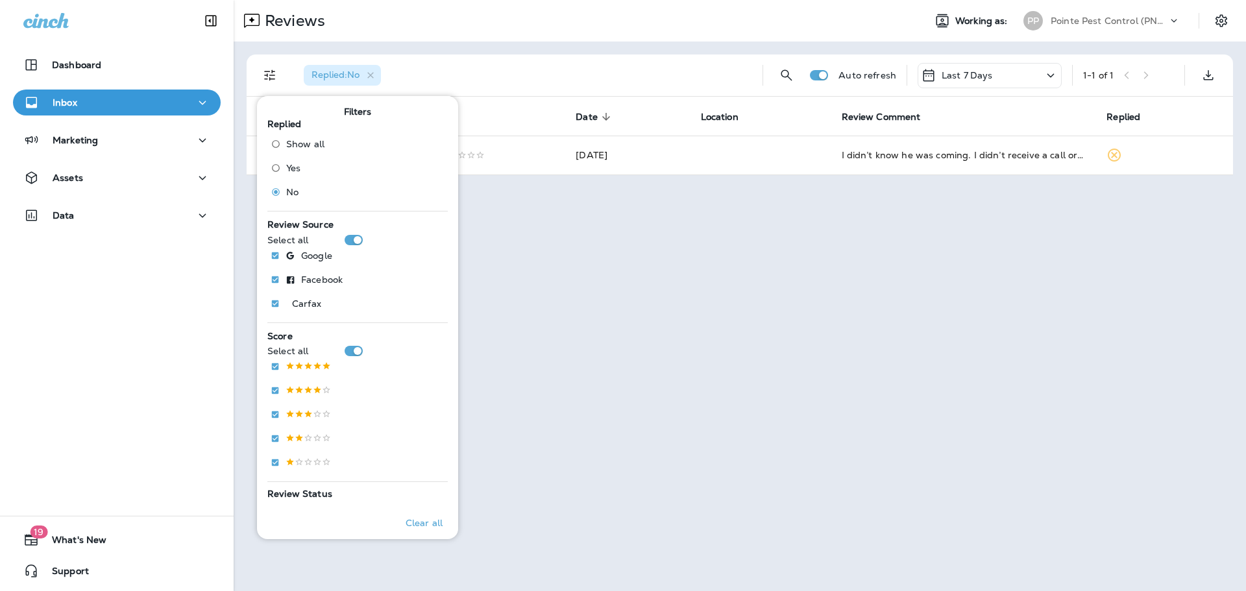
click at [611, 66] on div "Replied : No" at bounding box center [522, 76] width 459 height 42
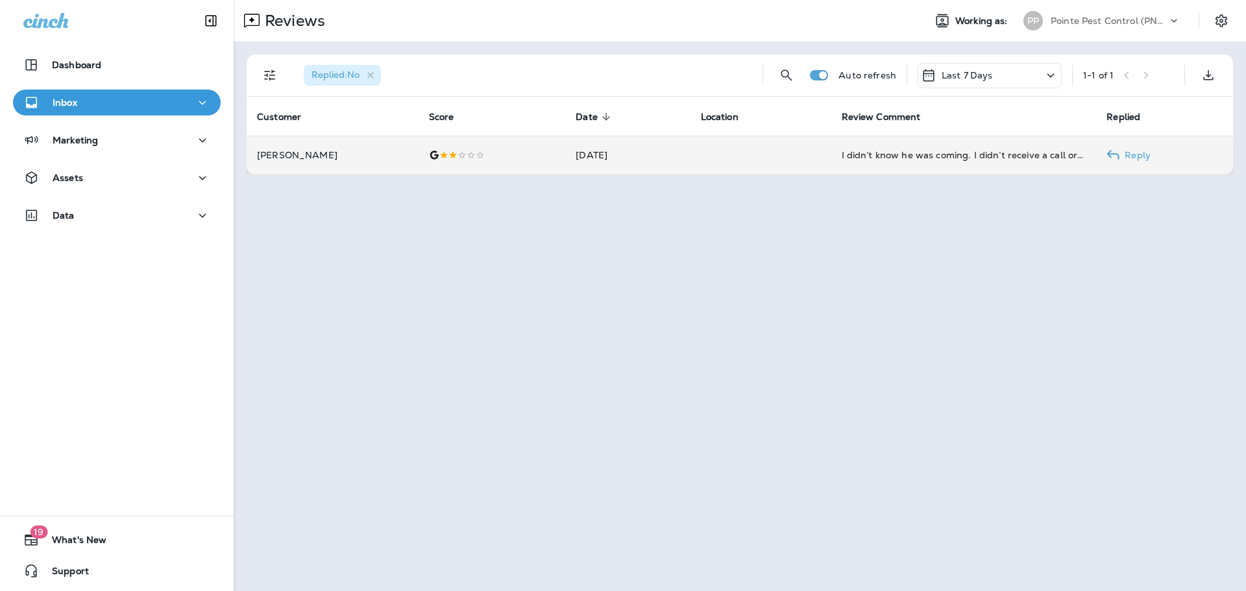
click at [666, 160] on td "[DATE]" at bounding box center [627, 155] width 125 height 39
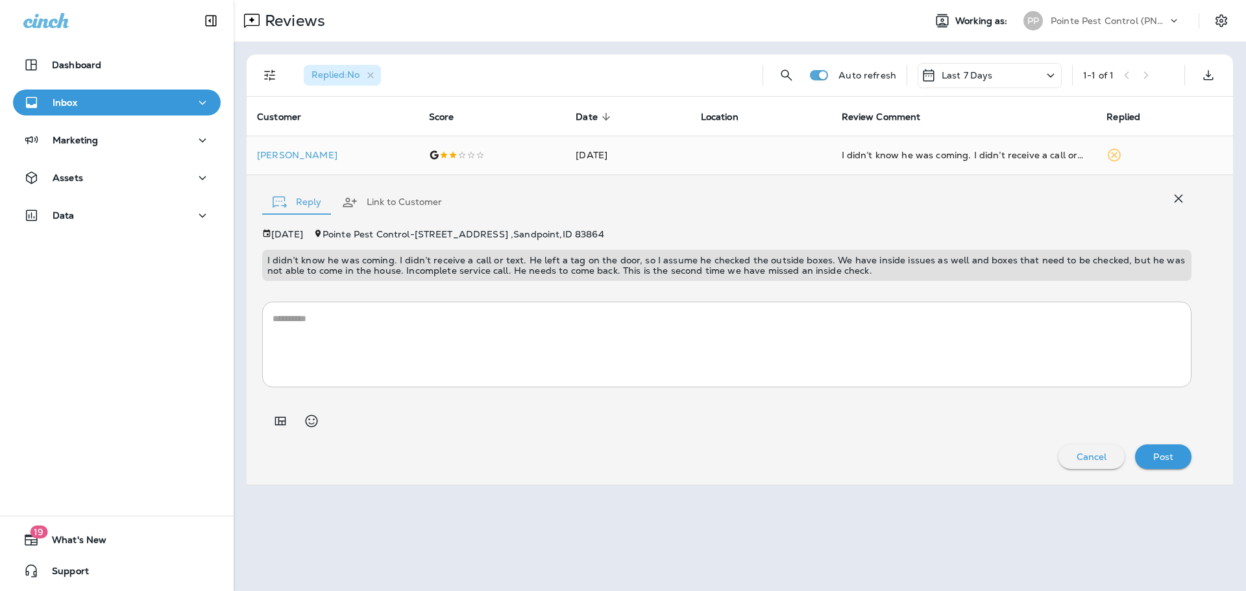
click at [1171, 191] on icon "button" at bounding box center [1178, 199] width 16 height 16
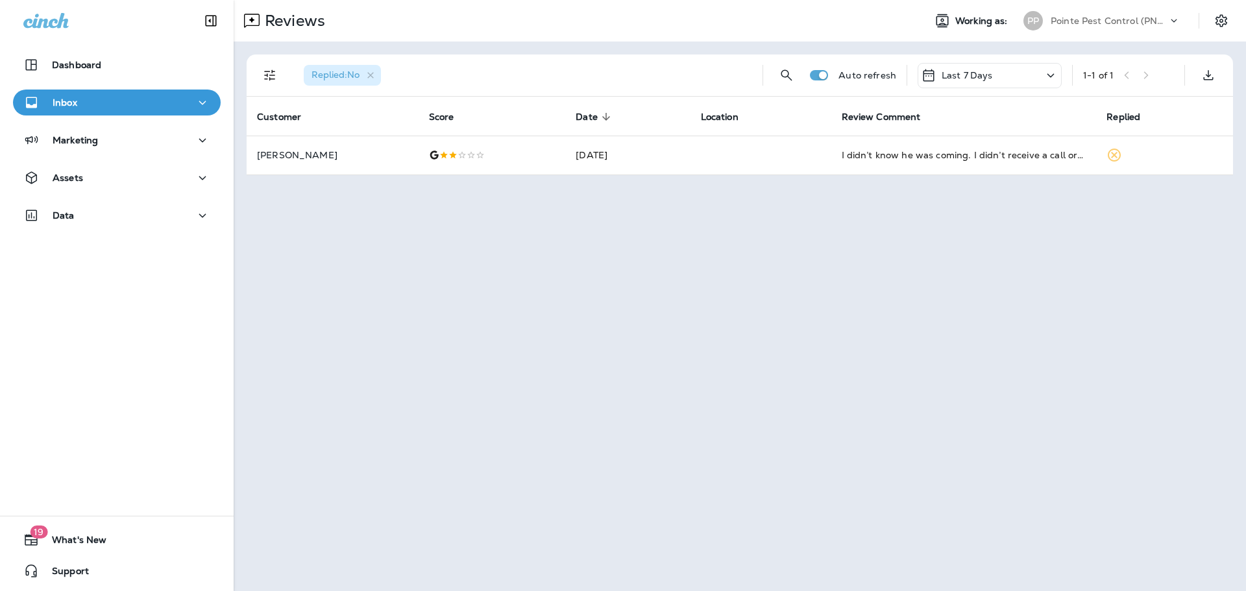
drag, startPoint x: 871, startPoint y: 278, endPoint x: 746, endPoint y: 322, distance: 133.0
click at [871, 278] on div "Reviews Working as: PP Pointe Pest Control (PNW) Replied : No Auto refresh Last…" at bounding box center [740, 295] width 1012 height 591
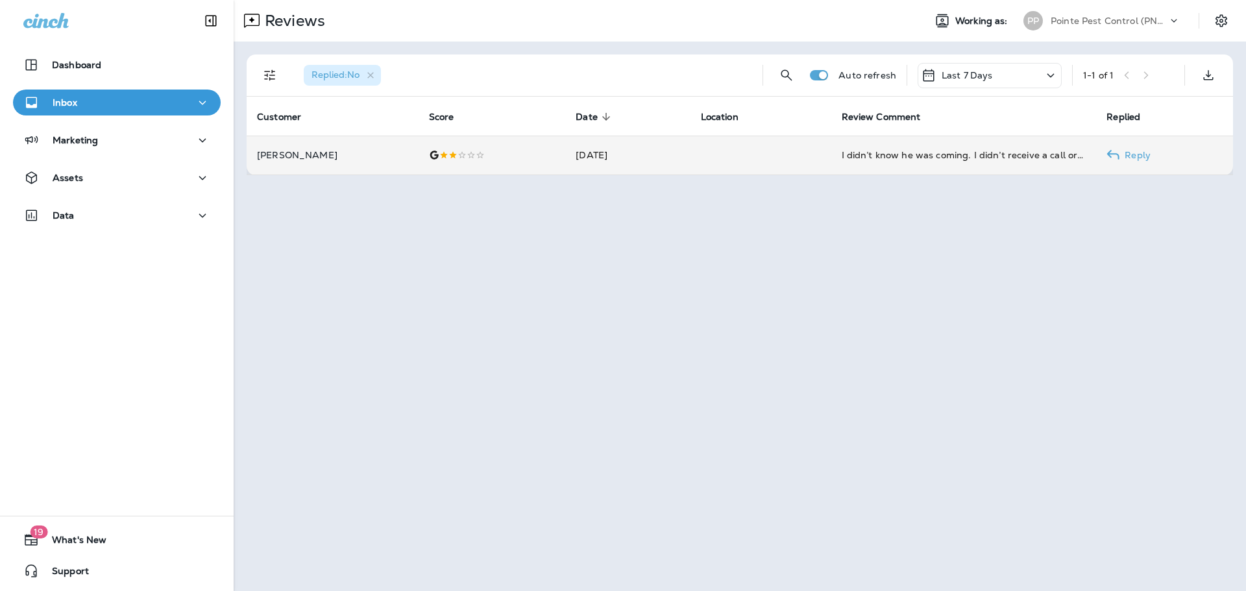
click at [326, 156] on p "[PERSON_NAME]" at bounding box center [332, 155] width 151 height 10
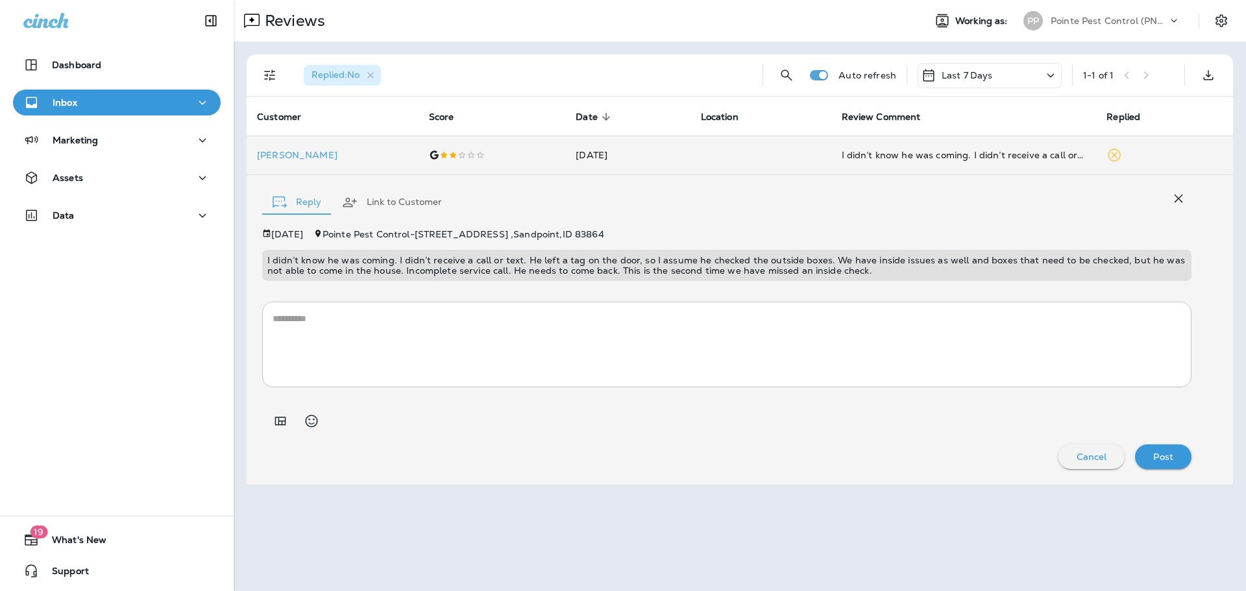
click at [377, 206] on button "Link to Customer" at bounding box center [392, 202] width 121 height 47
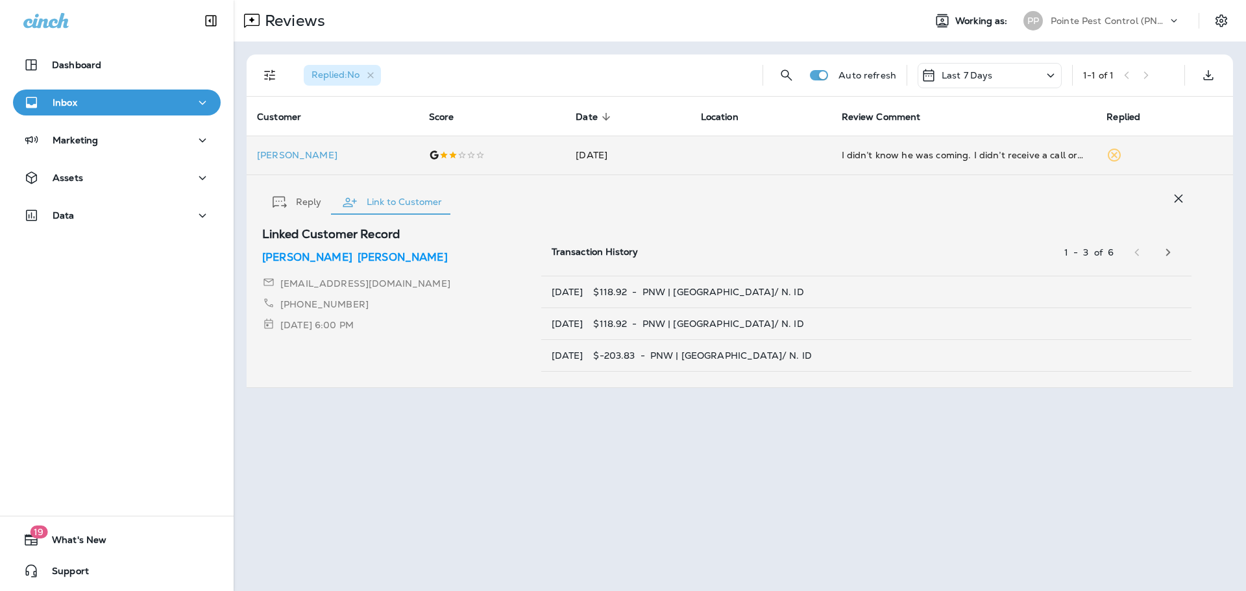
click at [357, 260] on p "[PERSON_NAME]" at bounding box center [402, 258] width 90 height 16
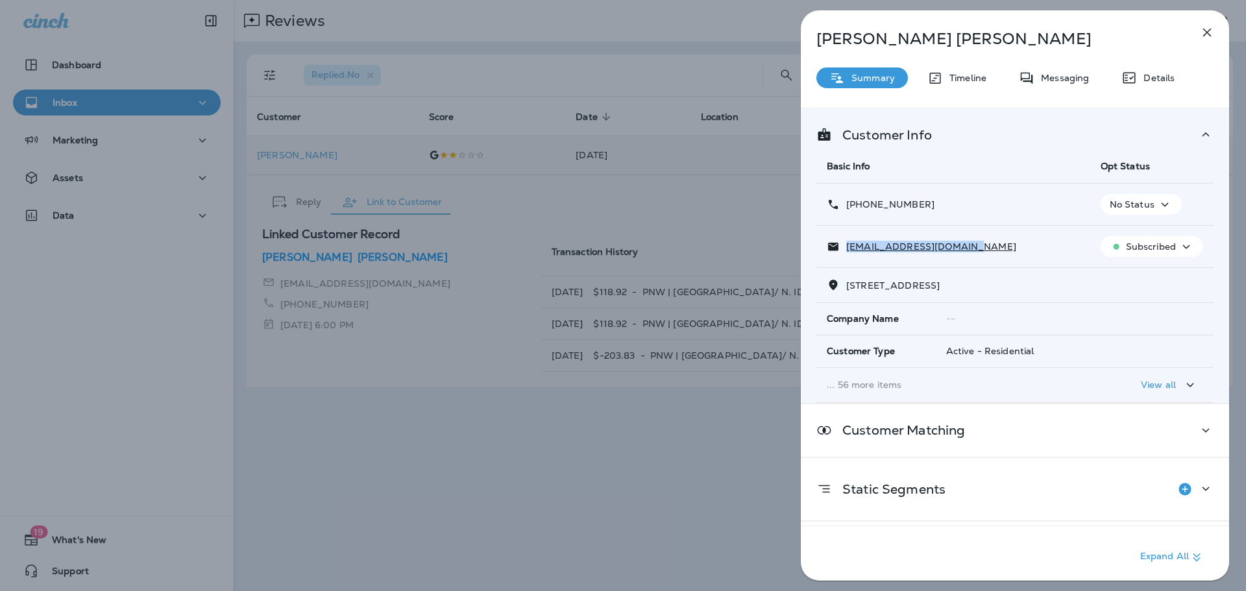
drag, startPoint x: 938, startPoint y: 248, endPoint x: 846, endPoint y: 248, distance: 92.1
click at [846, 248] on div "[EMAIL_ADDRESS][DOMAIN_NAME]" at bounding box center [953, 247] width 253 height 14
copy p "[EMAIL_ADDRESS][DOMAIN_NAME]"
drag, startPoint x: 882, startPoint y: 205, endPoint x: 858, endPoint y: 210, distance: 24.4
click at [858, 209] on div "[PHONE_NUMBER]" at bounding box center [953, 205] width 253 height 14
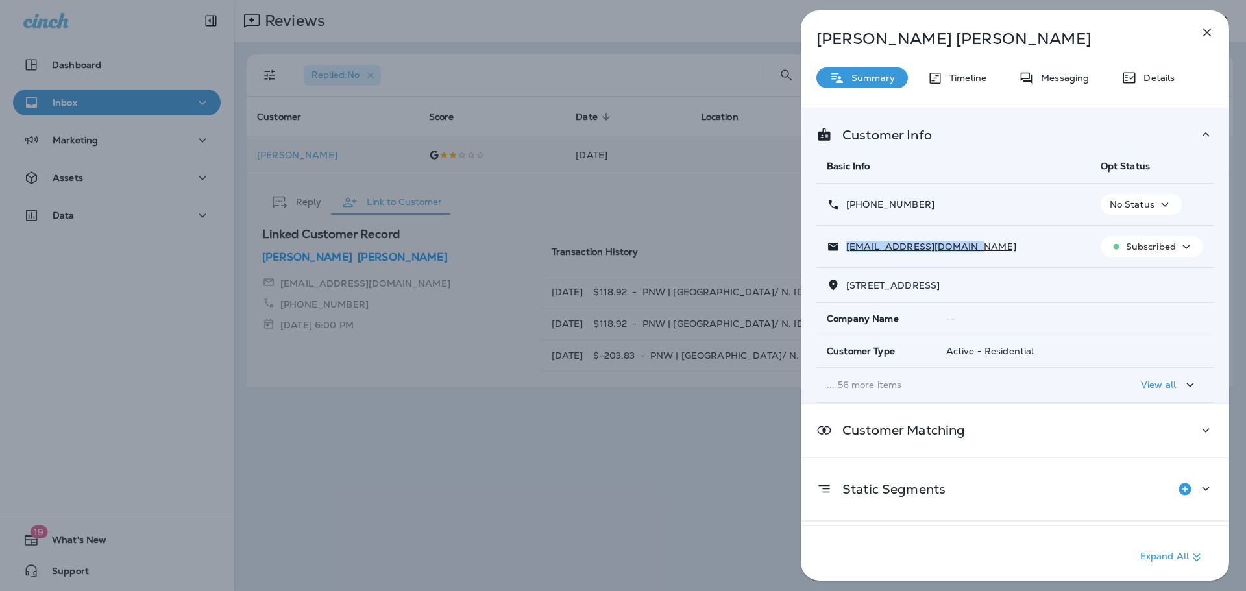
copy p "[PHONE_NUMBER]"
click at [657, 528] on div "[PERSON_NAME] Summary Timeline Messaging Details Customer Info Basic Info Opt S…" at bounding box center [623, 295] width 1246 height 591
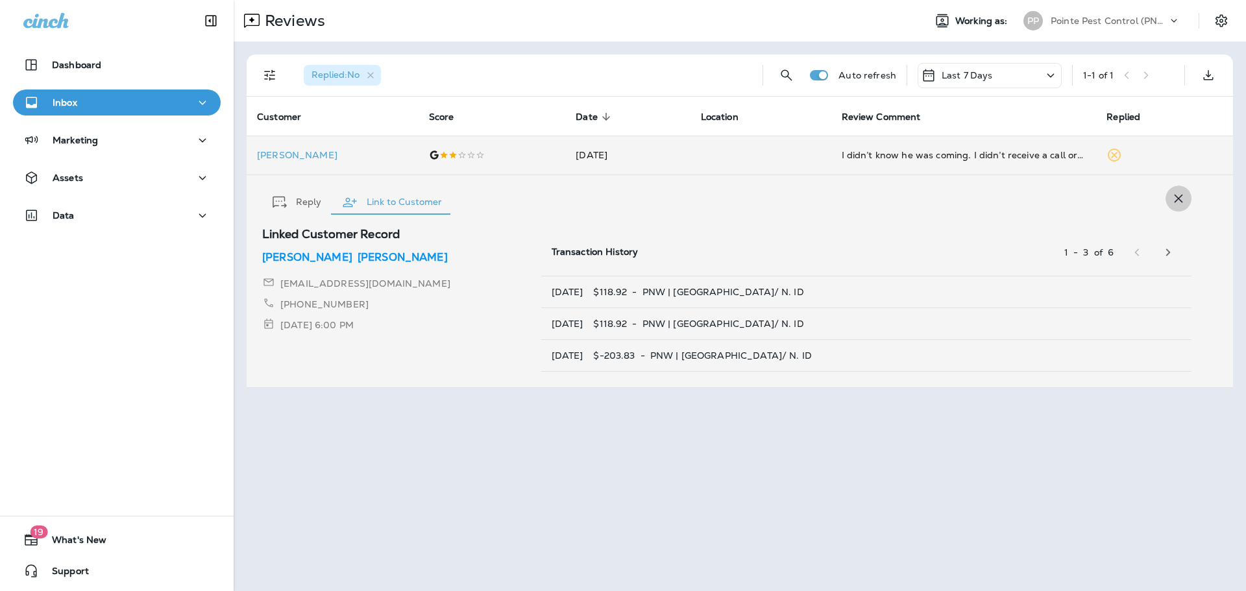
click at [1175, 207] on button "button" at bounding box center [1178, 199] width 26 height 26
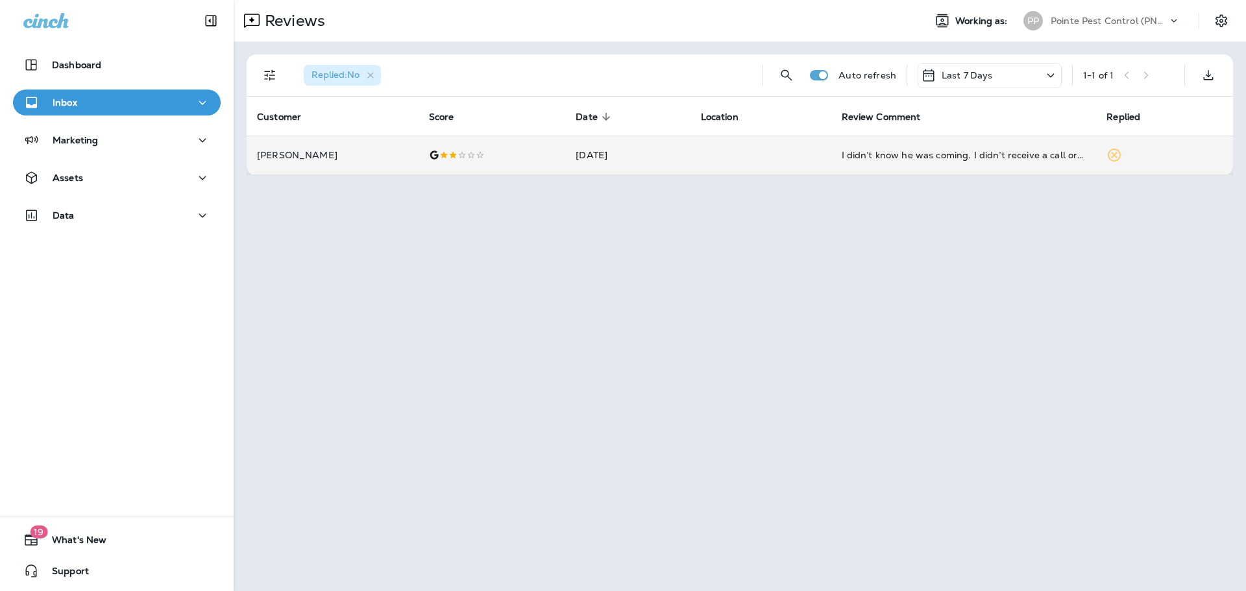
click at [640, 162] on td "[DATE]" at bounding box center [627, 155] width 125 height 39
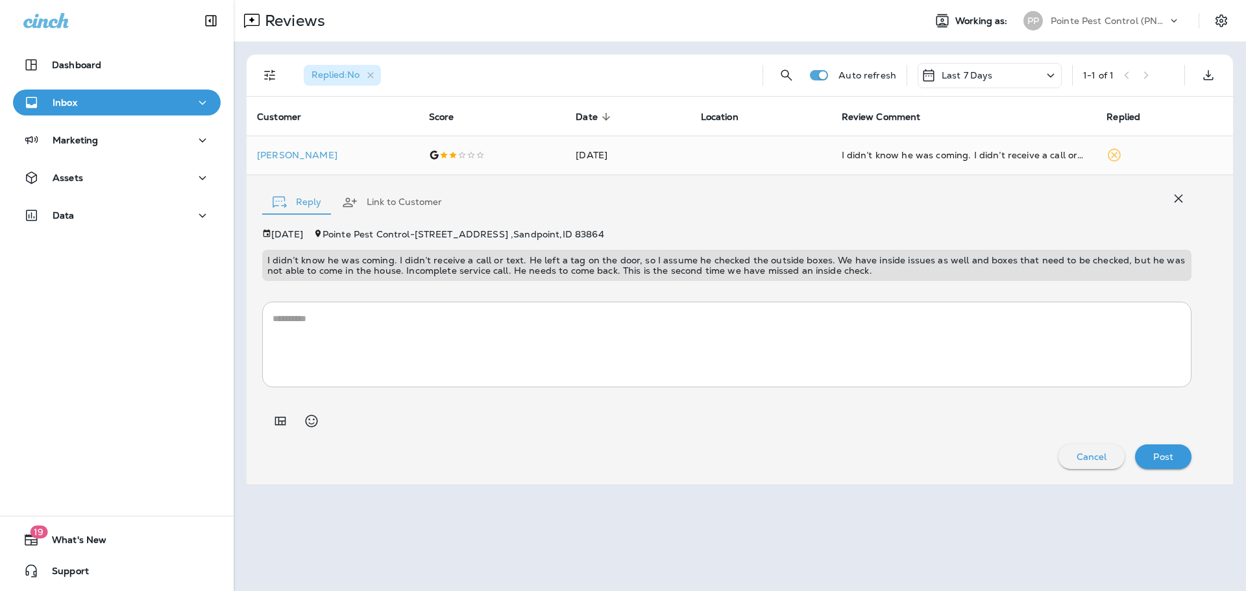
click at [621, 341] on textarea at bounding box center [727, 344] width 908 height 65
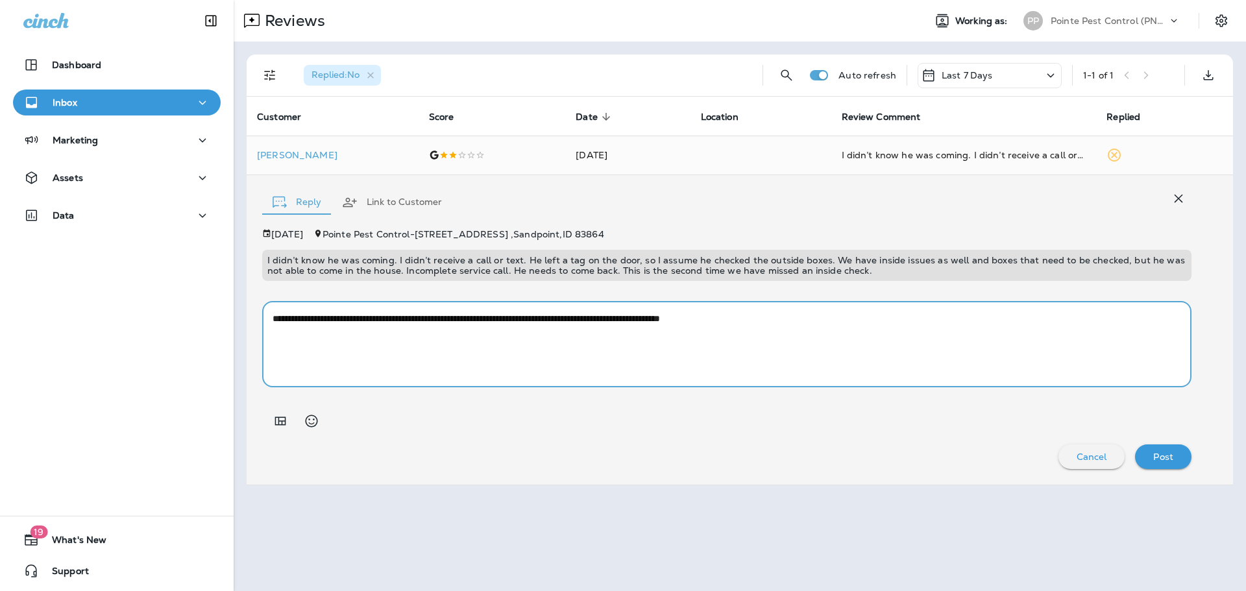
paste textarea "**********"
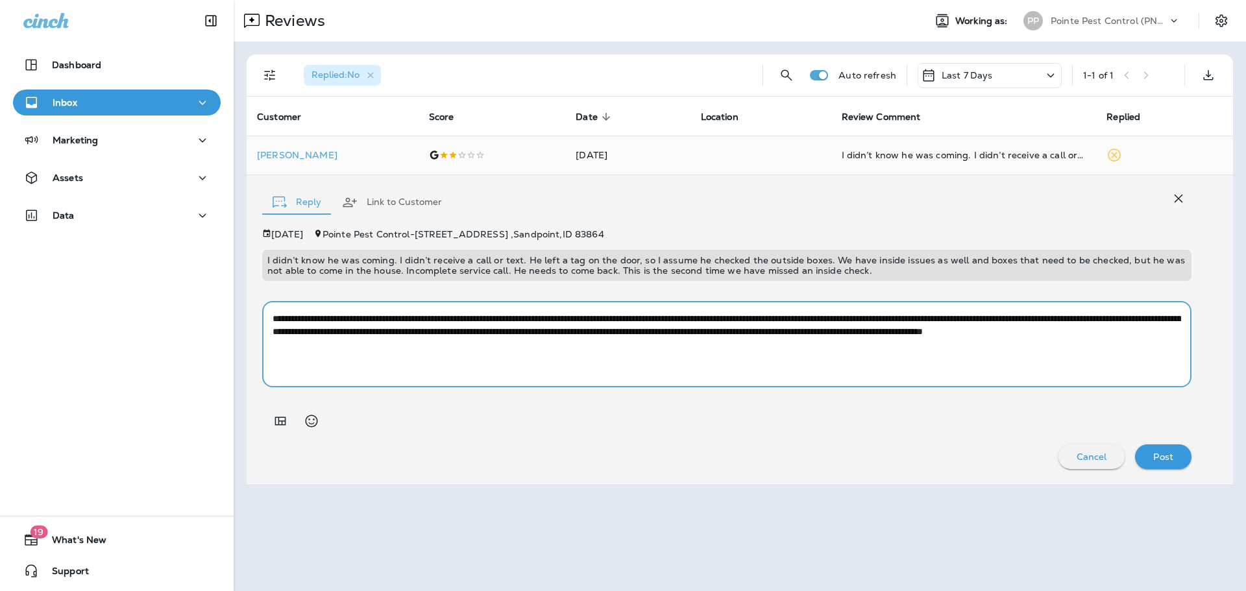
drag, startPoint x: 1150, startPoint y: 319, endPoint x: 651, endPoint y: 313, distance: 498.3
click at [651, 313] on textarea "**********" at bounding box center [727, 344] width 908 height 65
click at [685, 317] on textarea "**********" at bounding box center [727, 344] width 908 height 65
click at [731, 321] on textarea "**********" at bounding box center [727, 344] width 908 height 65
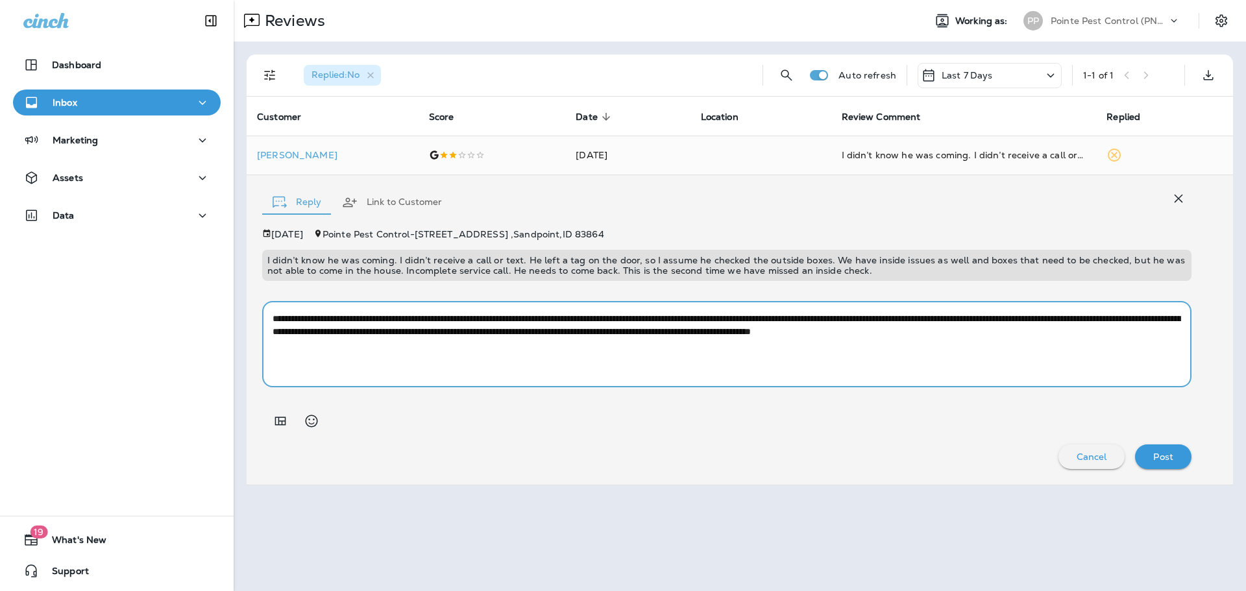
click at [751, 320] on textarea "**********" at bounding box center [727, 344] width 908 height 65
drag, startPoint x: 924, startPoint y: 321, endPoint x: 937, endPoint y: 337, distance: 21.3
click at [925, 321] on textarea "**********" at bounding box center [727, 344] width 908 height 65
click at [900, 328] on textarea "**********" at bounding box center [727, 344] width 908 height 65
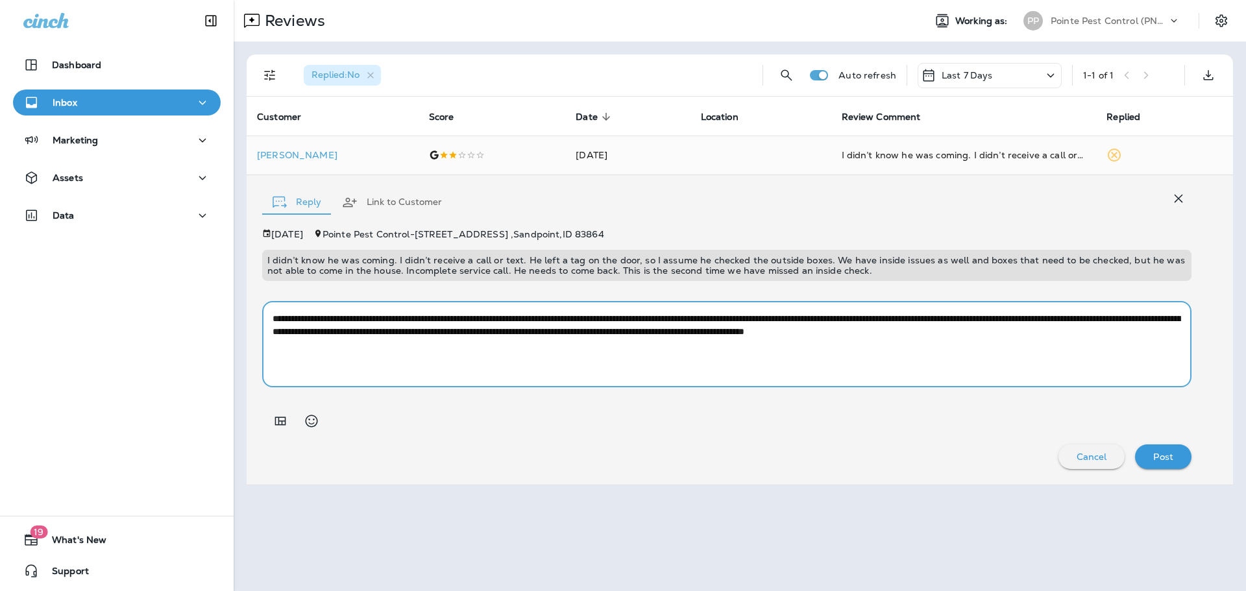
drag, startPoint x: 574, startPoint y: 334, endPoint x: 926, endPoint y: 313, distance: 352.9
click at [927, 313] on textarea "**********" at bounding box center [727, 344] width 908 height 65
paste textarea "**********"
drag, startPoint x: 525, startPoint y: 331, endPoint x: 559, endPoint y: 335, distance: 34.7
click at [559, 335] on textarea "**********" at bounding box center [727, 344] width 908 height 65
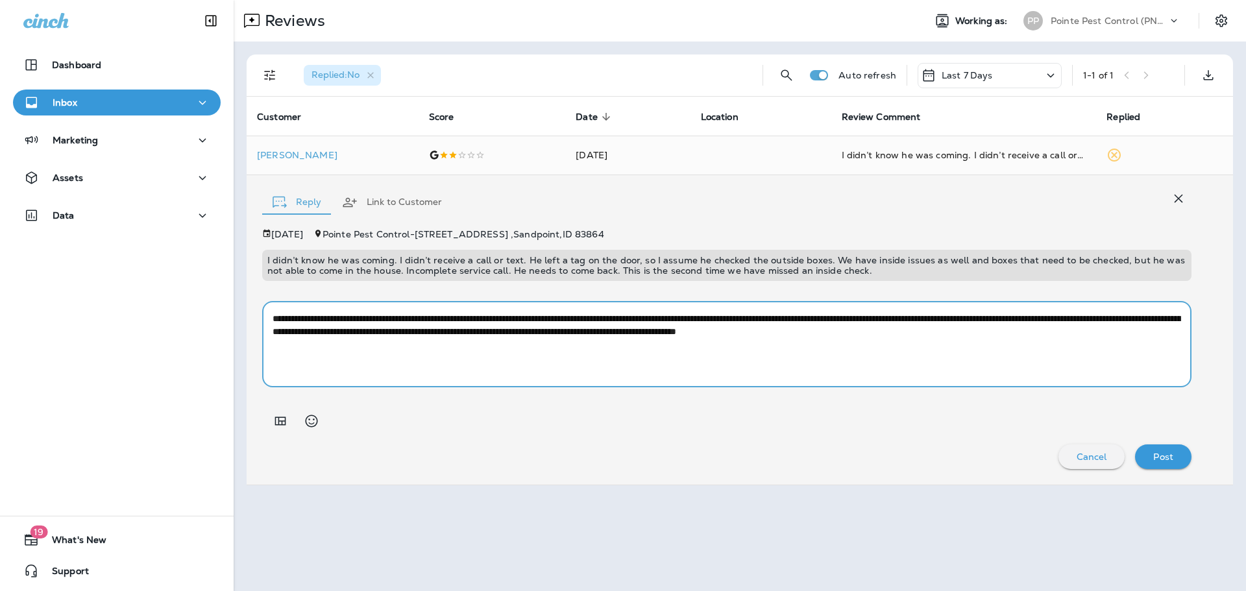
click at [782, 331] on textarea "**********" at bounding box center [727, 344] width 908 height 65
drag, startPoint x: 1004, startPoint y: 333, endPoint x: 843, endPoint y: 332, distance: 160.9
click at [843, 332] on textarea "**********" at bounding box center [727, 344] width 908 height 65
click at [278, 348] on textarea "**********" at bounding box center [727, 344] width 908 height 65
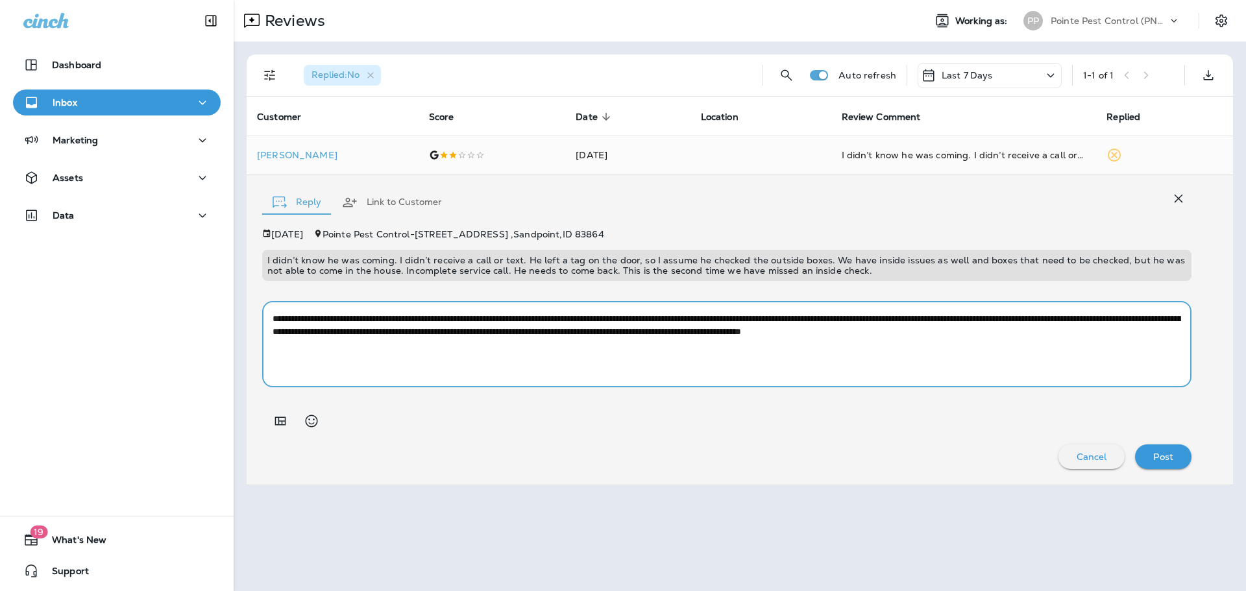
type textarea "**********"
click at [1172, 456] on p "Post" at bounding box center [1163, 457] width 20 height 10
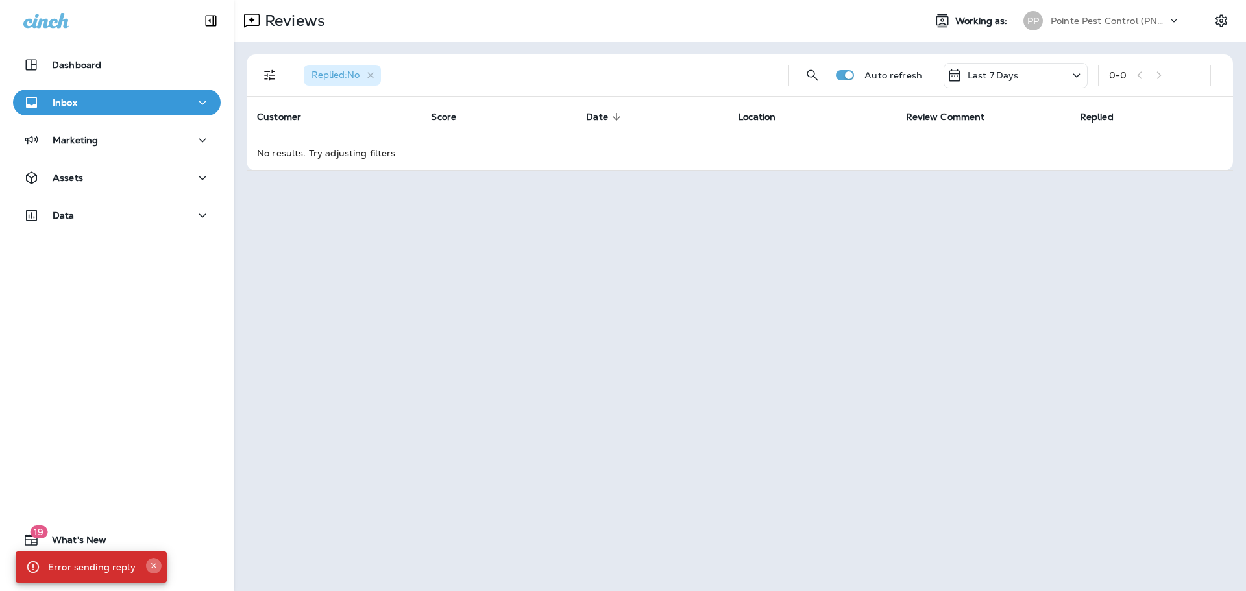
click at [152, 564] on icon "Close" at bounding box center [153, 565] width 9 height 9
